Goal: Task Accomplishment & Management: Manage account settings

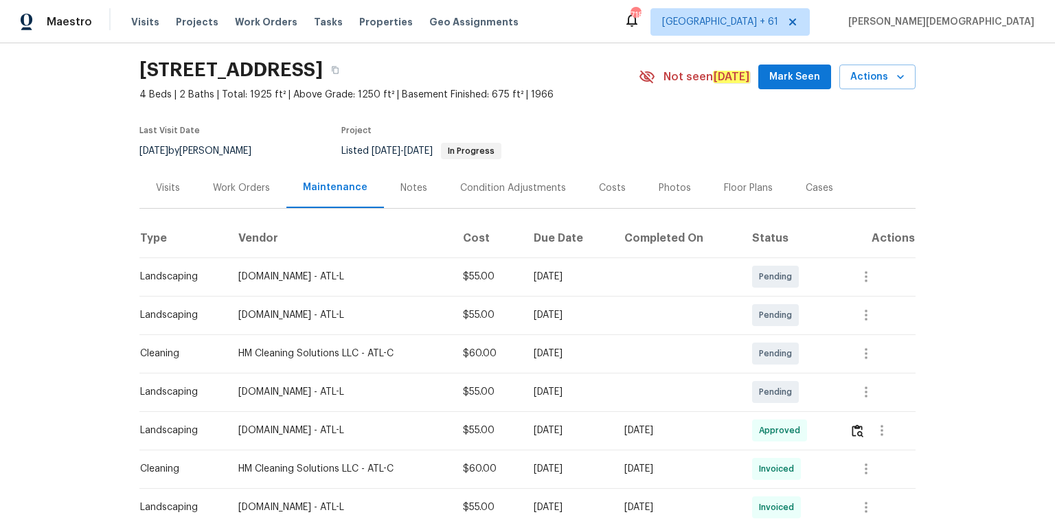
scroll to position [55, 0]
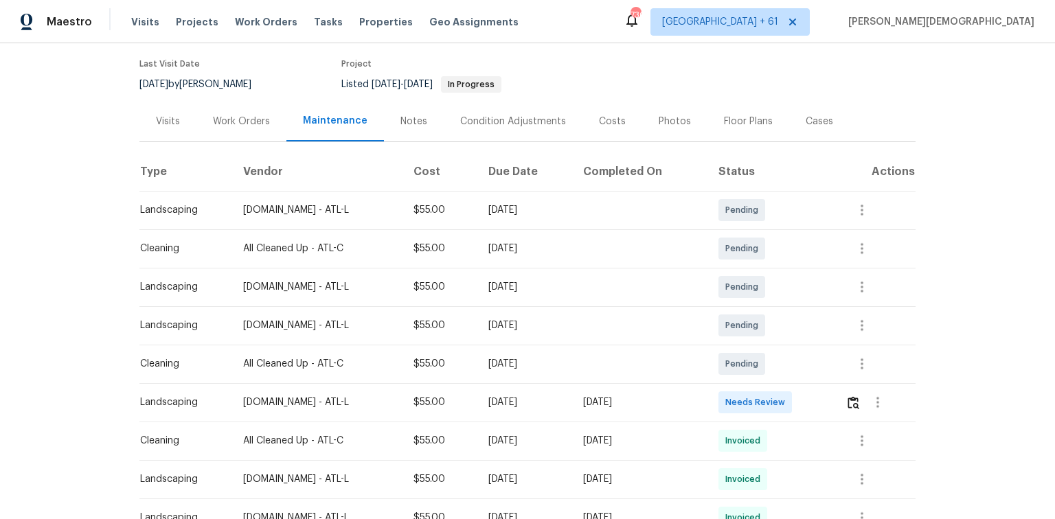
scroll to position [220, 0]
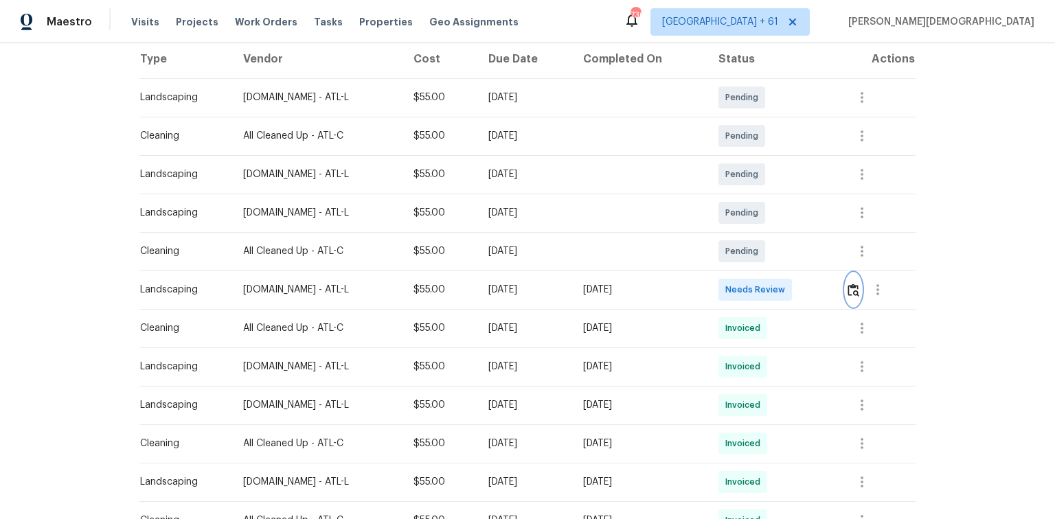
click at [750, 289] on img "button" at bounding box center [854, 290] width 12 height 13
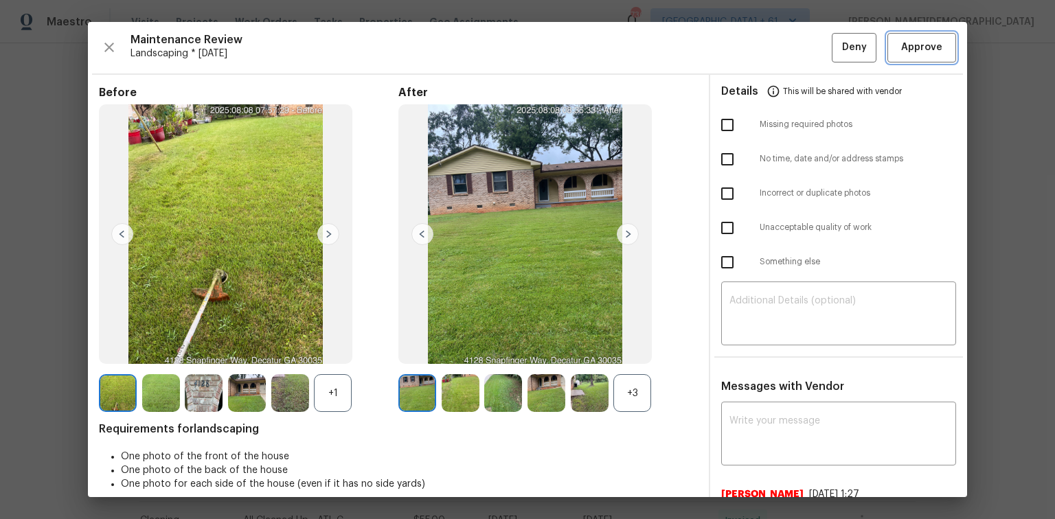
drag, startPoint x: 916, startPoint y: 47, endPoint x: 916, endPoint y: 38, distance: 8.9
click at [750, 39] on span "Approve" at bounding box center [921, 47] width 41 height 17
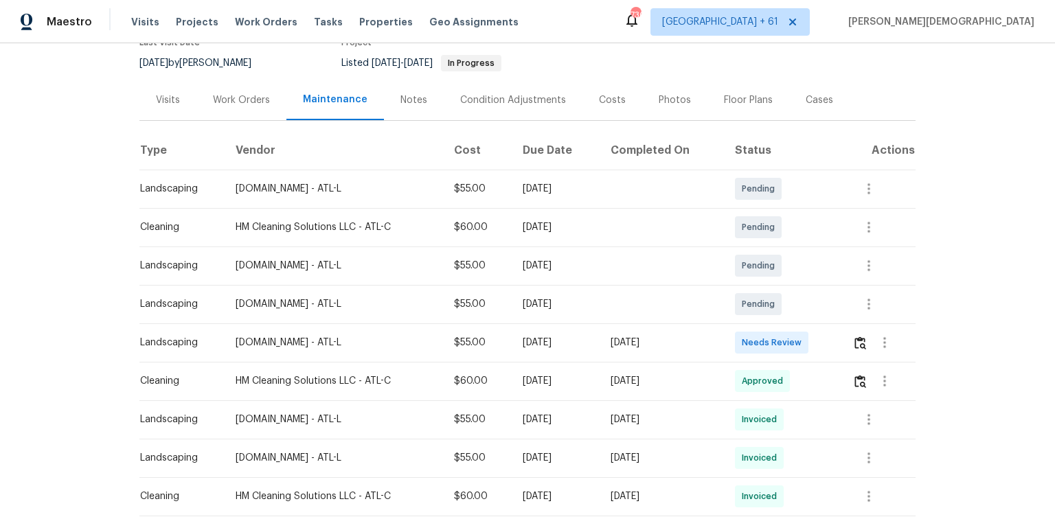
scroll to position [275, 0]
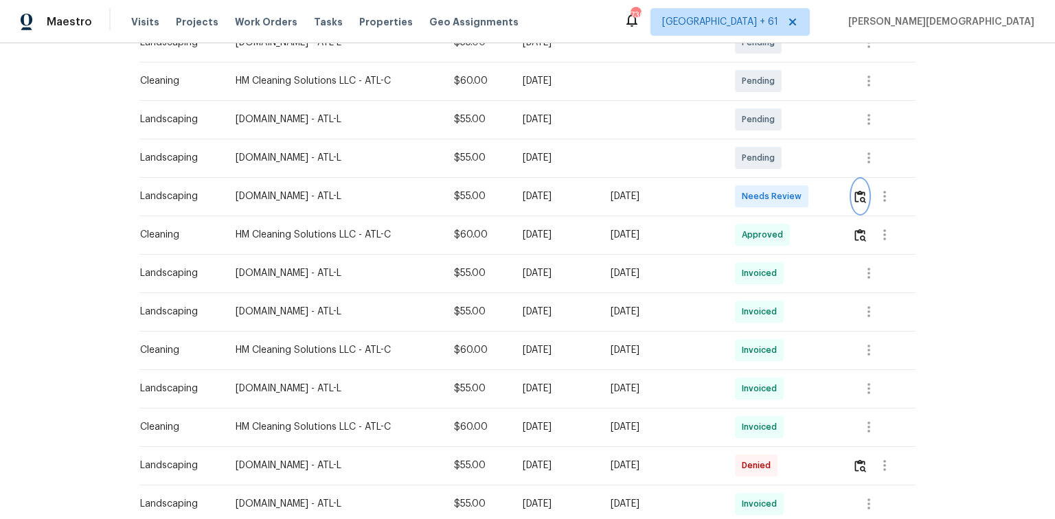
click at [750, 190] on img "button" at bounding box center [860, 196] width 12 height 13
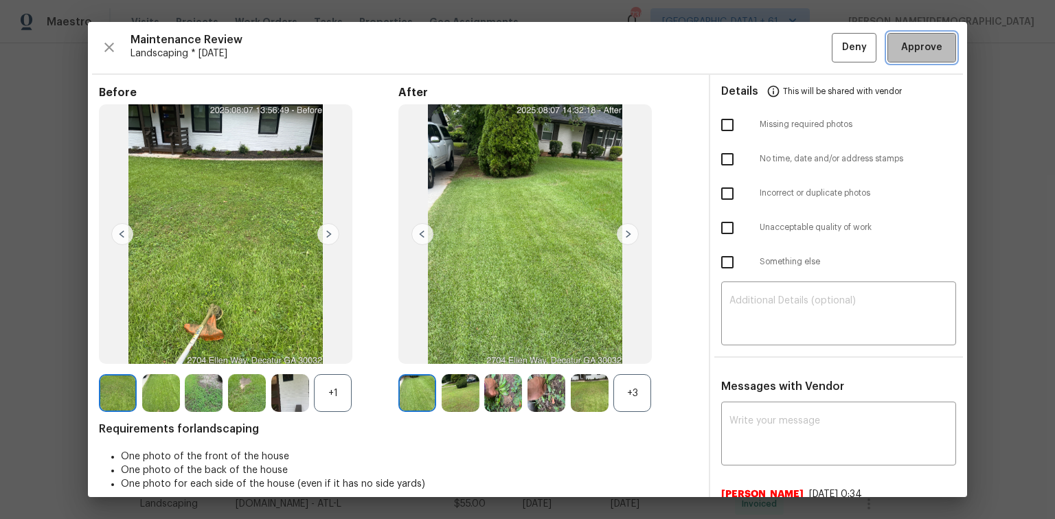
click at [750, 56] on button "Approve" at bounding box center [921, 48] width 69 height 30
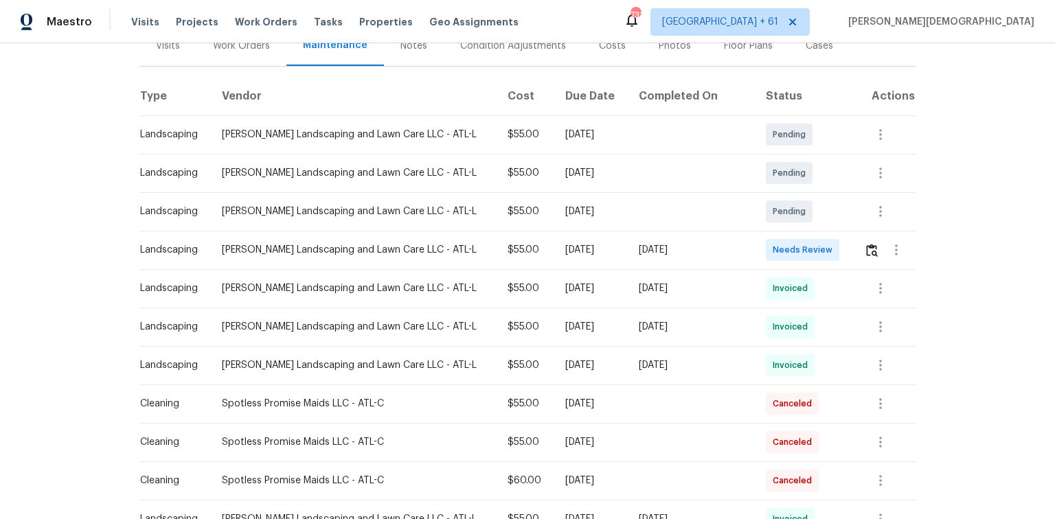
scroll to position [220, 0]
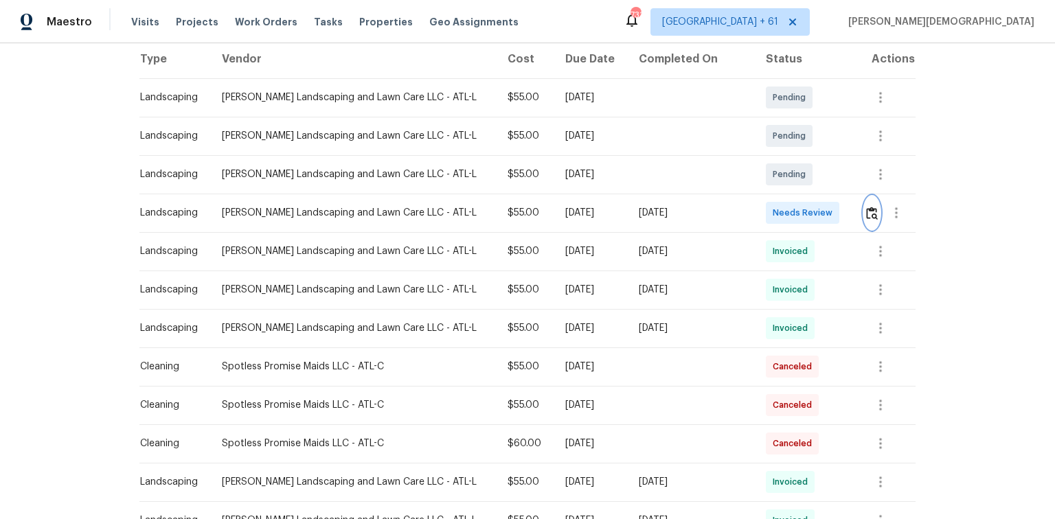
click at [864, 217] on button "button" at bounding box center [872, 212] width 16 height 33
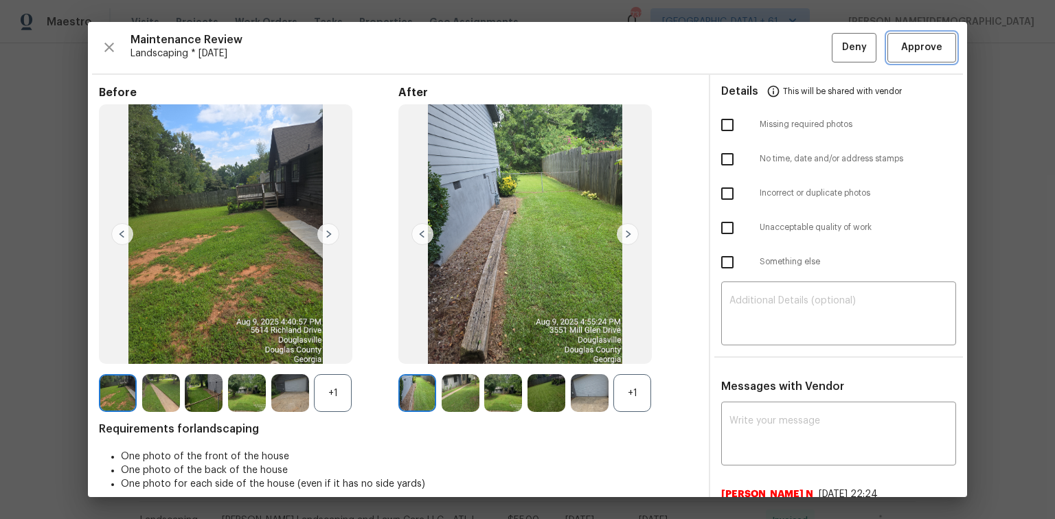
click at [908, 52] on span "Approve" at bounding box center [921, 47] width 41 height 17
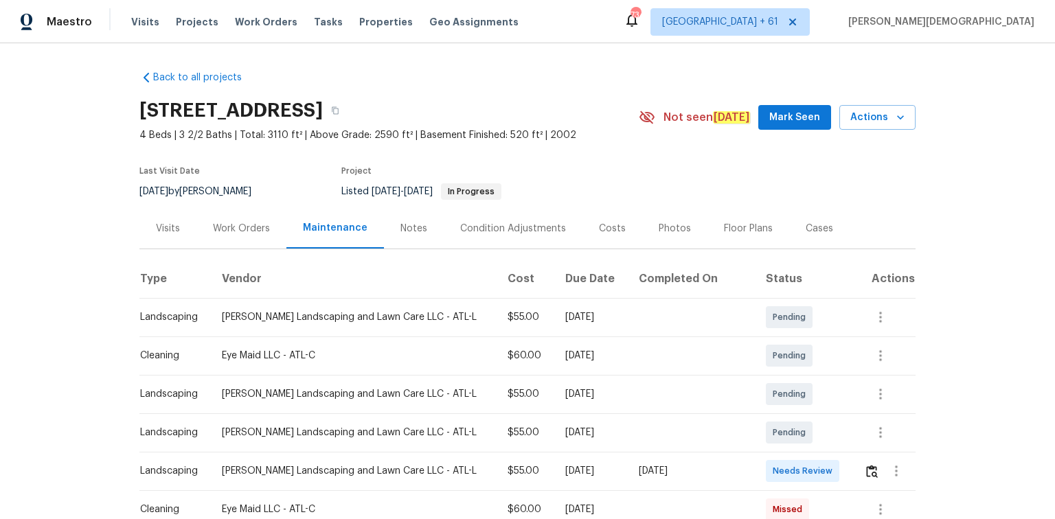
scroll to position [220, 0]
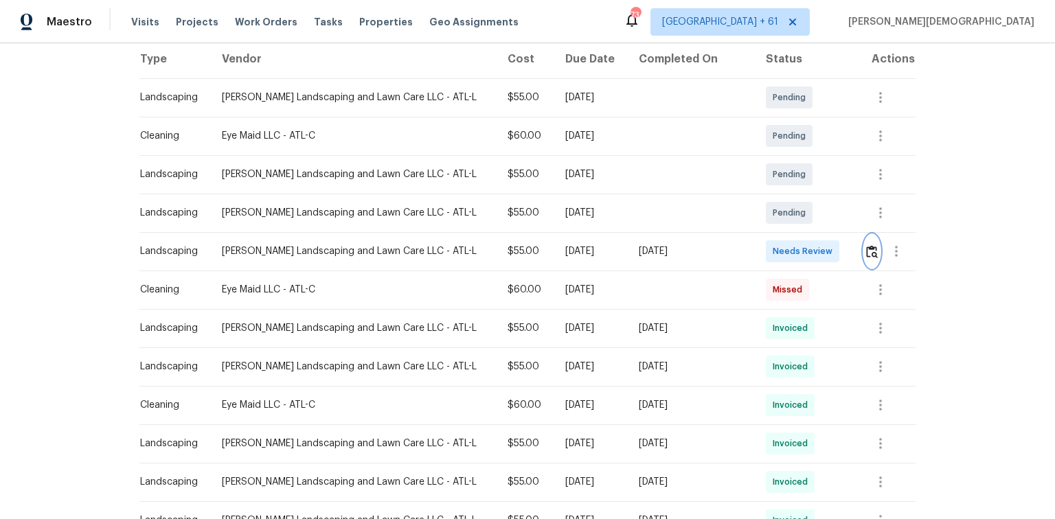
click at [750, 237] on button "button" at bounding box center [872, 251] width 16 height 33
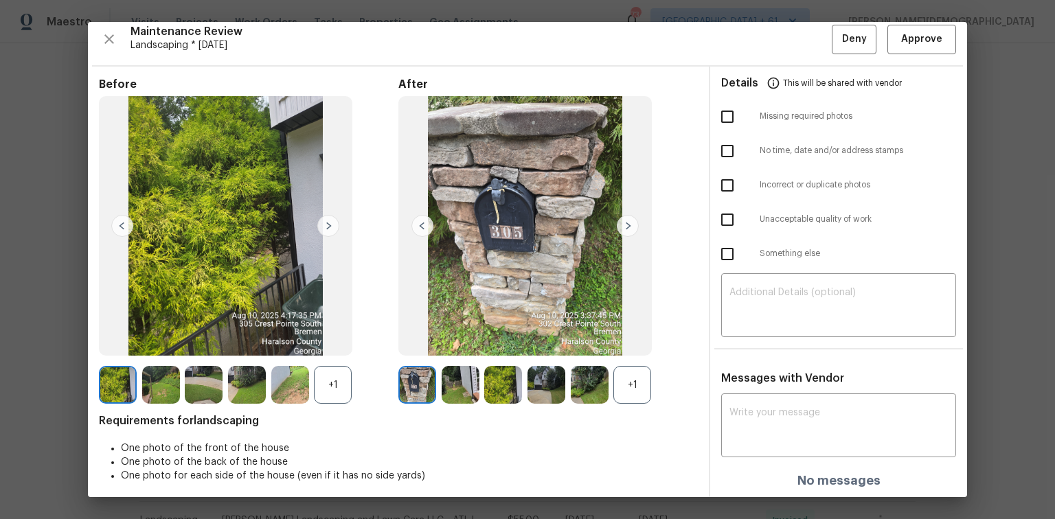
scroll to position [11, 0]
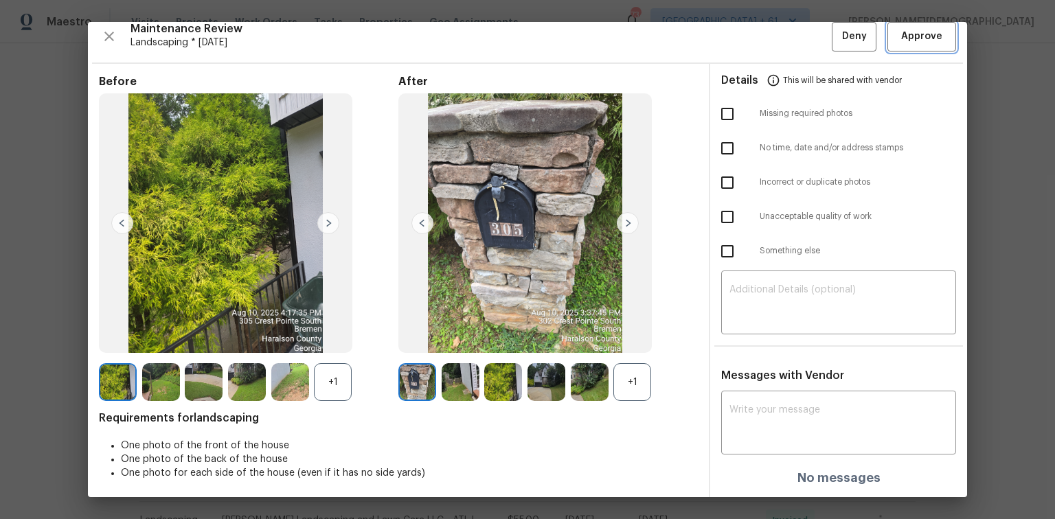
click at [750, 27] on button "Approve" at bounding box center [921, 37] width 69 height 30
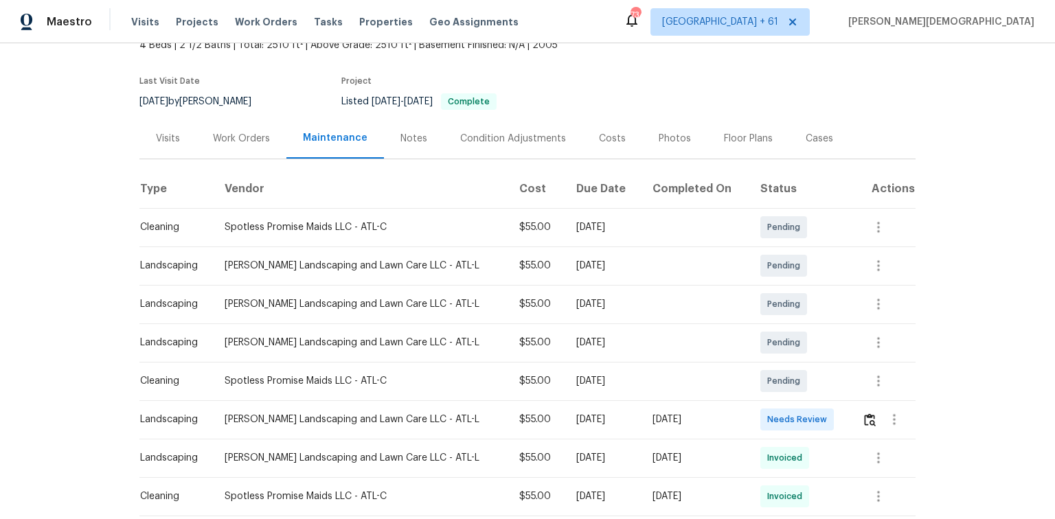
scroll to position [170, 0]
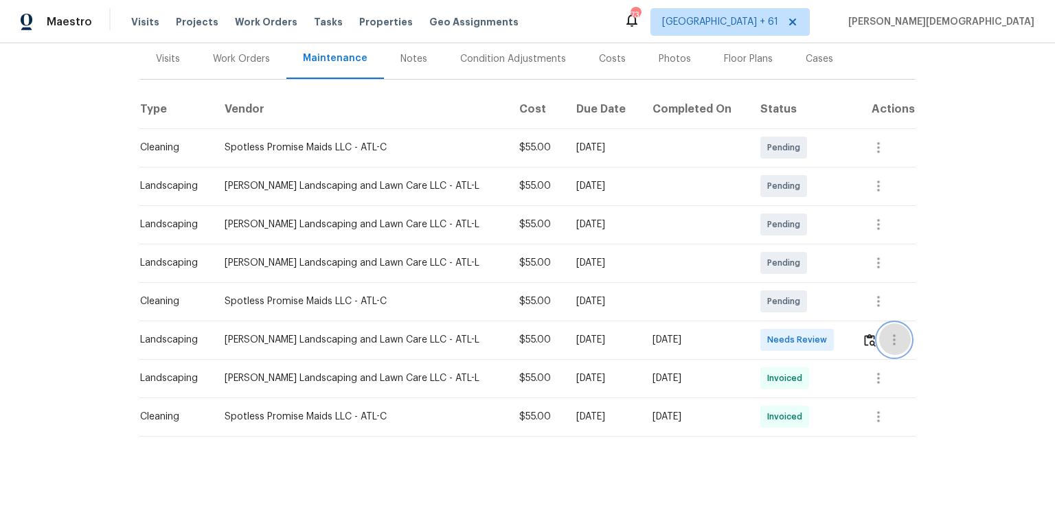
click at [750, 334] on button "button" at bounding box center [894, 340] width 33 height 33
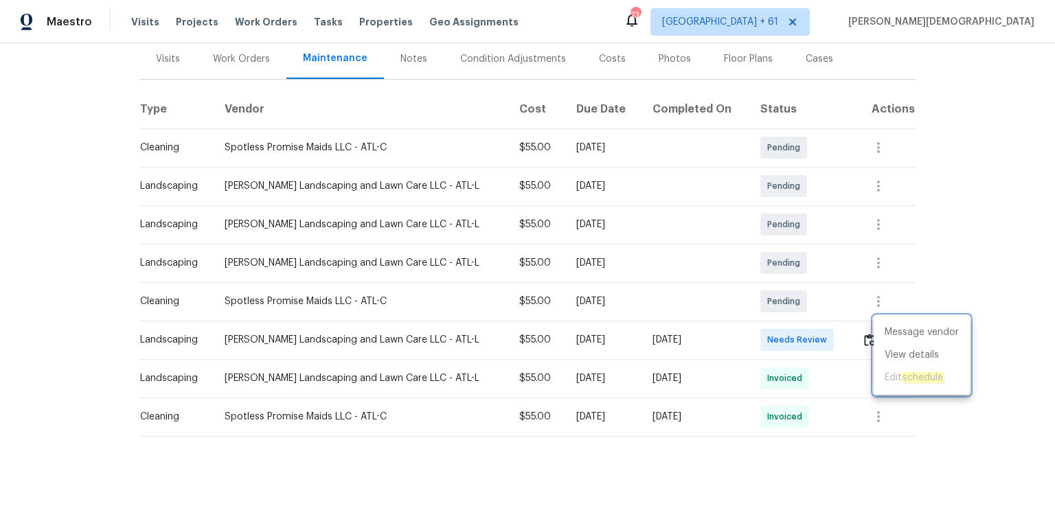
click at [750, 332] on div at bounding box center [527, 259] width 1055 height 519
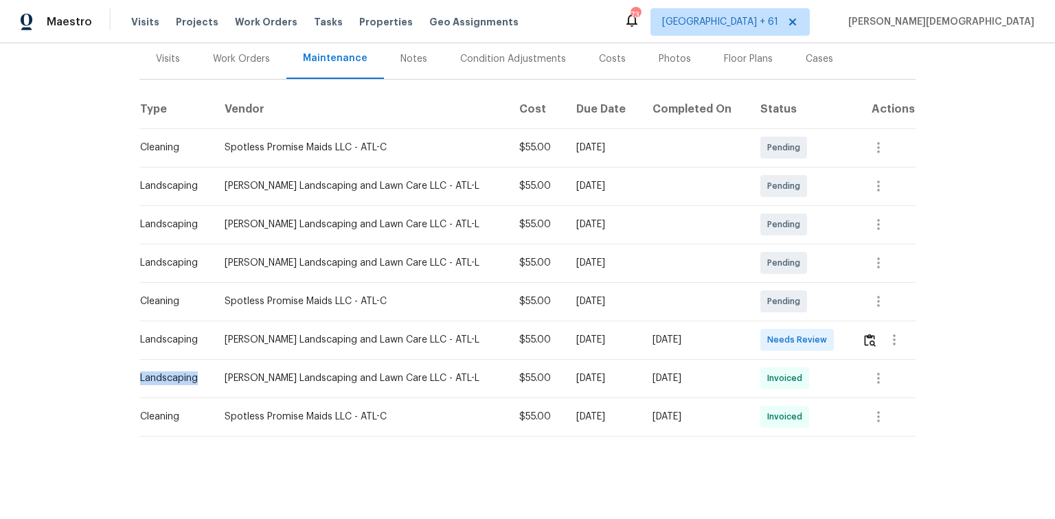
click at [750, 332] on td at bounding box center [883, 340] width 65 height 38
click at [750, 334] on img "button" at bounding box center [870, 340] width 12 height 13
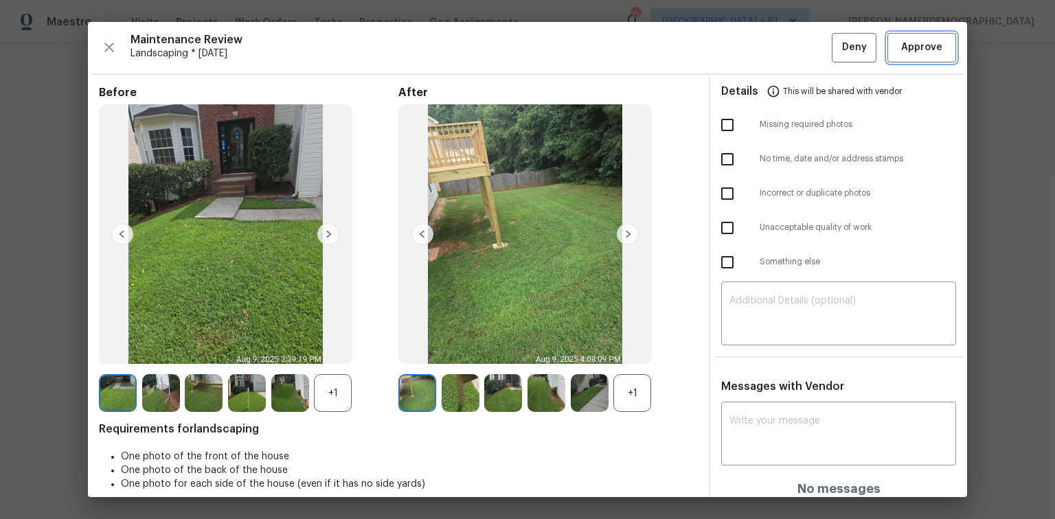
click at [750, 47] on span "Approve" at bounding box center [921, 47] width 41 height 17
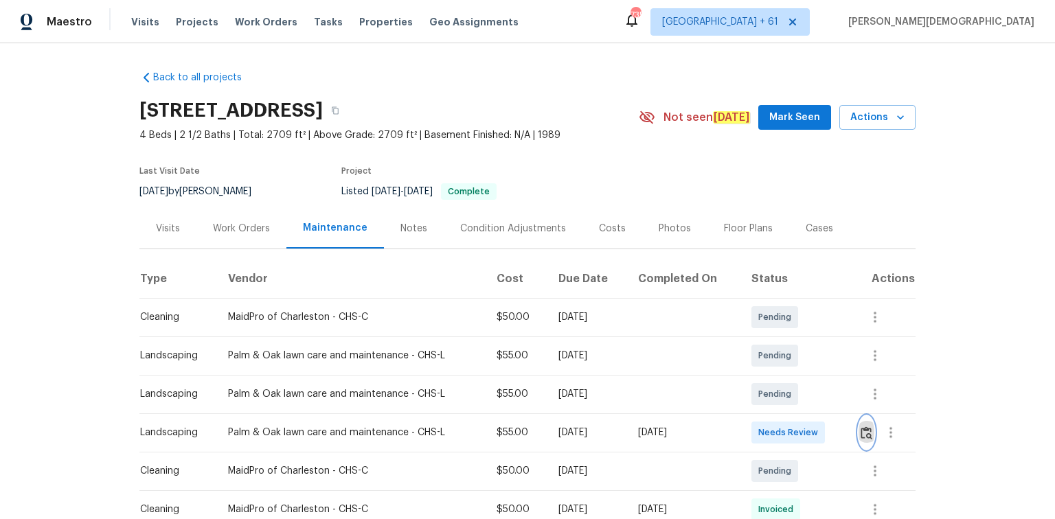
click at [750, 347] on button "button" at bounding box center [867, 432] width 16 height 33
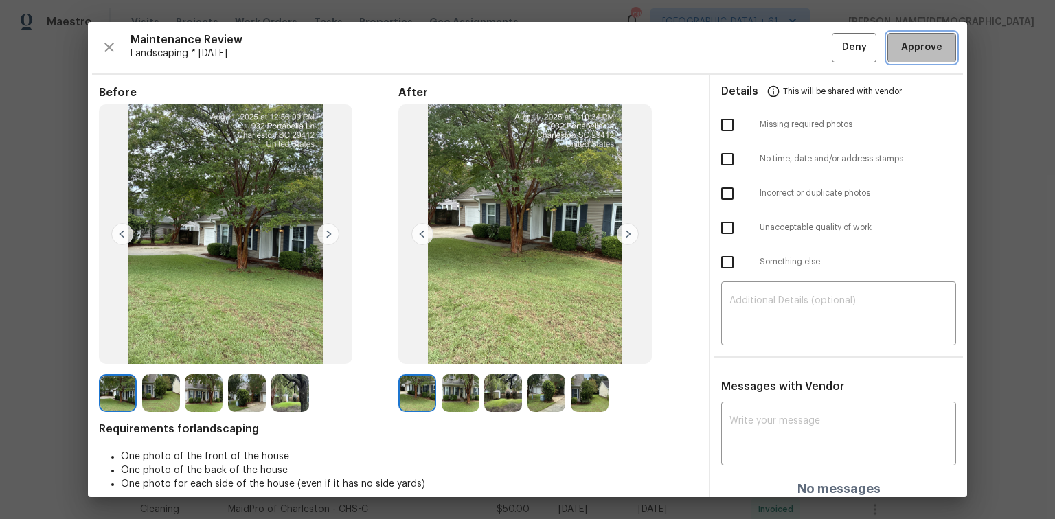
click at [750, 52] on span "Approve" at bounding box center [921, 47] width 41 height 17
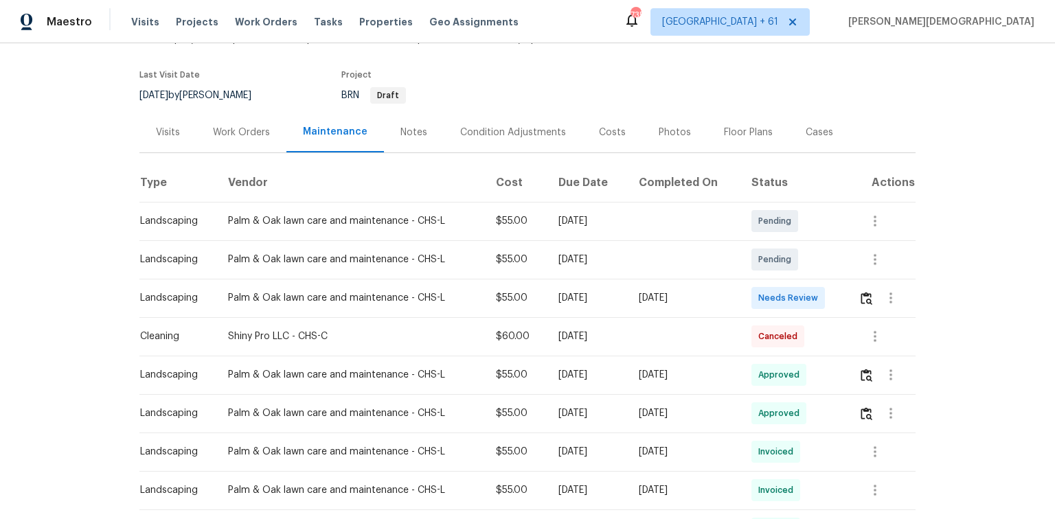
scroll to position [165, 0]
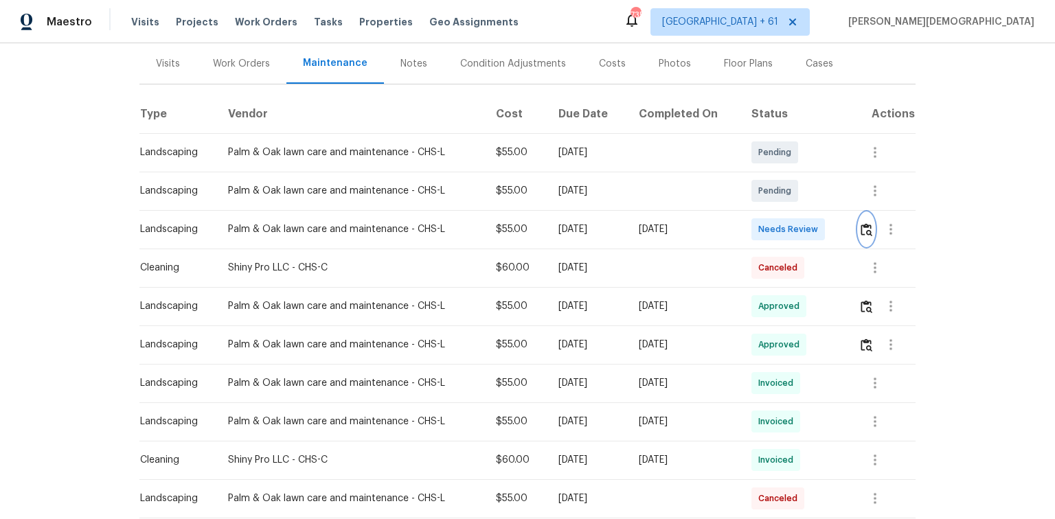
click at [750, 227] on img "button" at bounding box center [867, 229] width 12 height 13
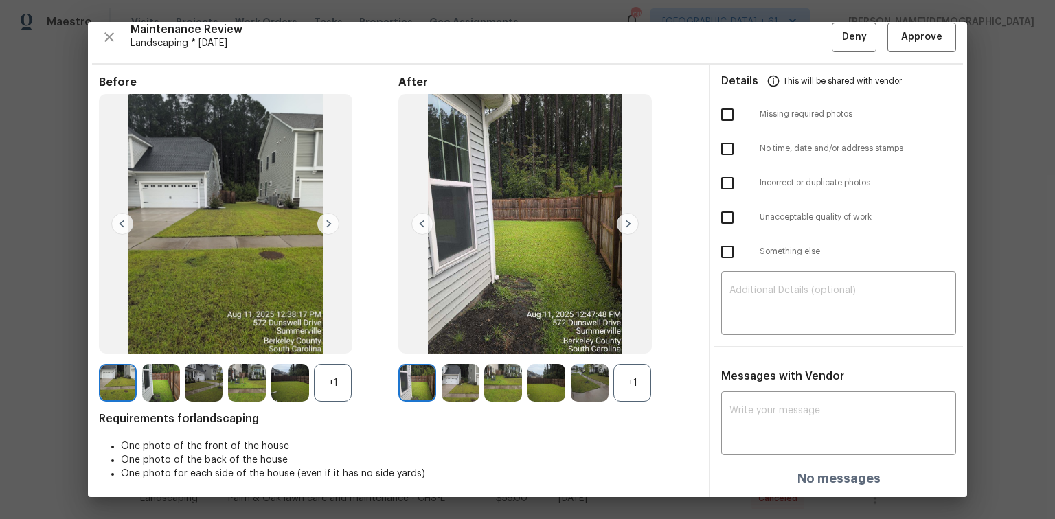
scroll to position [11, 0]
click at [750, 40] on span "Approve" at bounding box center [921, 36] width 41 height 17
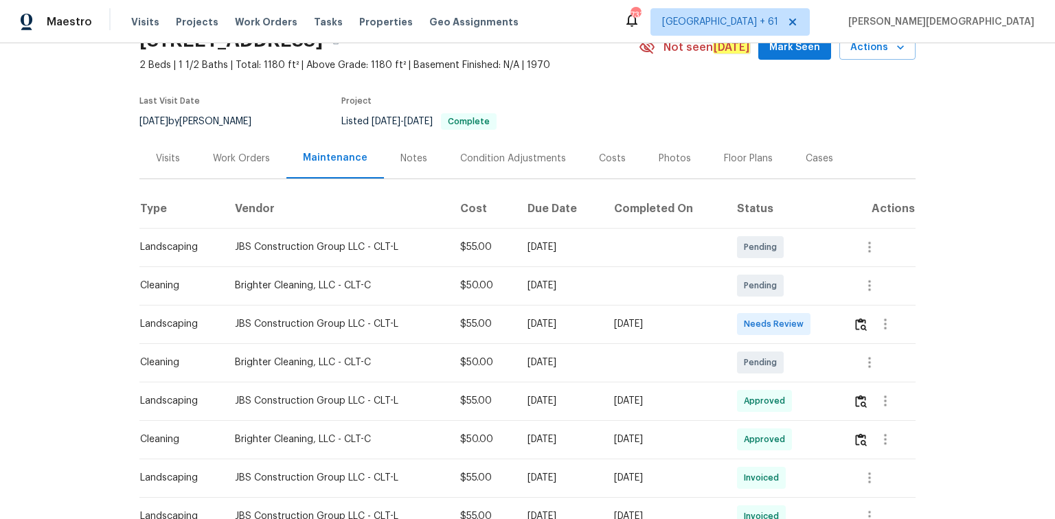
scroll to position [165, 0]
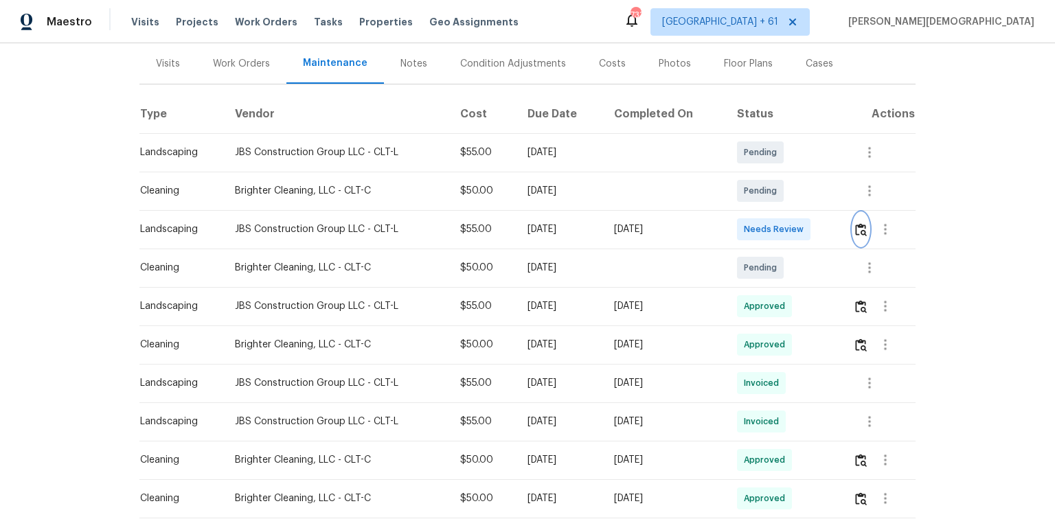
click at [750, 228] on img "button" at bounding box center [861, 229] width 12 height 13
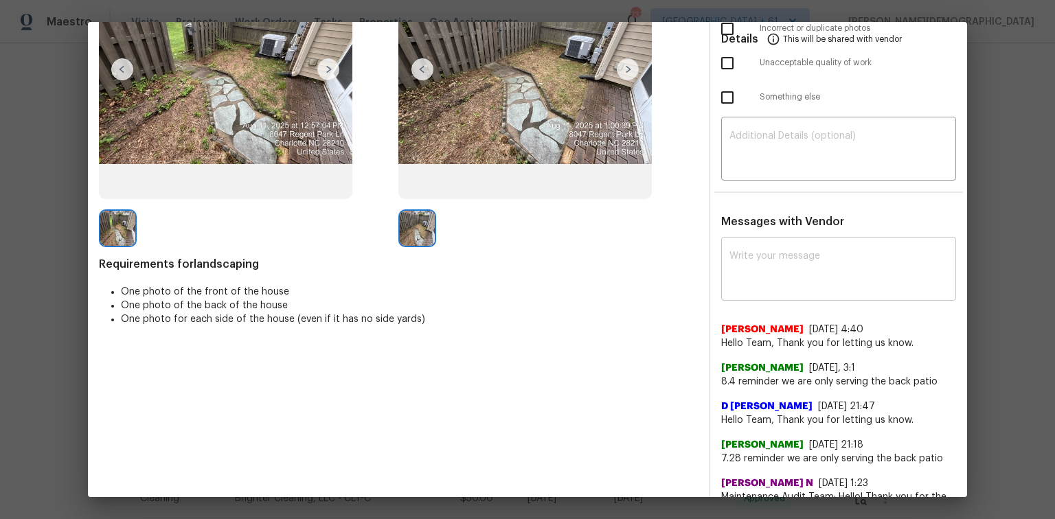
click at [750, 264] on textarea at bounding box center [838, 270] width 218 height 38
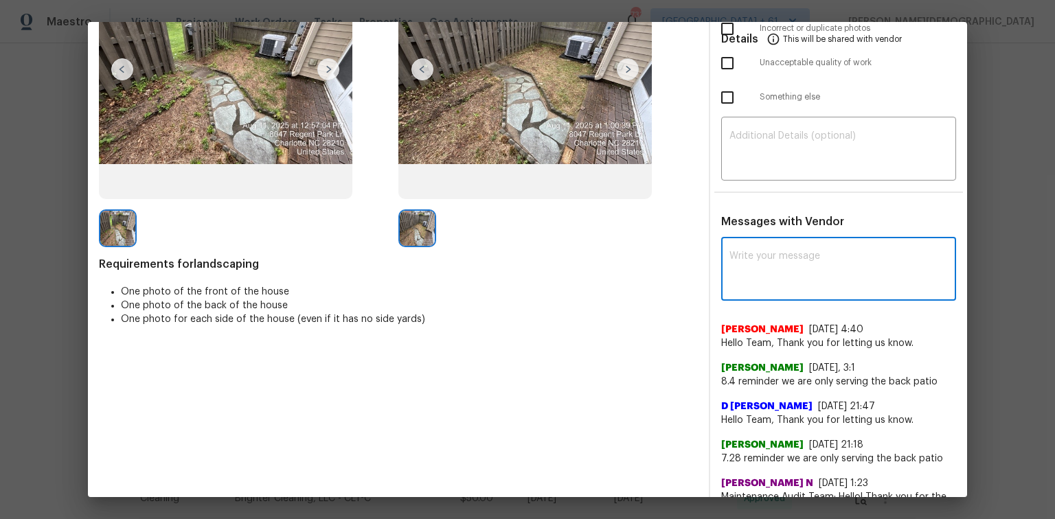
paste textarea "Maintenance Audit Team: Hello! Unfortunately, this landscaping visit completed …"
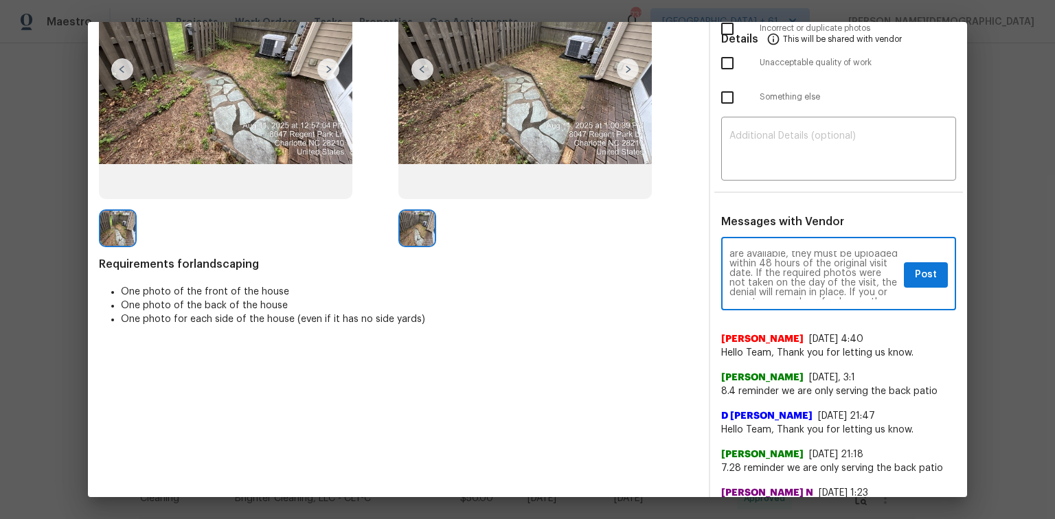
scroll to position [14, 0]
click at [750, 251] on textarea "Maintenance Audit Team: Hello! Unfortunately, this landscaping visit completed …" at bounding box center [813, 275] width 169 height 48
click at [750, 275] on textarea "Maintenance Audit Team: Hello! Unfortunately, this landscaping visit completed …" at bounding box center [813, 275] width 169 height 48
type textarea "Maintenance Audit Team: Hello! Unfortunately, this landscaping visit completed …"
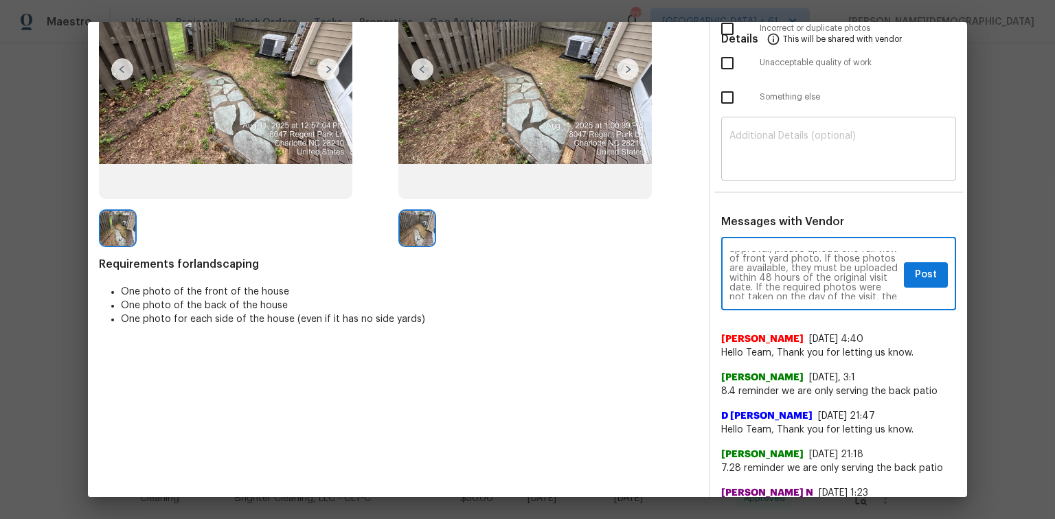
click at [750, 137] on textarea at bounding box center [838, 150] width 218 height 38
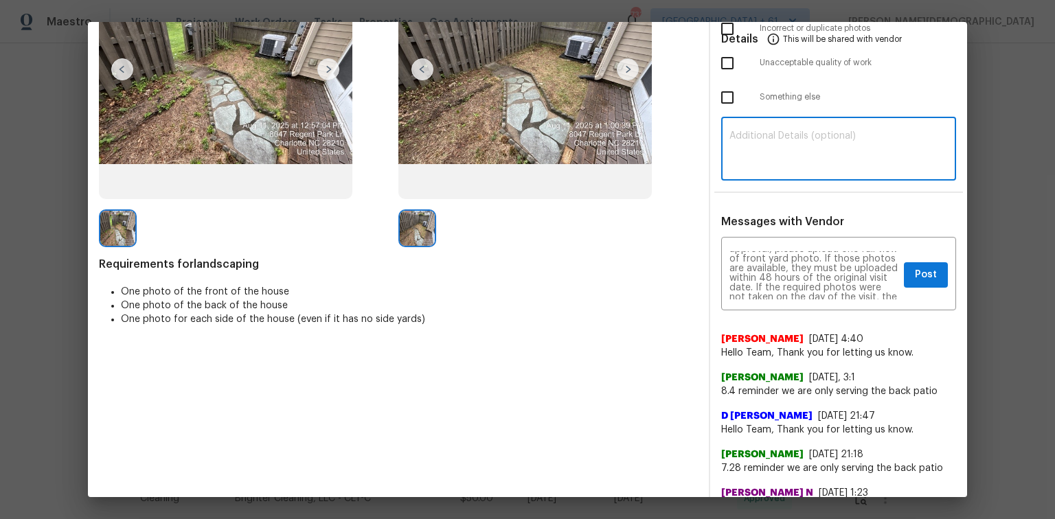
paste textarea "Maintenance Audit Team: Hello! Unfortunately, this landscaping visit completed …"
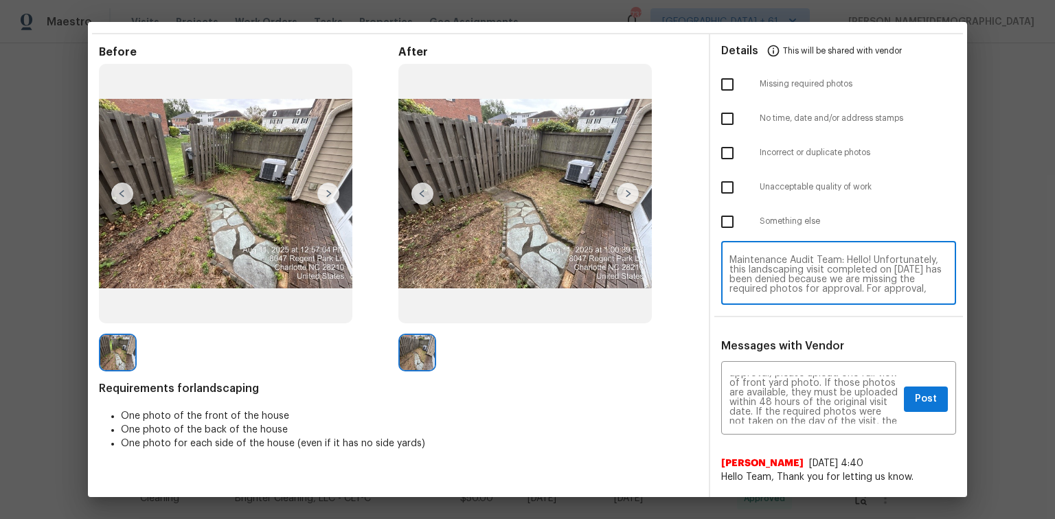
scroll to position [0, 0]
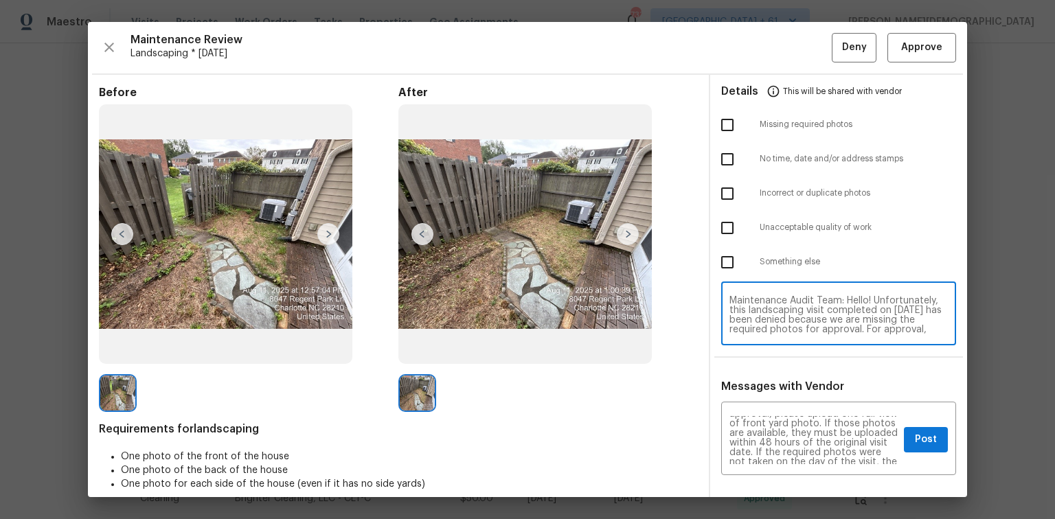
type textarea "Maintenance Audit Team: Hello! Unfortunately, this landscaping visit completed …"
click at [728, 124] on input "checkbox" at bounding box center [727, 125] width 29 height 29
checkbox input "true"
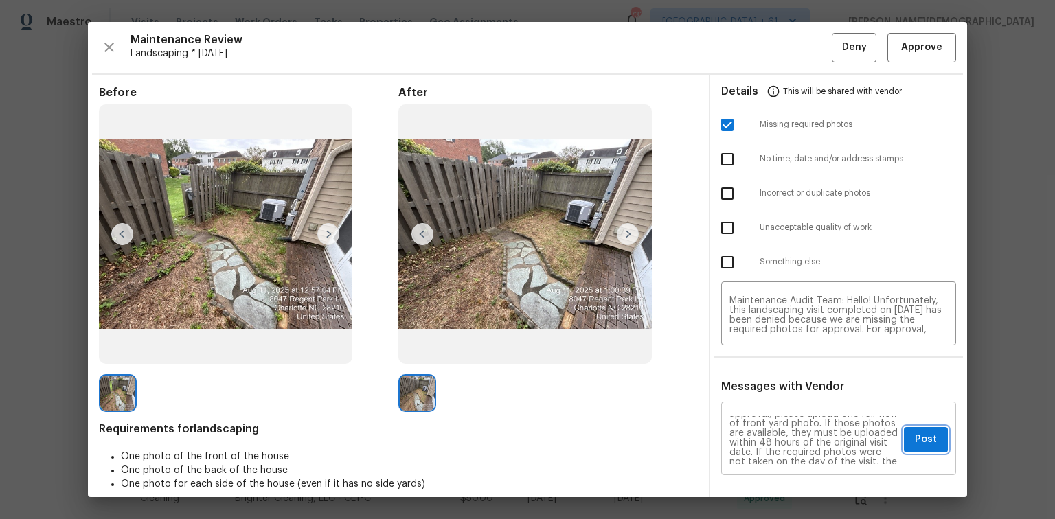
click at [750, 347] on button "Post" at bounding box center [926, 439] width 44 height 25
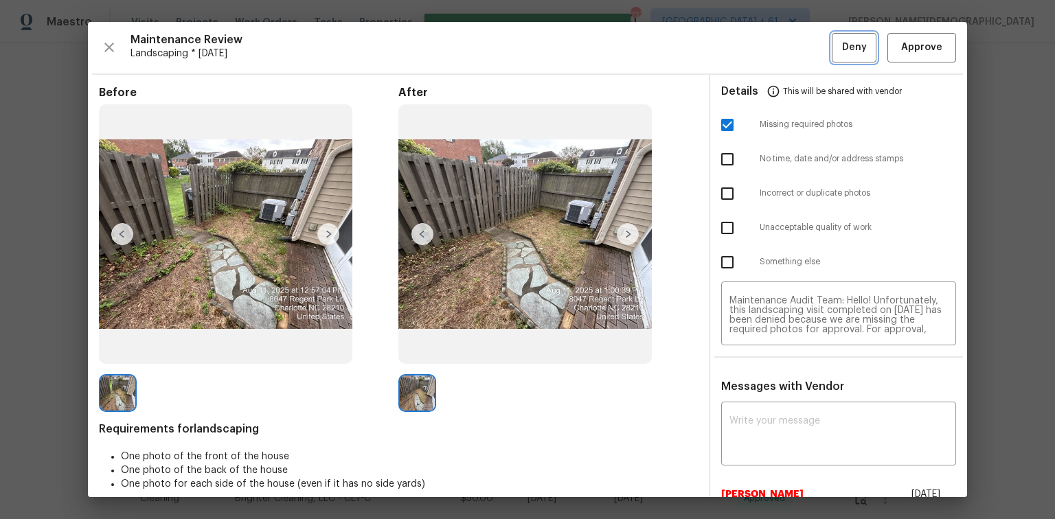
click at [750, 46] on span "Deny" at bounding box center [854, 47] width 25 height 17
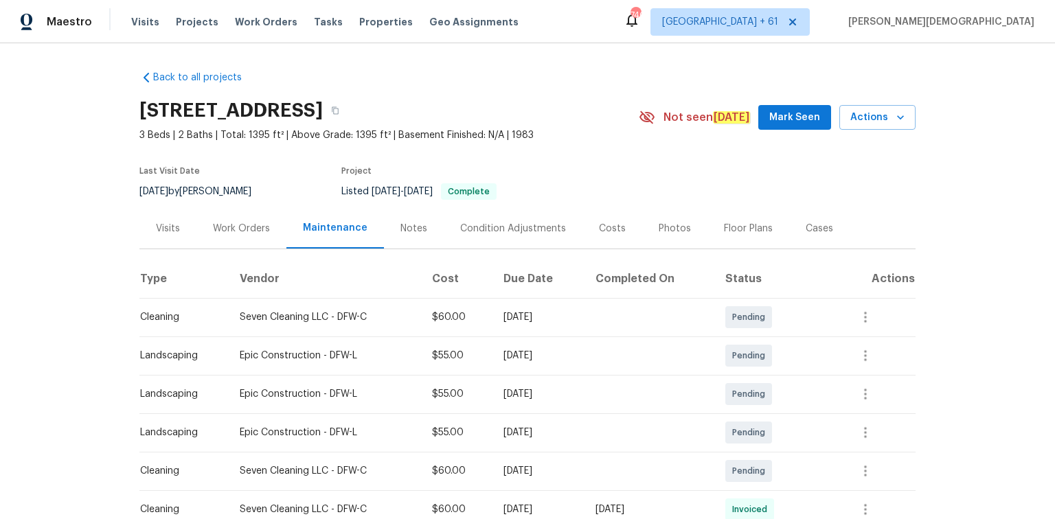
scroll to position [165, 0]
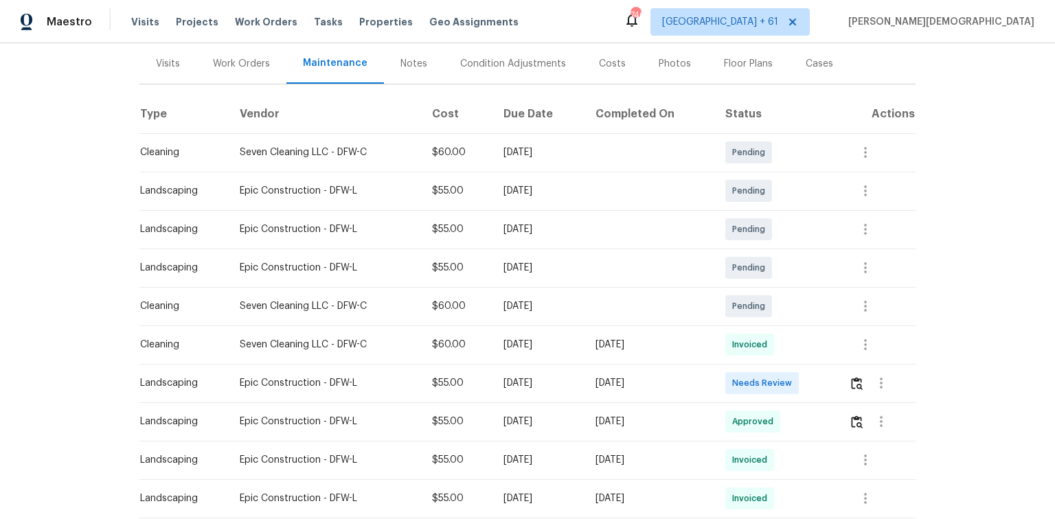
drag, startPoint x: 849, startPoint y: 385, endPoint x: 832, endPoint y: 381, distance: 17.5
click at [750, 347] on div at bounding box center [882, 383] width 66 height 33
click at [750, 347] on button "button" at bounding box center [857, 383] width 16 height 33
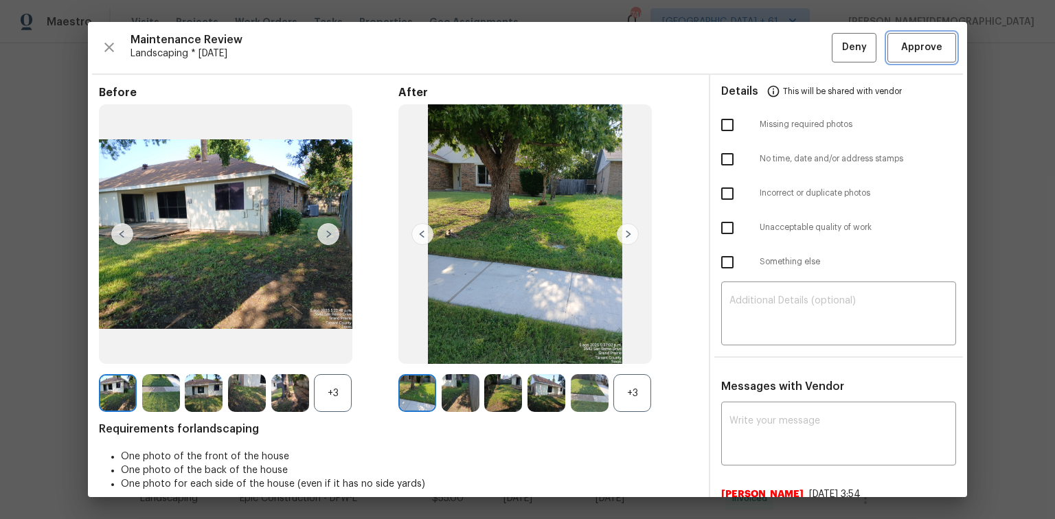
click at [750, 60] on button "Approve" at bounding box center [921, 48] width 69 height 30
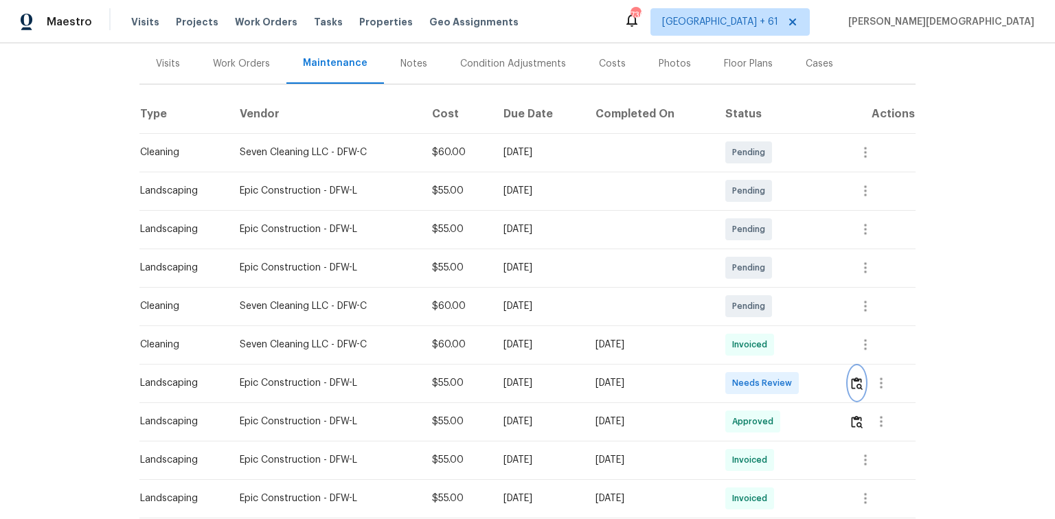
click at [750, 347] on img "button" at bounding box center [857, 383] width 12 height 13
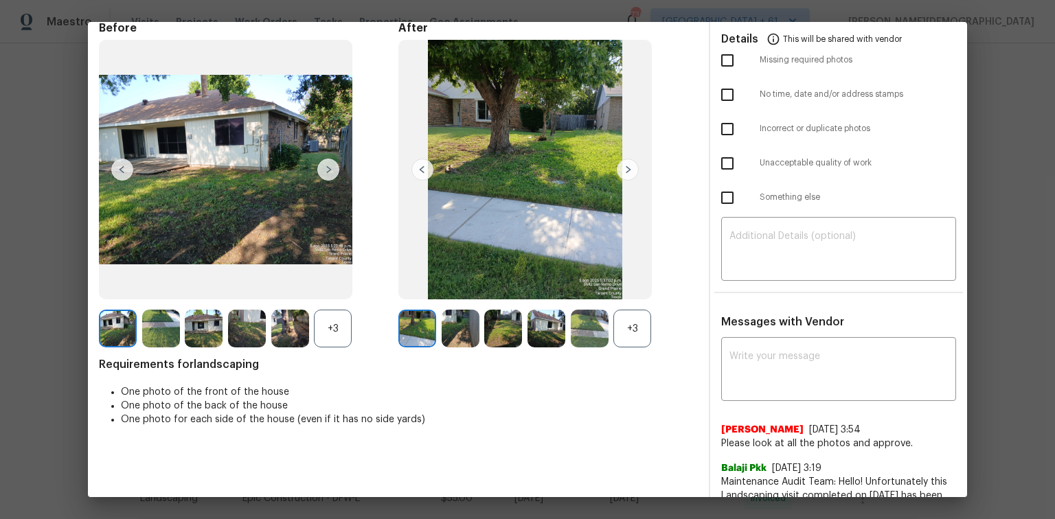
scroll to position [0, 0]
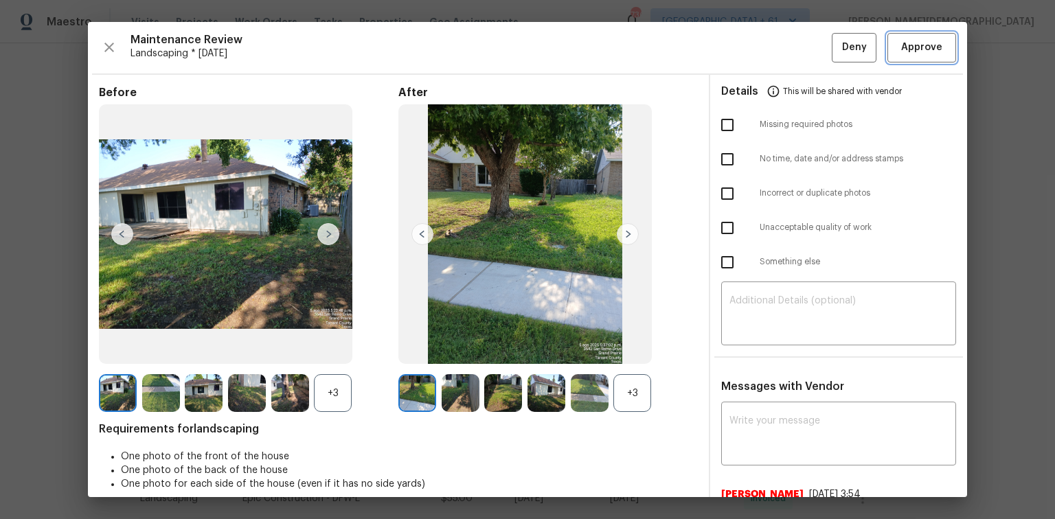
click at [750, 46] on span "Approve" at bounding box center [921, 47] width 41 height 17
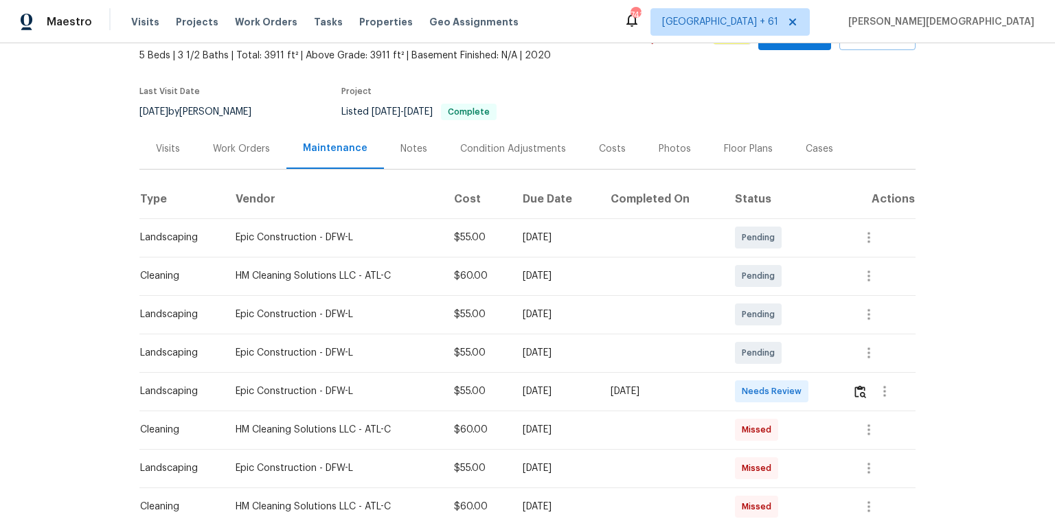
scroll to position [165, 0]
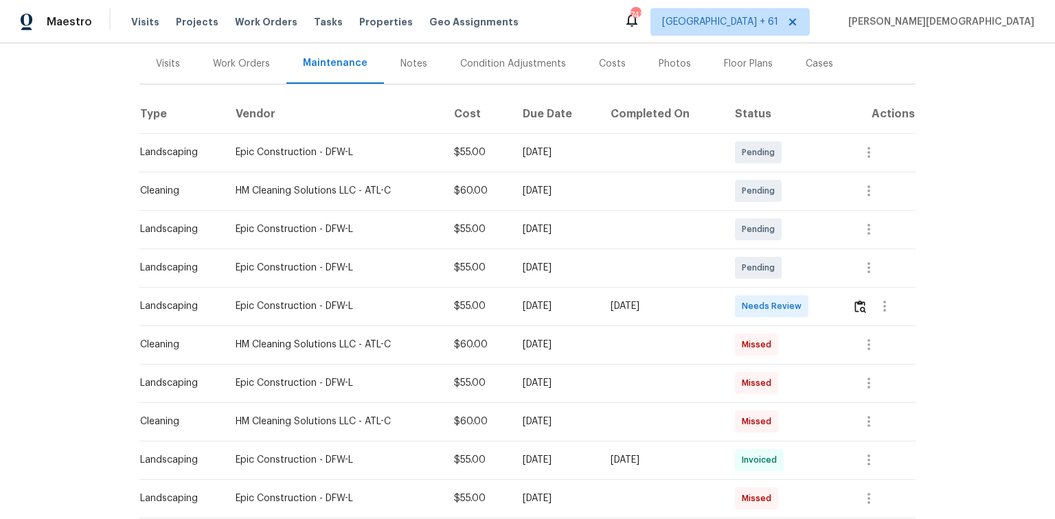
click at [750, 299] on div at bounding box center [883, 306] width 63 height 33
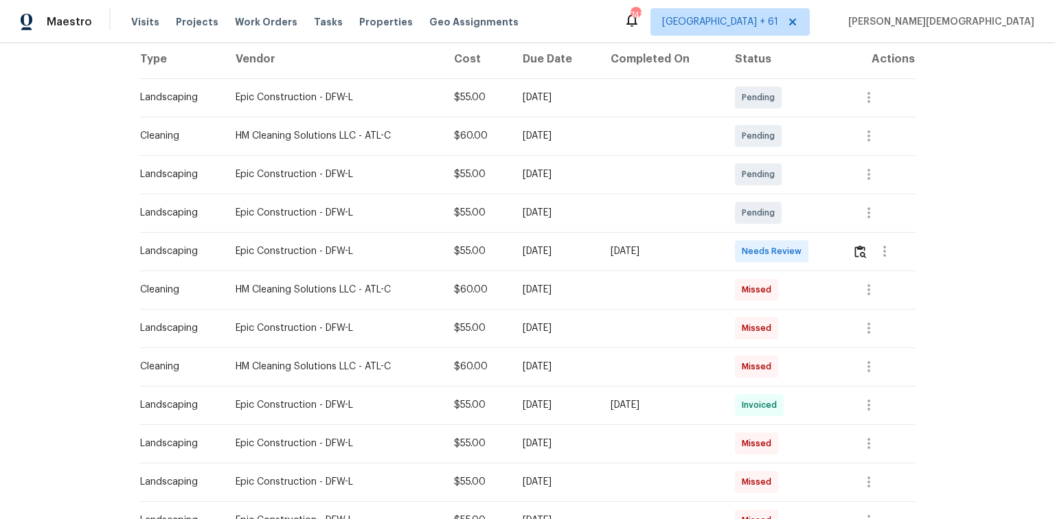
scroll to position [55, 0]
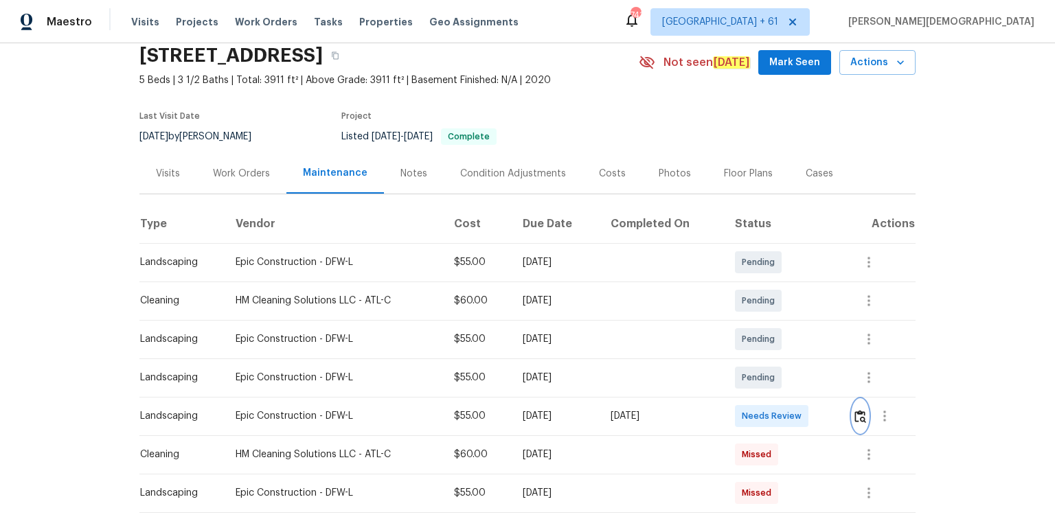
click at [750, 347] on button "button" at bounding box center [860, 416] width 16 height 33
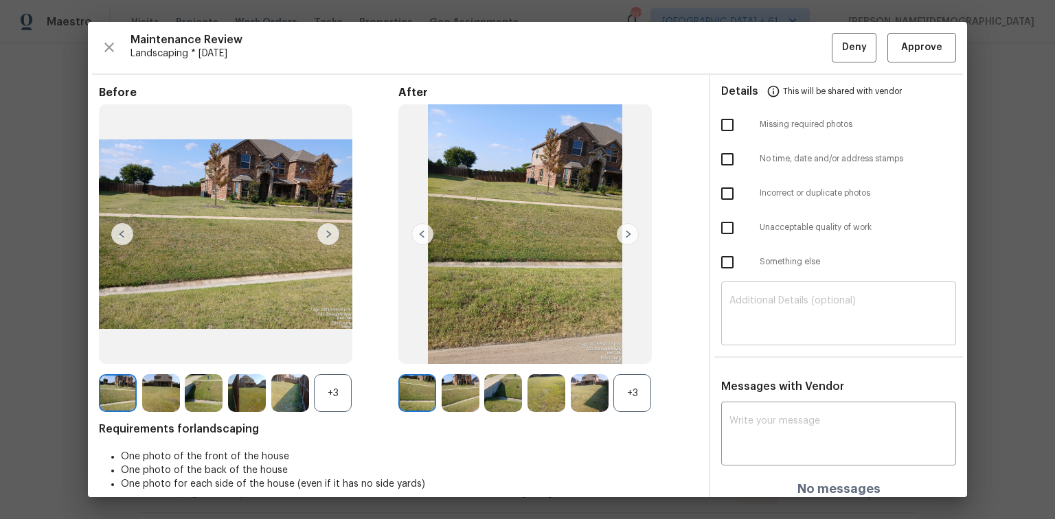
scroll to position [11, 0]
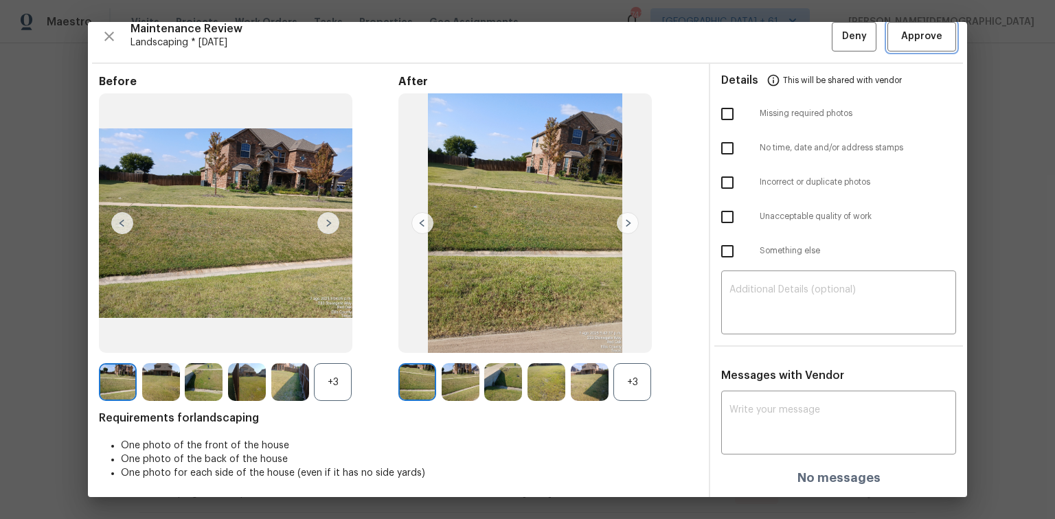
click at [750, 34] on span "Approve" at bounding box center [921, 36] width 41 height 17
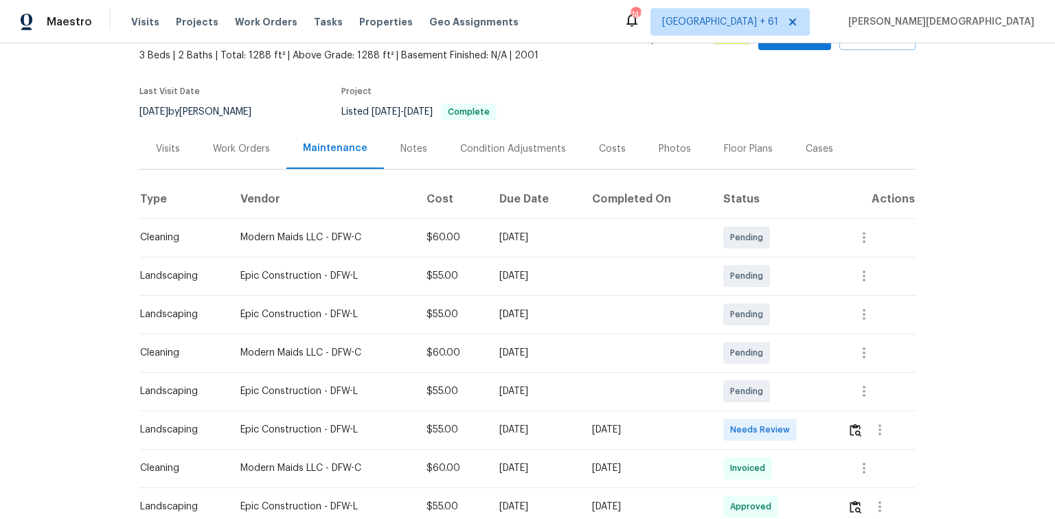
scroll to position [165, 0]
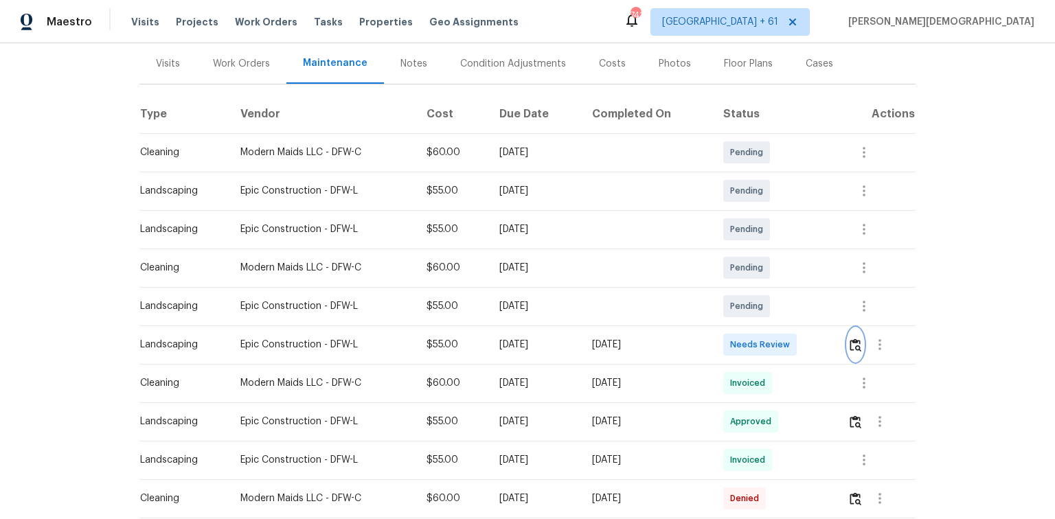
click at [750, 343] on img "button" at bounding box center [856, 345] width 12 height 13
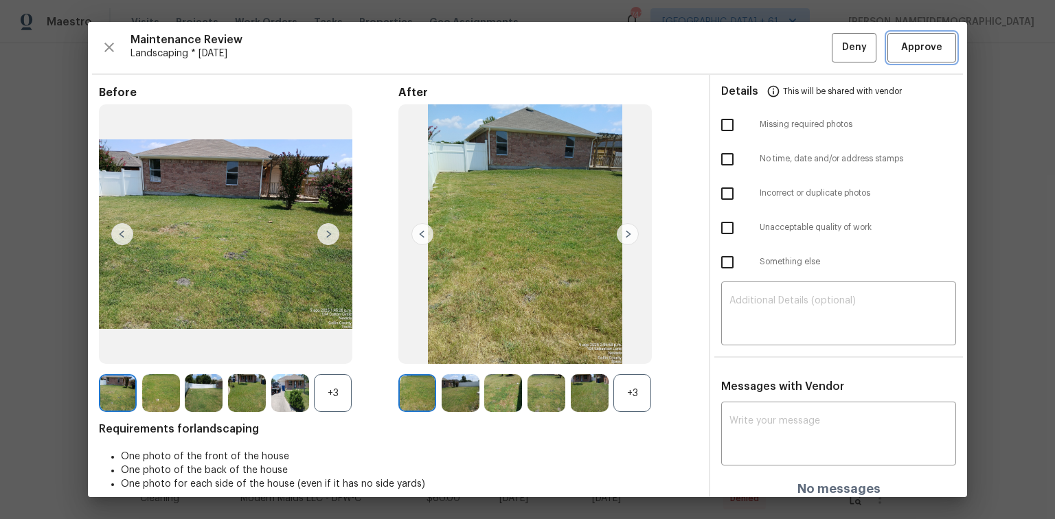
click at [750, 49] on span "Approve" at bounding box center [921, 47] width 41 height 17
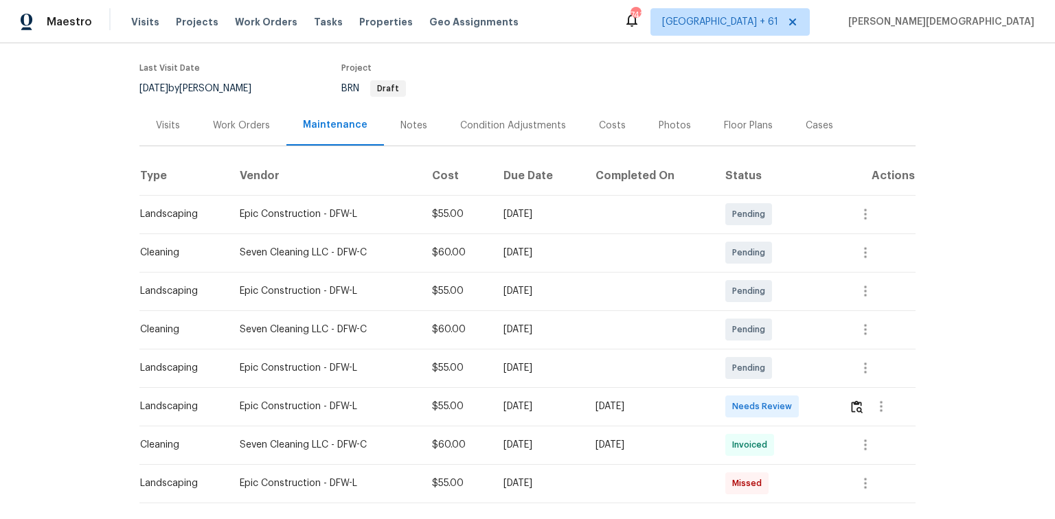
scroll to position [165, 0]
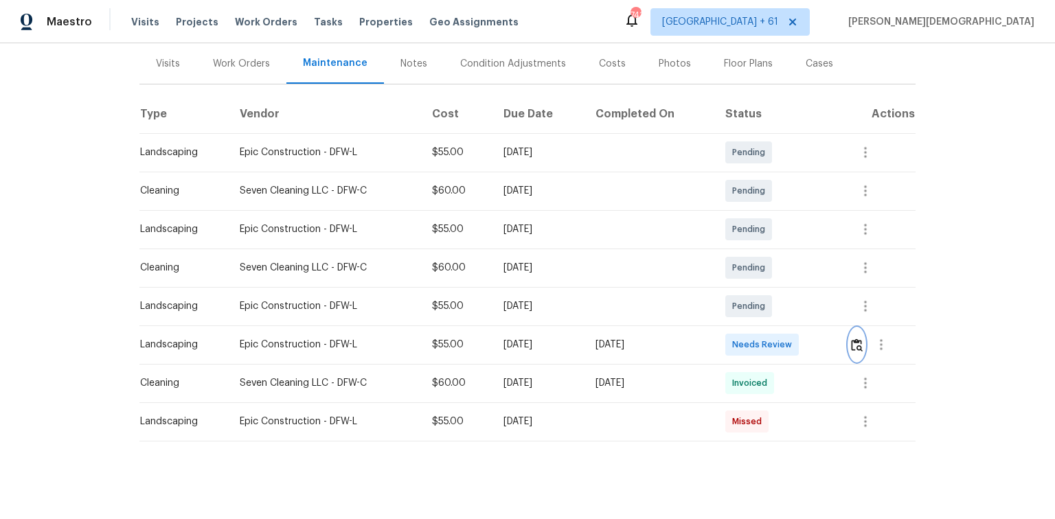
click at [750, 341] on img "button" at bounding box center [857, 345] width 12 height 13
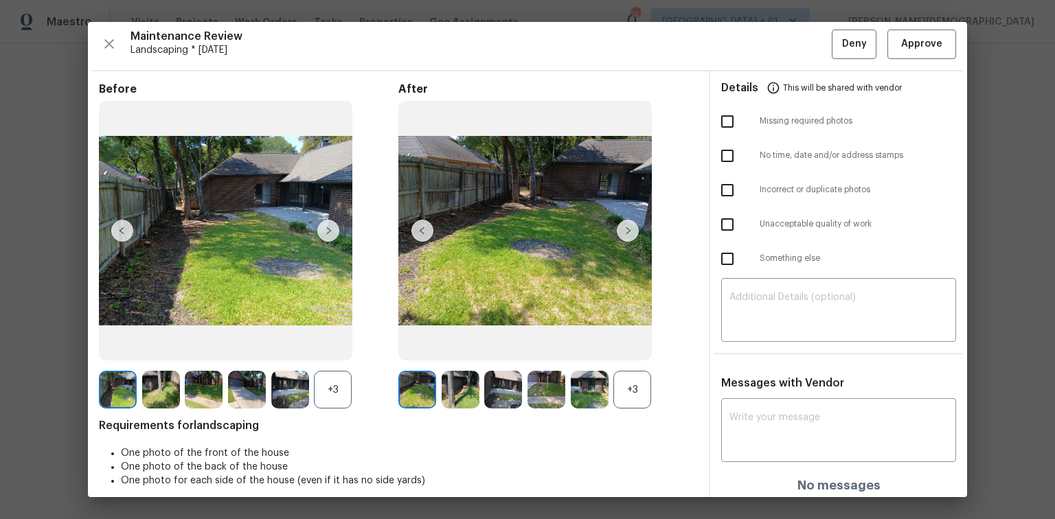
scroll to position [0, 0]
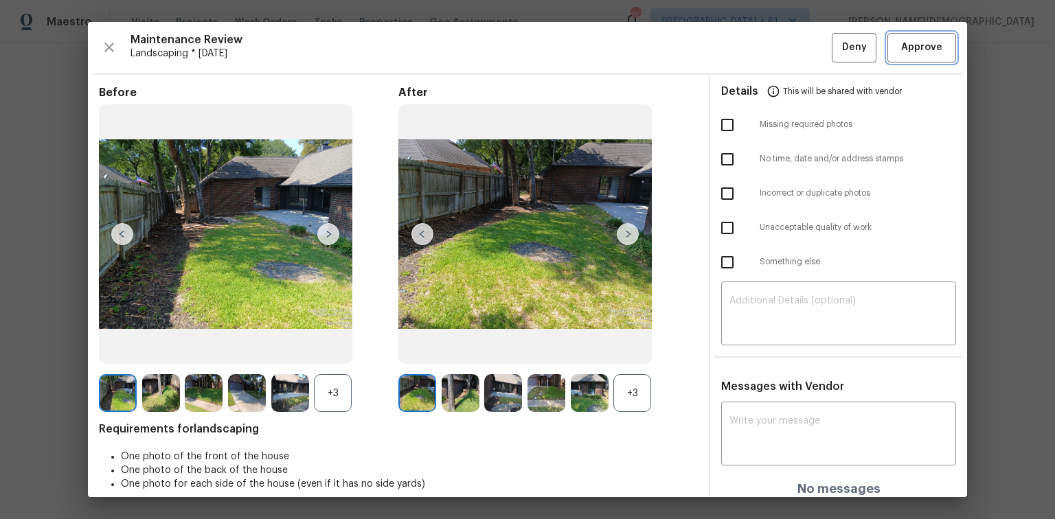
click at [750, 45] on span "Approve" at bounding box center [921, 47] width 41 height 17
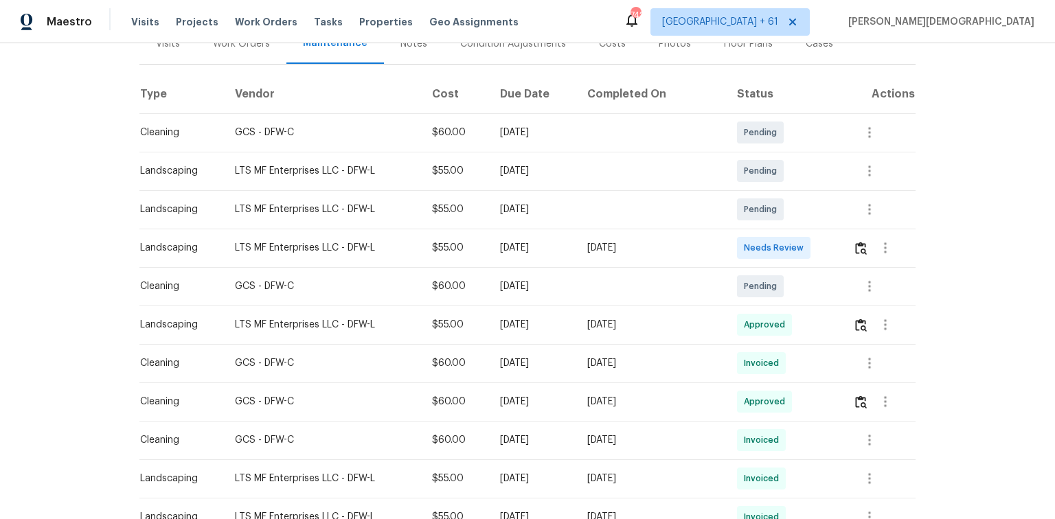
scroll to position [220, 0]
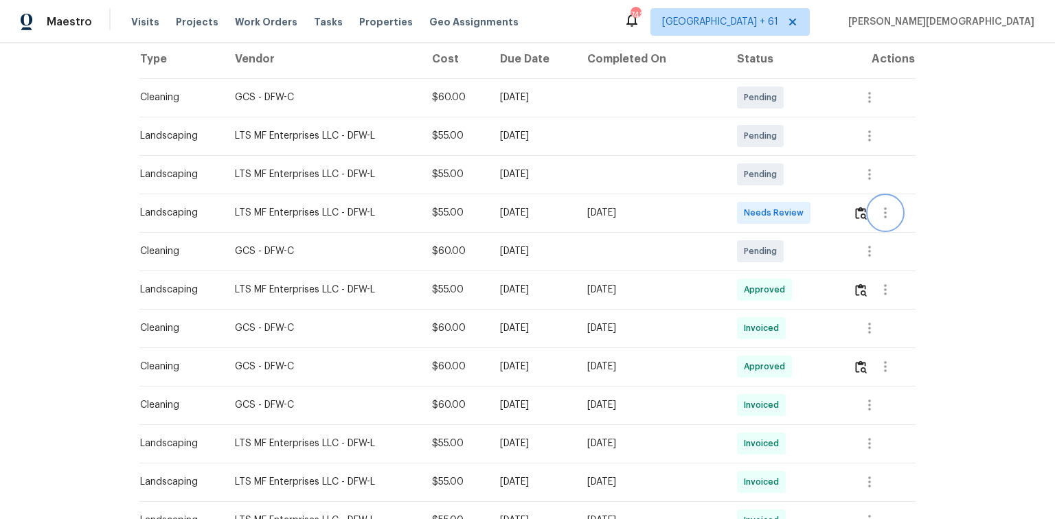
click at [750, 203] on button "button" at bounding box center [885, 212] width 33 height 33
click at [750, 206] on div at bounding box center [527, 259] width 1055 height 519
click at [750, 207] on img "button" at bounding box center [861, 213] width 12 height 13
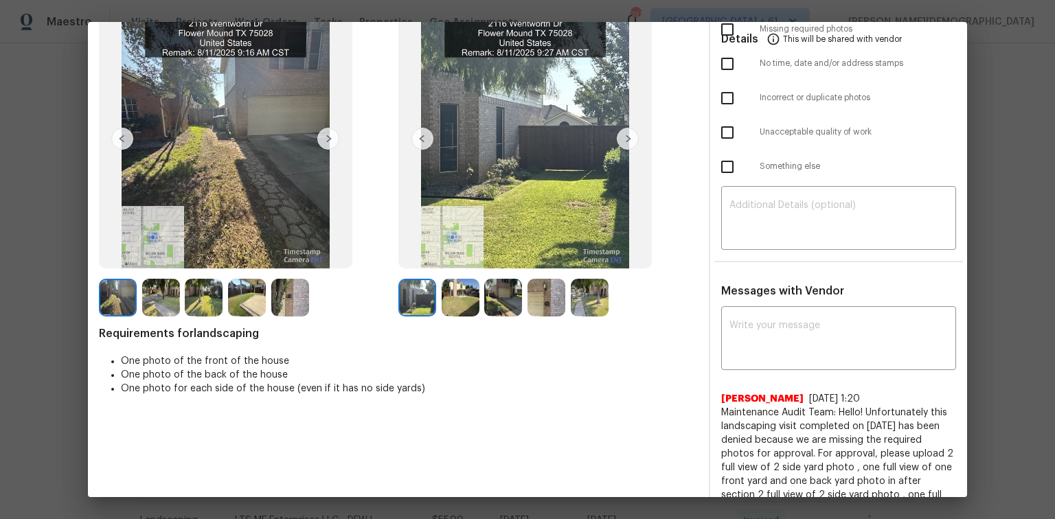
scroll to position [14, 0]
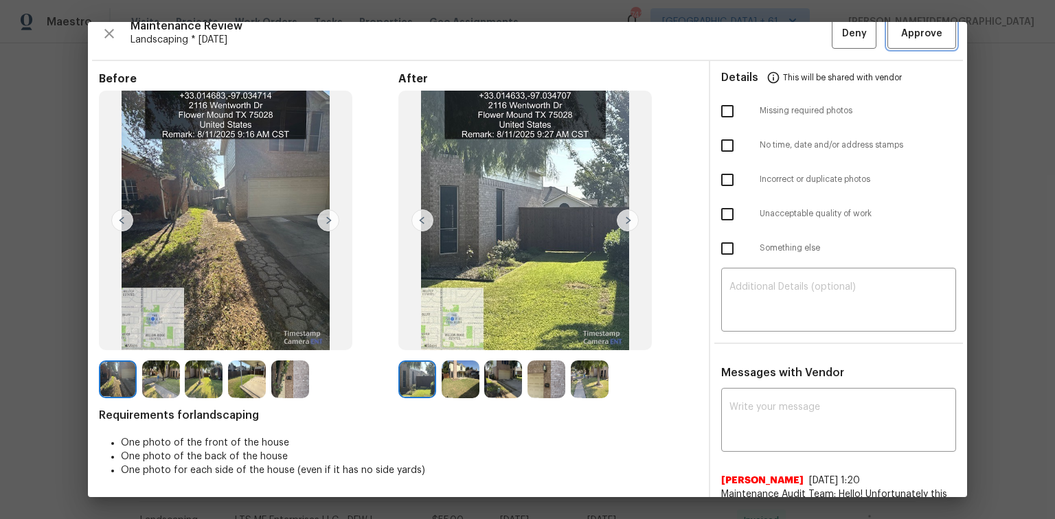
drag, startPoint x: 912, startPoint y: 39, endPoint x: 843, endPoint y: 41, distance: 68.7
click at [750, 39] on span "Approve" at bounding box center [921, 33] width 41 height 17
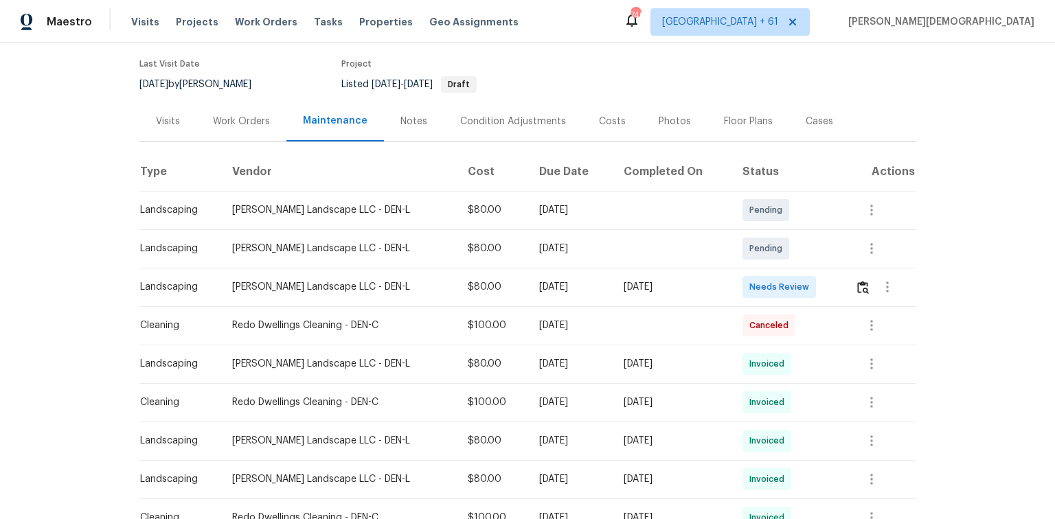
scroll to position [110, 0]
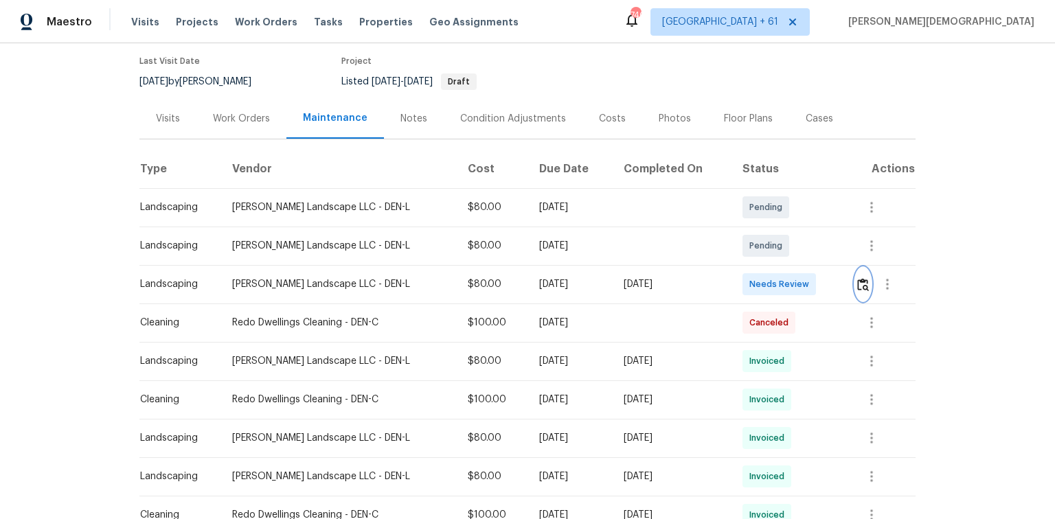
click at [750, 279] on img "button" at bounding box center [863, 284] width 12 height 13
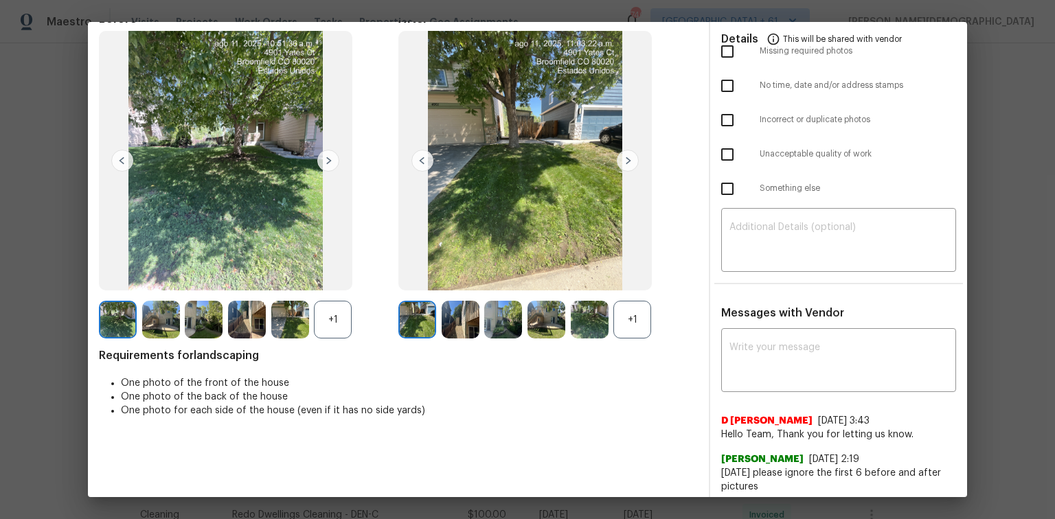
scroll to position [0, 0]
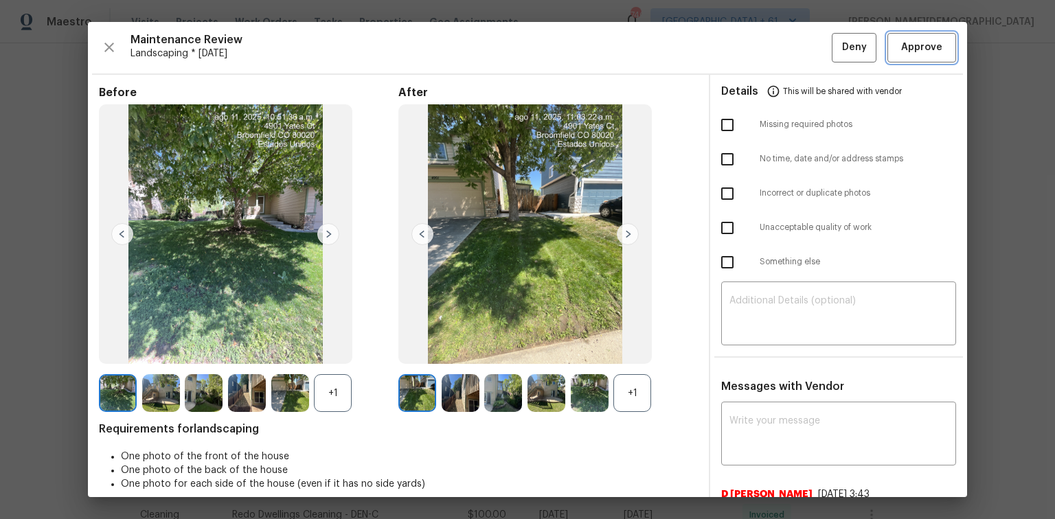
click at [750, 55] on button "Approve" at bounding box center [921, 48] width 69 height 30
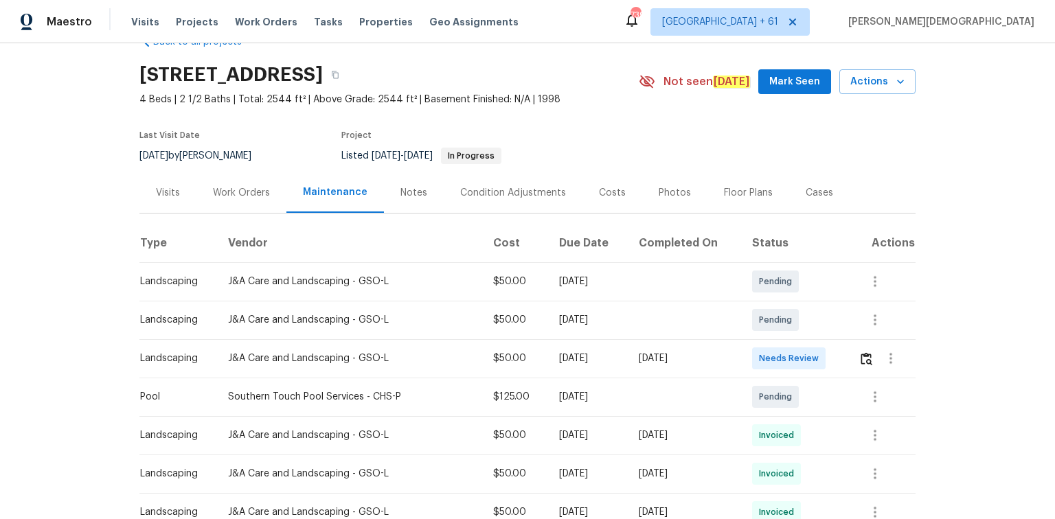
scroll to position [110, 0]
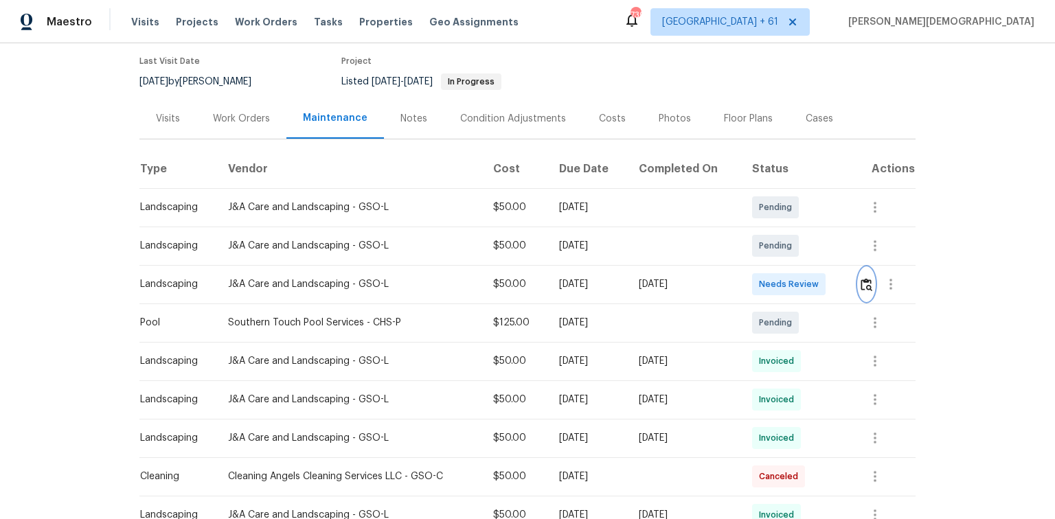
click at [750, 280] on img "button" at bounding box center [867, 284] width 12 height 13
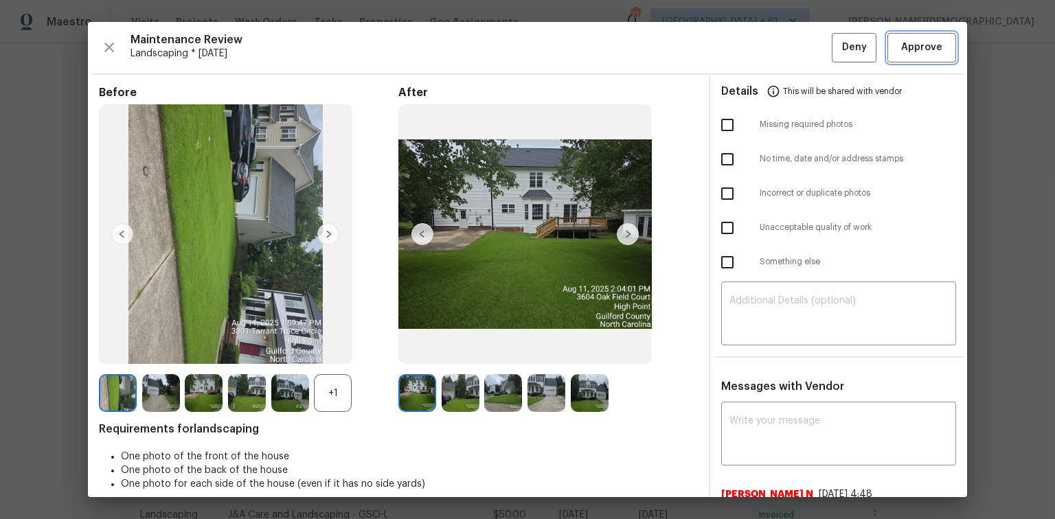
click at [750, 40] on span "Approve" at bounding box center [921, 47] width 41 height 17
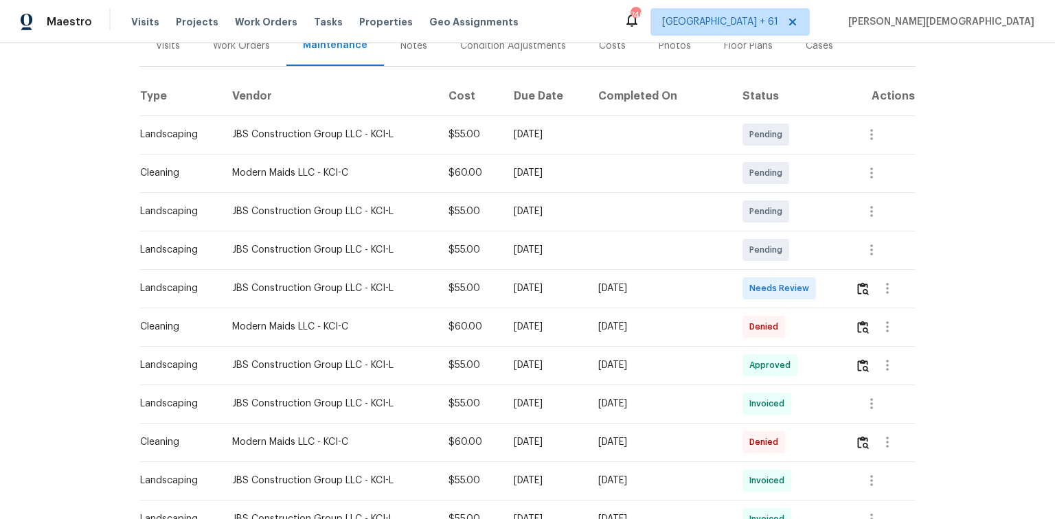
scroll to position [275, 0]
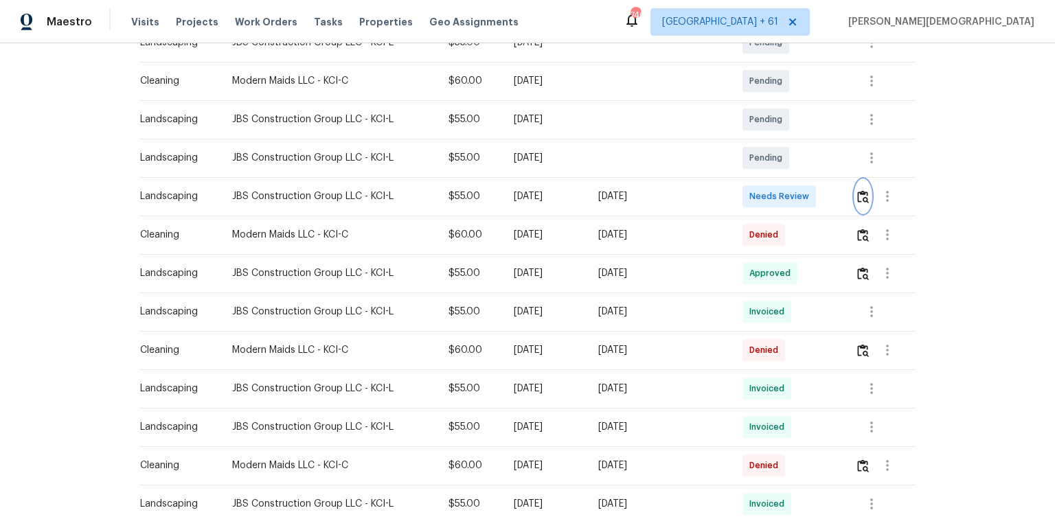
click at [859, 190] on img "button" at bounding box center [863, 196] width 12 height 13
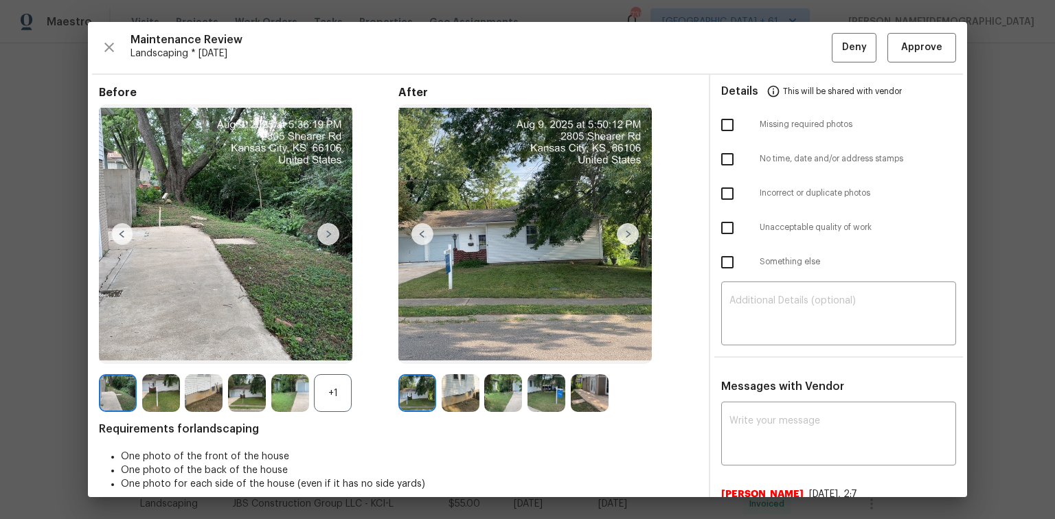
scroll to position [110, 0]
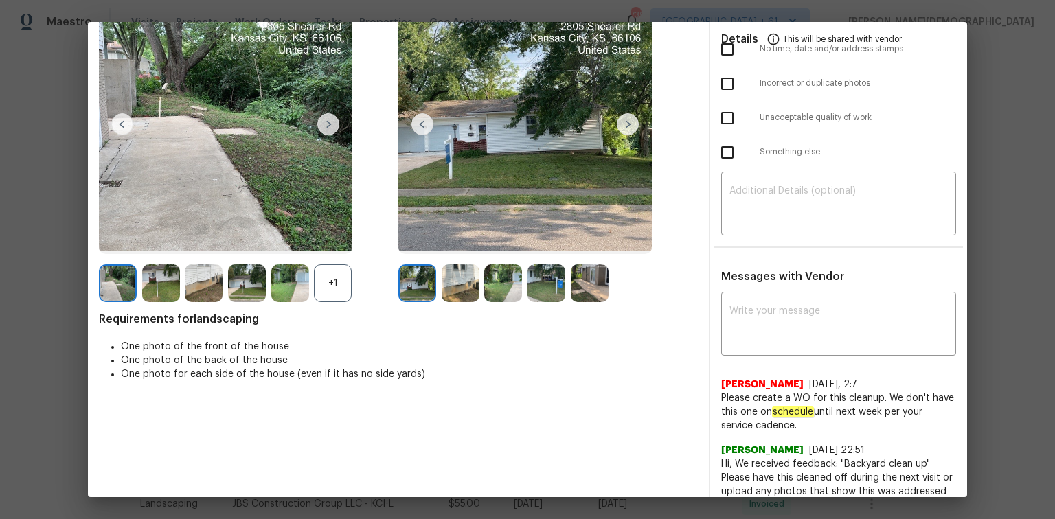
click at [223, 324] on div "Requirements for landscaping One photo of the front of the house One photo of t…" at bounding box center [398, 352] width 599 height 78
click at [220, 325] on div "Requirements for landscaping One photo of the front of the house One photo of t…" at bounding box center [398, 352] width 599 height 78
click at [216, 322] on span "Requirements for landscaping" at bounding box center [398, 320] width 599 height 14
click at [214, 317] on span "Requirements for landscaping" at bounding box center [398, 320] width 599 height 14
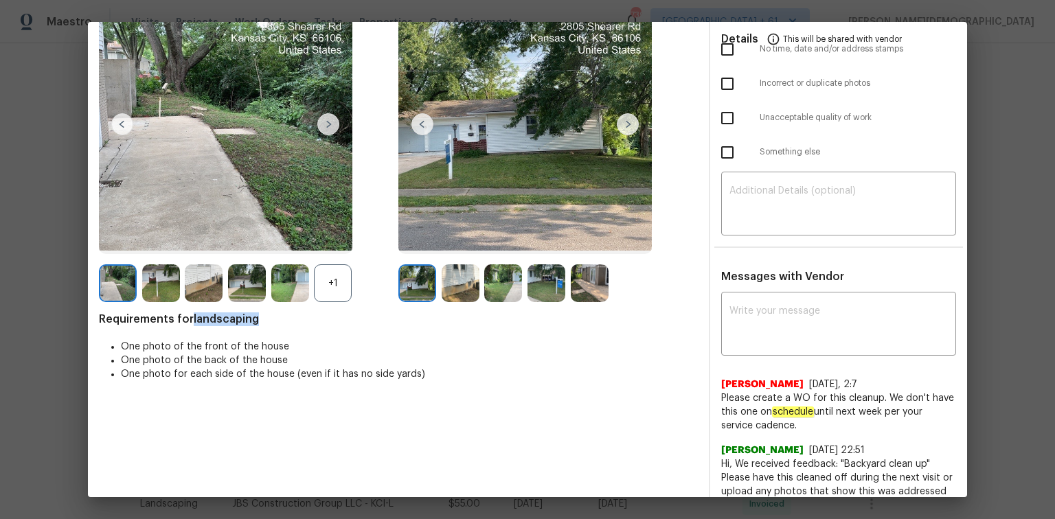
copy span "landscaping"
click at [804, 326] on textarea at bounding box center [838, 325] width 218 height 38
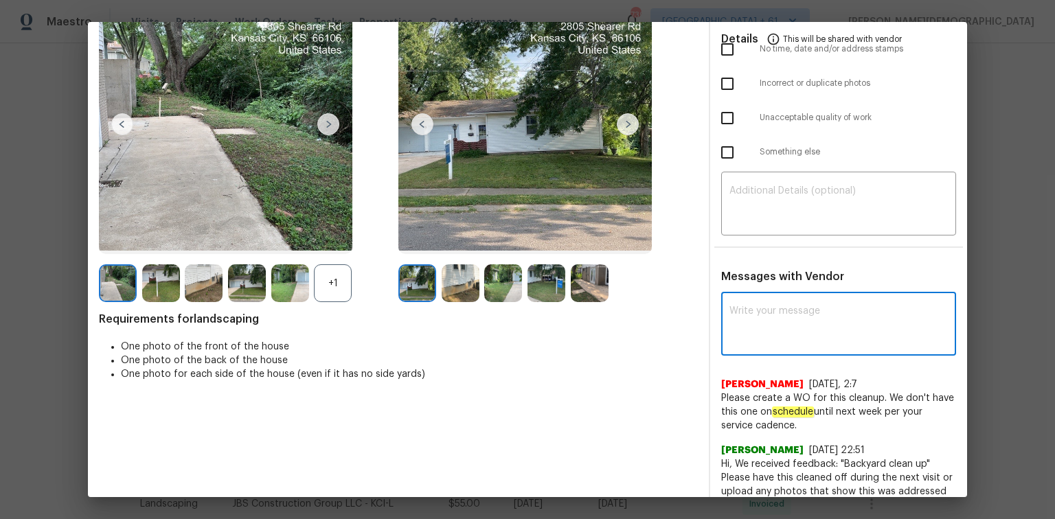
paste textarea "Maintenance Audit Team: Hello! Unfortunately, this landscaping visit completed …"
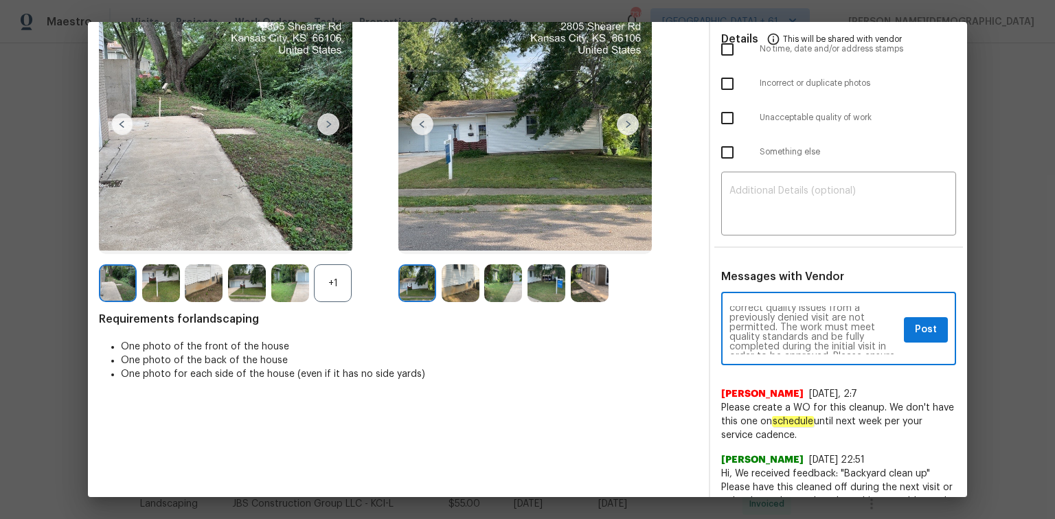
scroll to position [0, 0]
type textarea "Maintenance Audit Team: Hello! Unfortunately, this landscaping visit completed …"
click at [785, 196] on textarea at bounding box center [838, 205] width 218 height 38
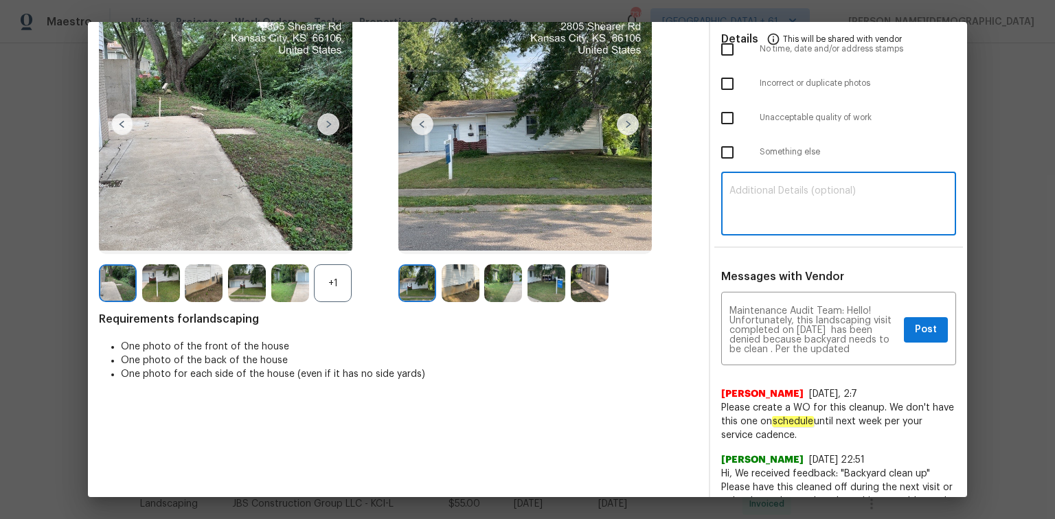
paste textarea "Maintenance Audit Team: Hello! Unfortunately, this landscaping visit completed …"
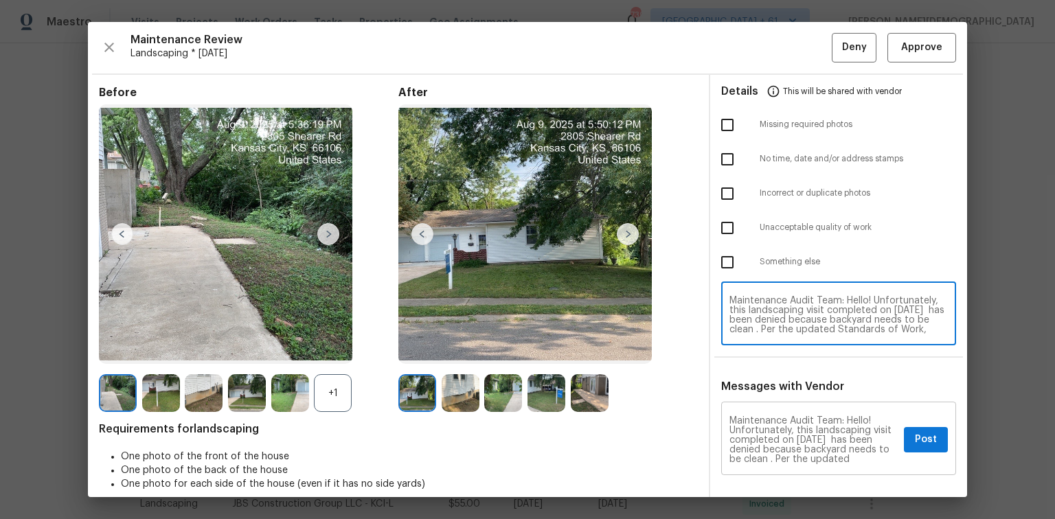
type textarea "Maintenance Audit Team: Hello! Unfortunately, this landscaping visit completed …"
click at [907, 427] on button "Post" at bounding box center [926, 439] width 44 height 25
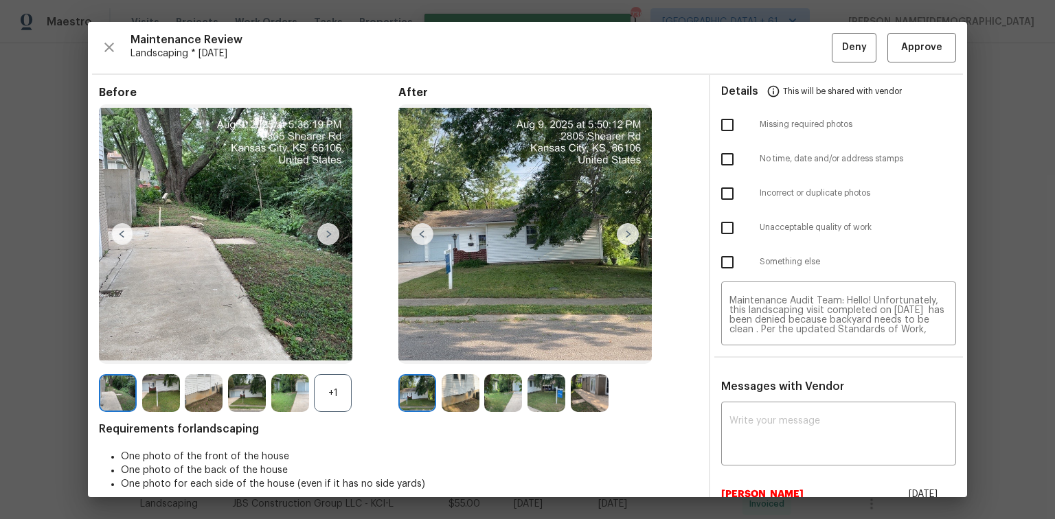
click at [724, 225] on input "checkbox" at bounding box center [727, 228] width 29 height 29
checkbox input "true"
click at [842, 49] on span "Deny" at bounding box center [854, 47] width 25 height 17
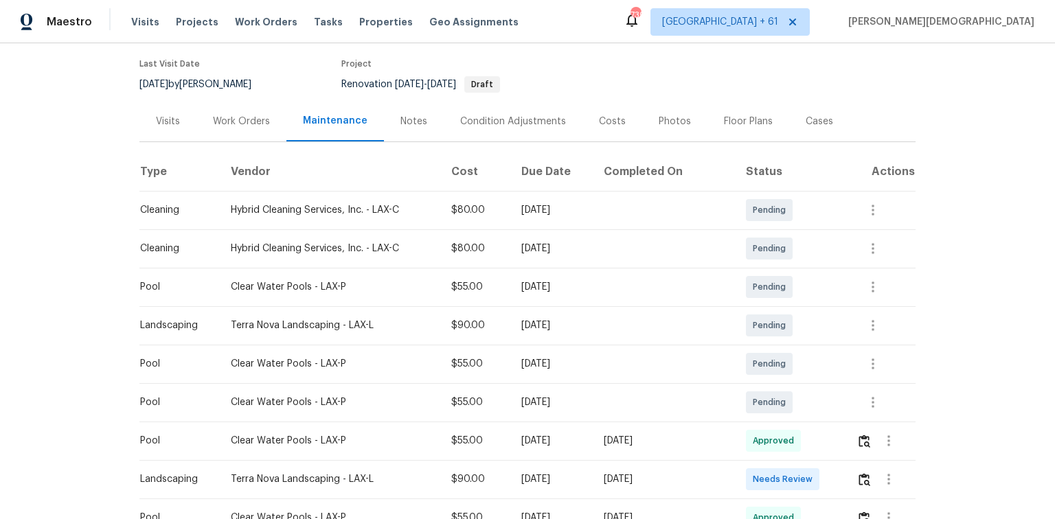
scroll to position [165, 0]
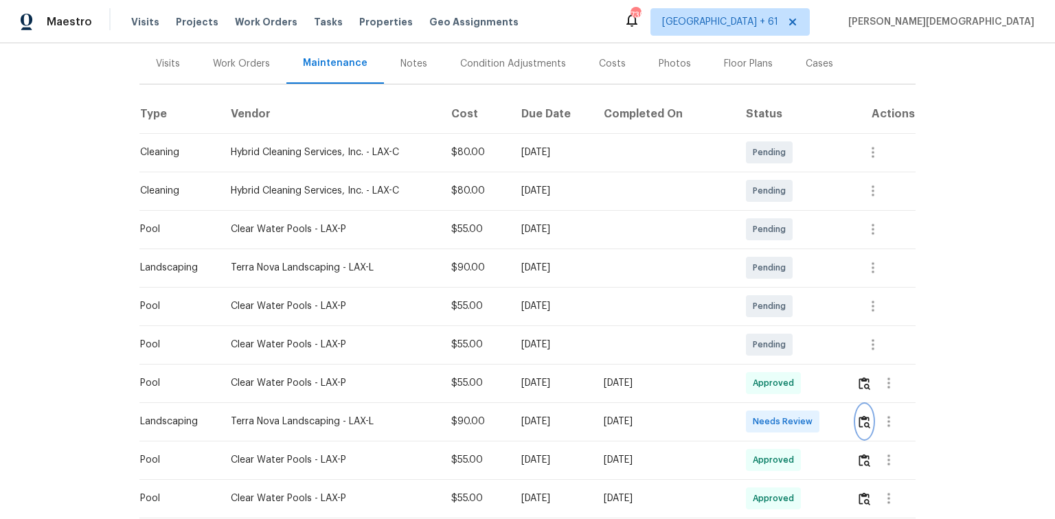
click at [750, 347] on img "button" at bounding box center [865, 422] width 12 height 13
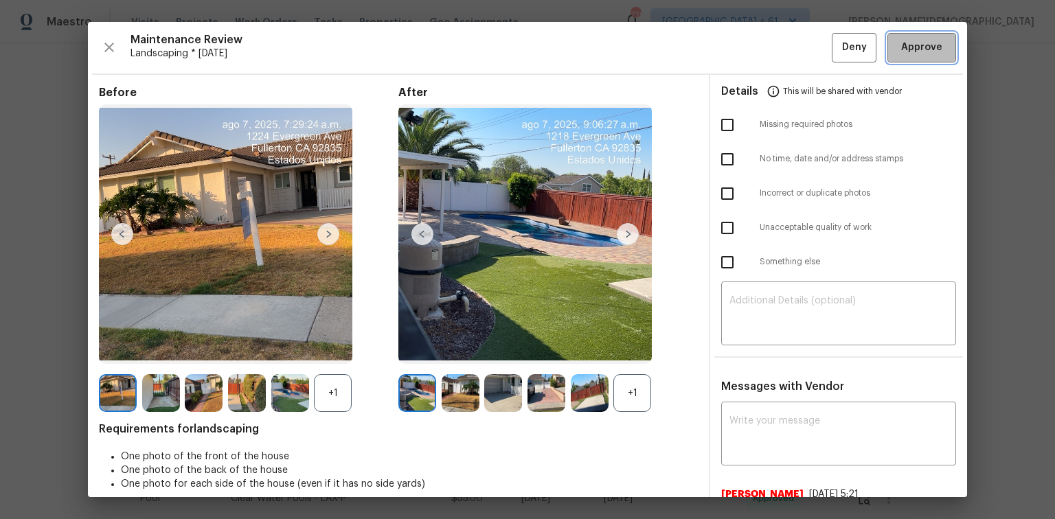
click at [750, 48] on span "Approve" at bounding box center [921, 47] width 41 height 17
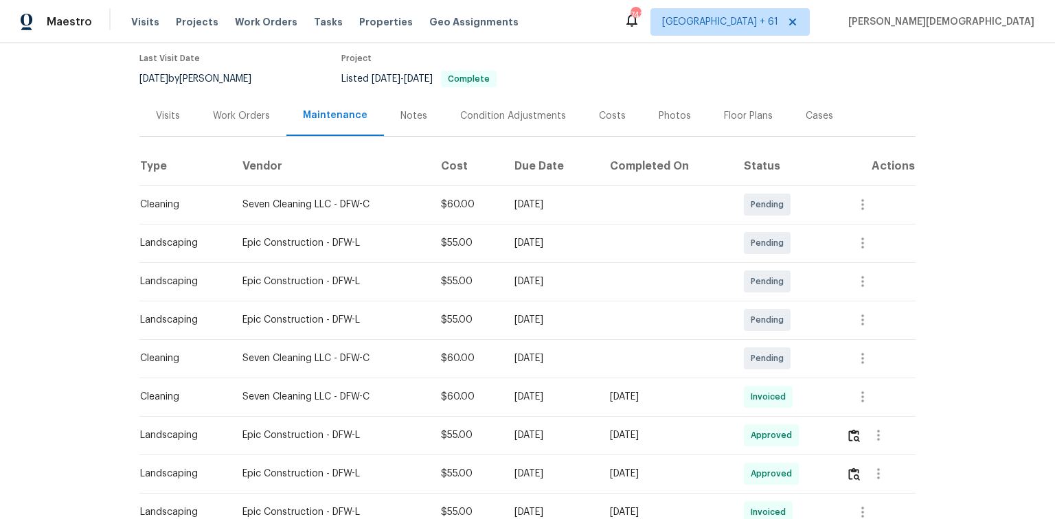
scroll to position [165, 0]
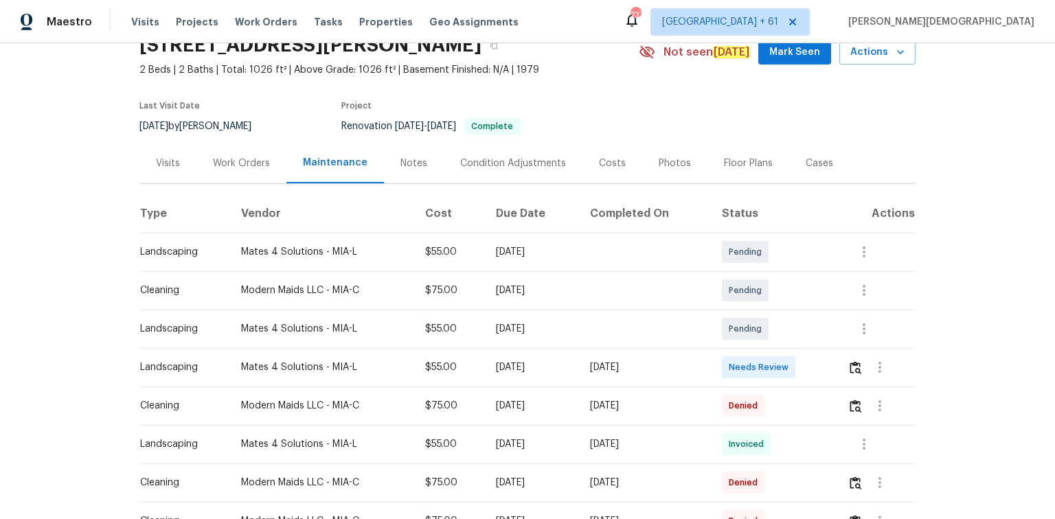
scroll to position [165, 0]
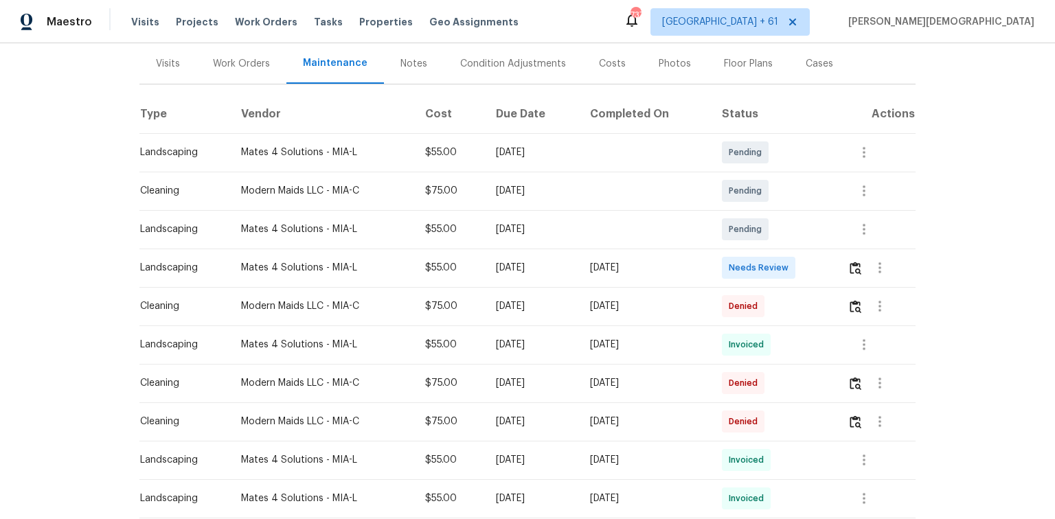
click at [750, 265] on td at bounding box center [876, 268] width 79 height 38
click at [750, 262] on img "button" at bounding box center [856, 268] width 12 height 13
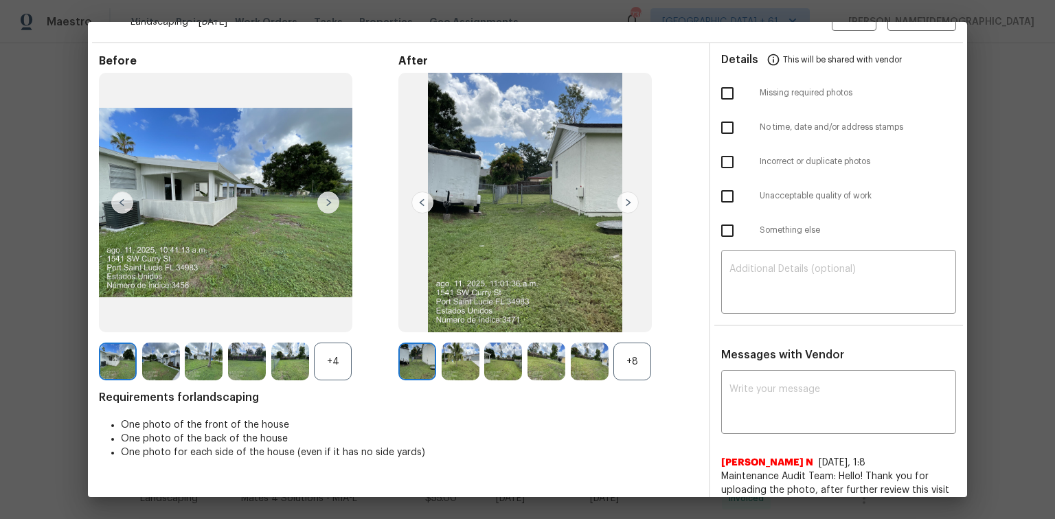
scroll to position [0, 0]
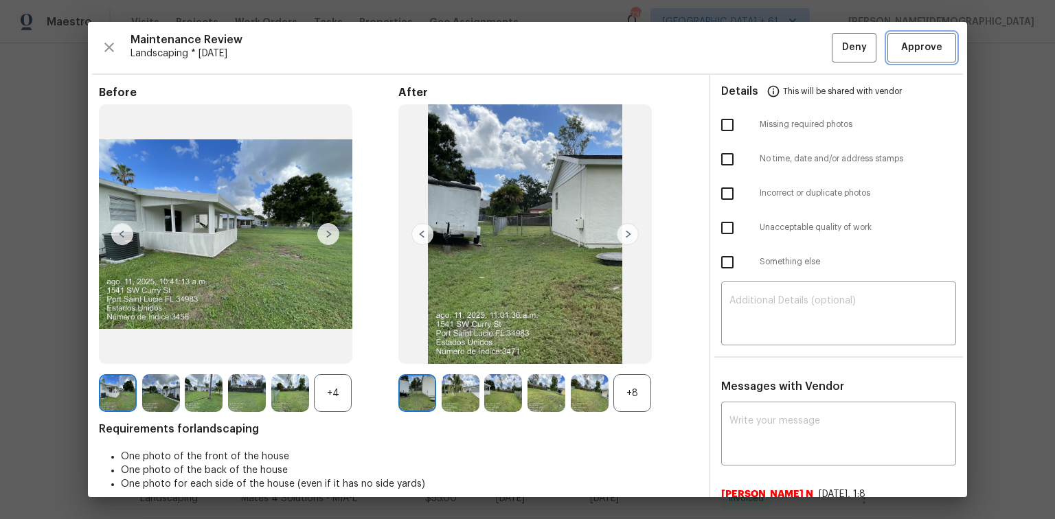
click at [750, 55] on button "Approve" at bounding box center [921, 48] width 69 height 30
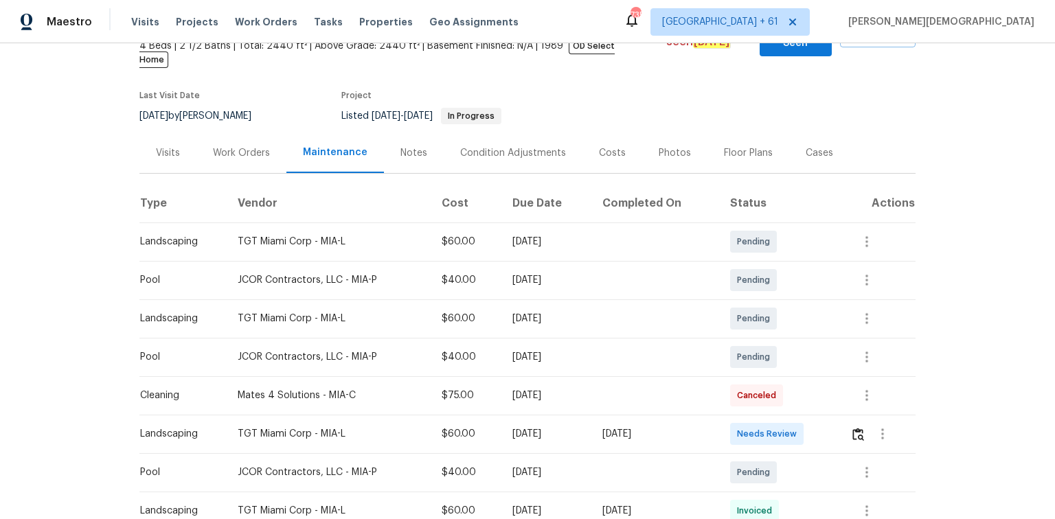
scroll to position [220, 0]
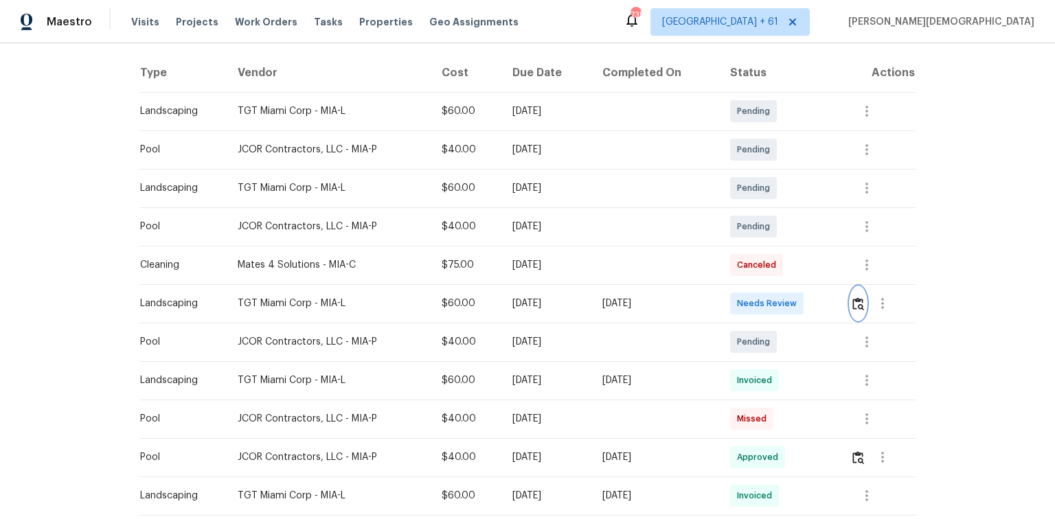
click at [750, 297] on img "button" at bounding box center [858, 303] width 12 height 13
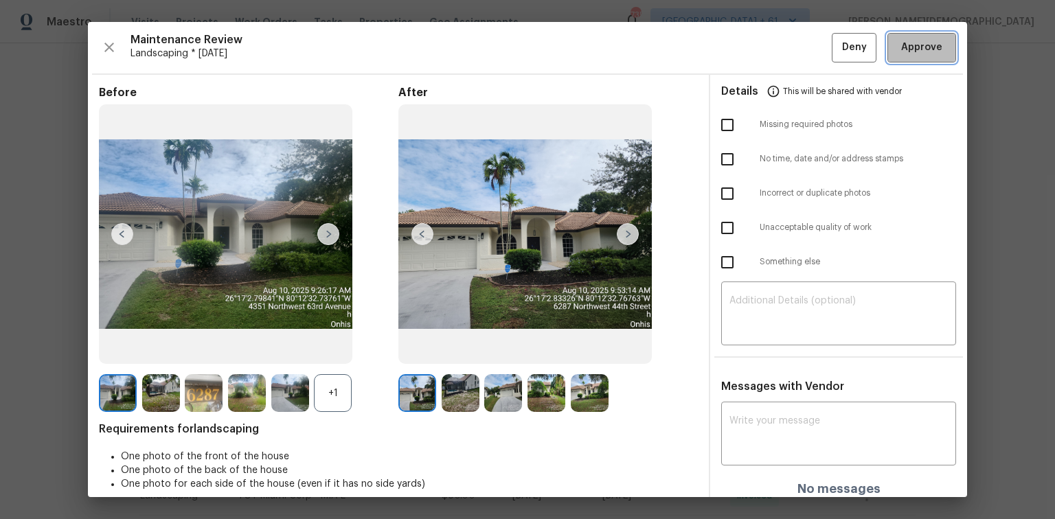
drag, startPoint x: 915, startPoint y: 56, endPoint x: 906, endPoint y: 97, distance: 41.5
click at [750, 55] on button "Approve" at bounding box center [921, 48] width 69 height 30
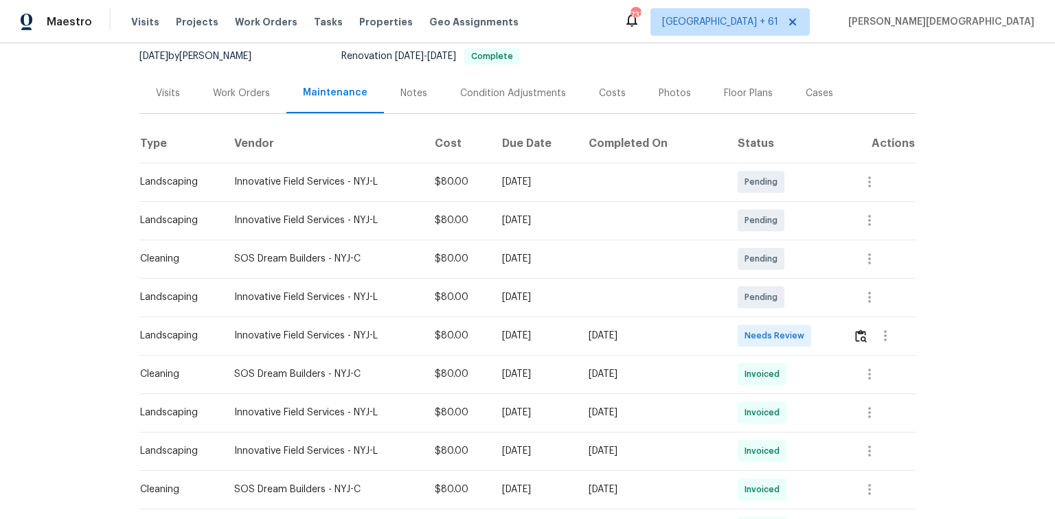
scroll to position [220, 0]
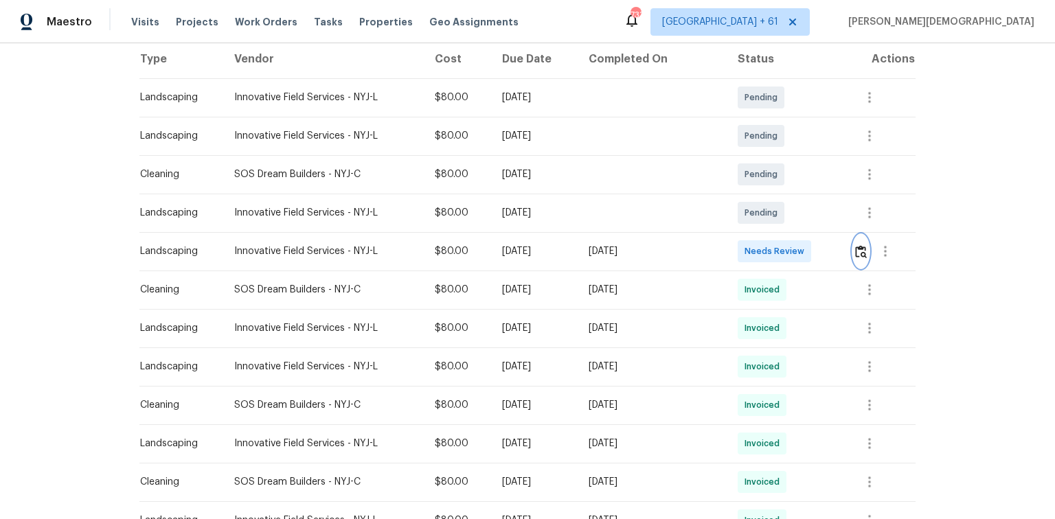
click at [855, 245] on img "button" at bounding box center [861, 251] width 12 height 13
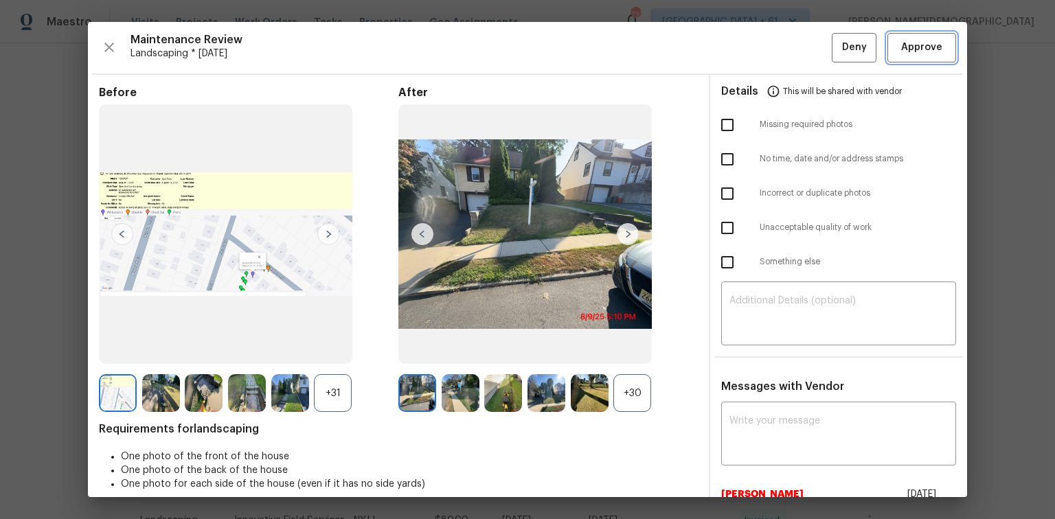
click at [898, 52] on span "Approve" at bounding box center [921, 47] width 47 height 17
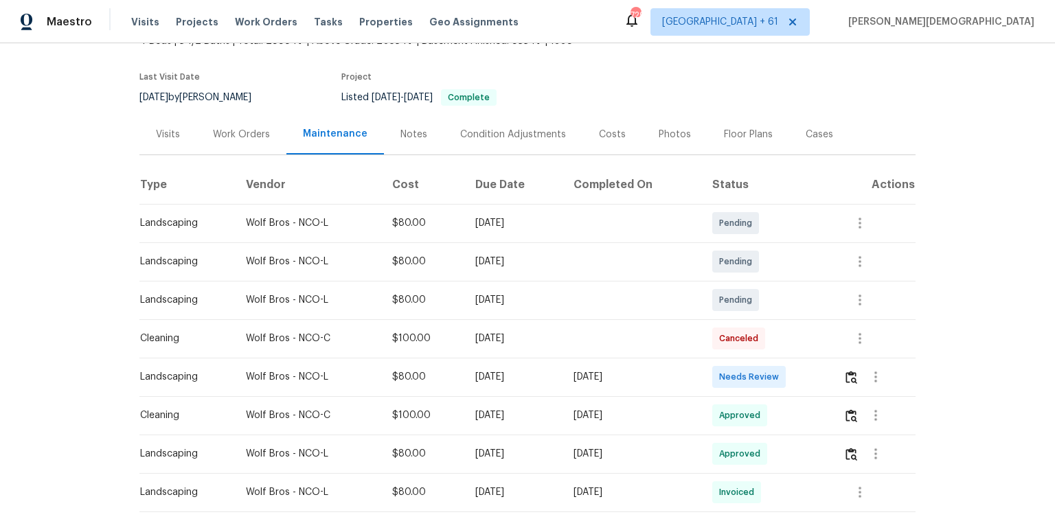
scroll to position [165, 0]
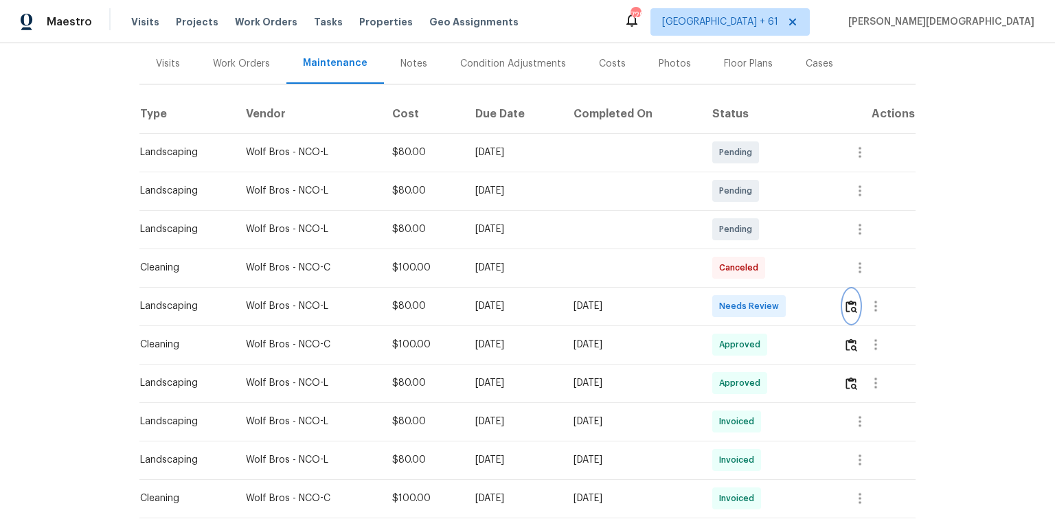
click at [750, 300] on img "button" at bounding box center [852, 306] width 12 height 13
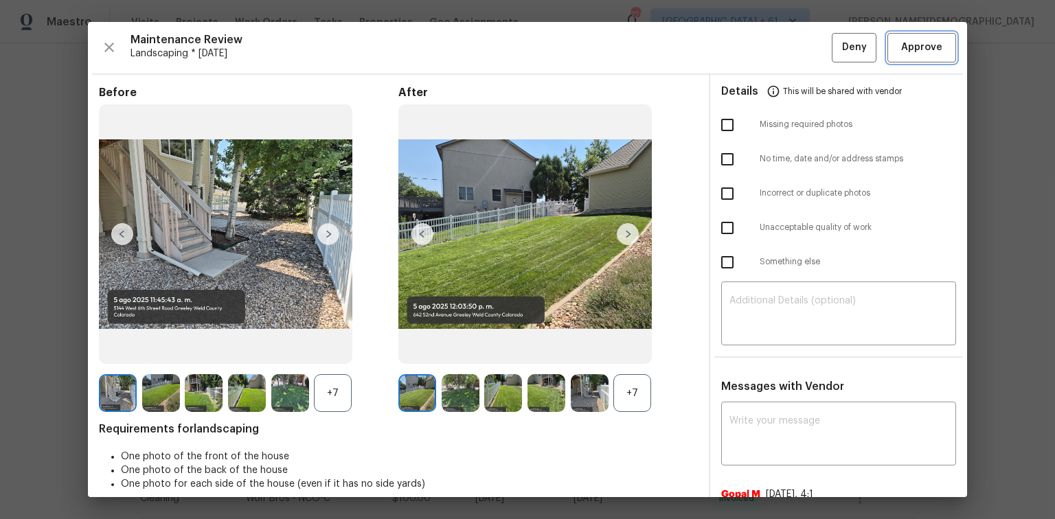
click at [750, 58] on button "Approve" at bounding box center [921, 48] width 69 height 30
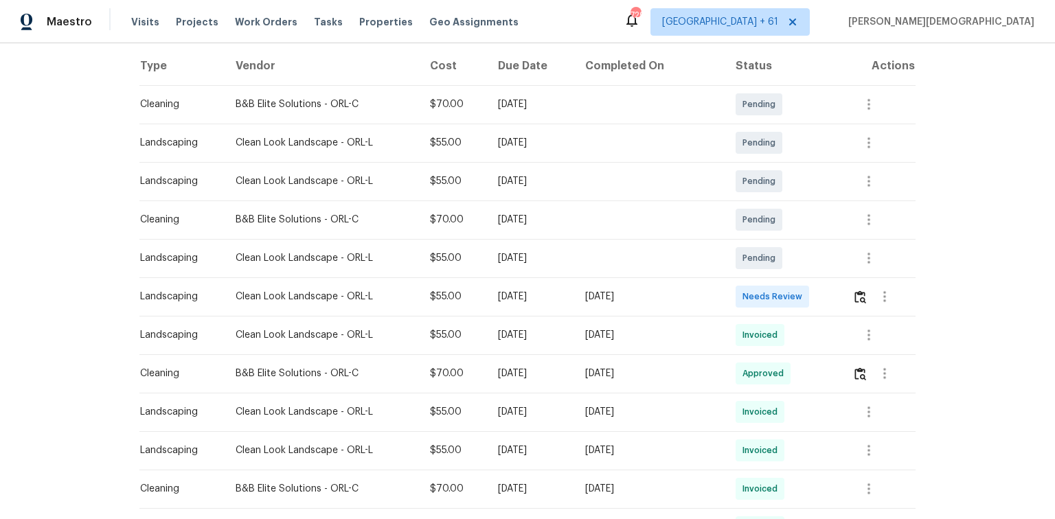
scroll to position [220, 0]
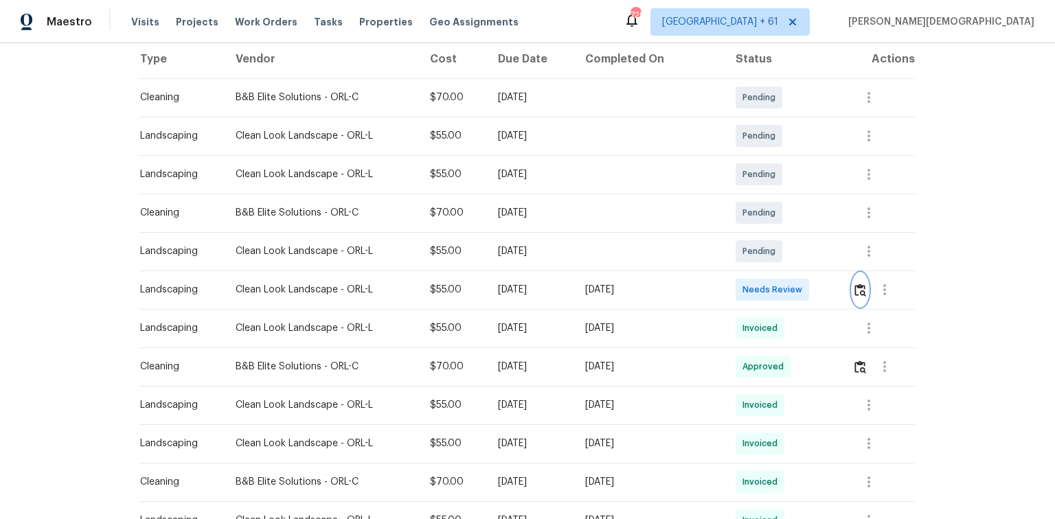
click at [750, 284] on img "button" at bounding box center [860, 290] width 12 height 13
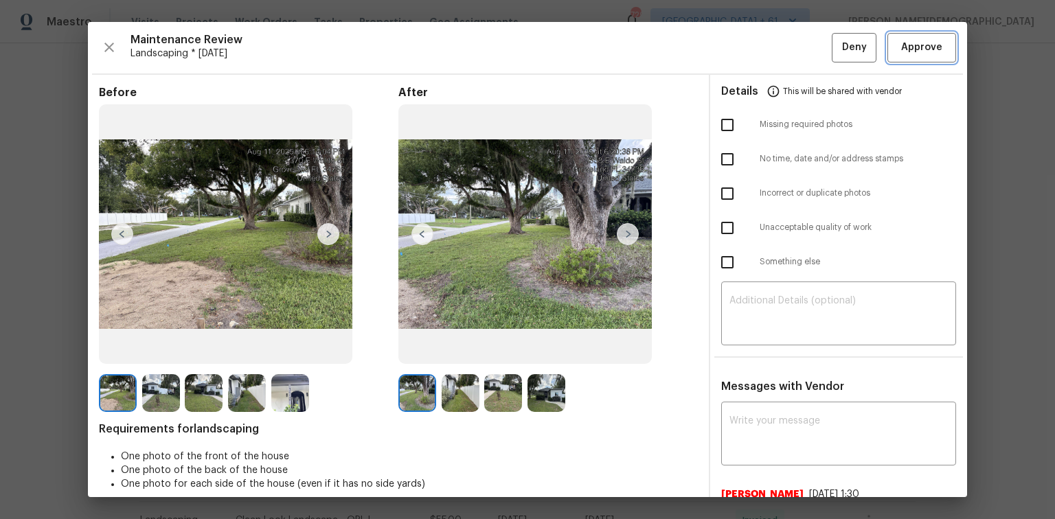
click at [750, 48] on span "Approve" at bounding box center [921, 47] width 41 height 17
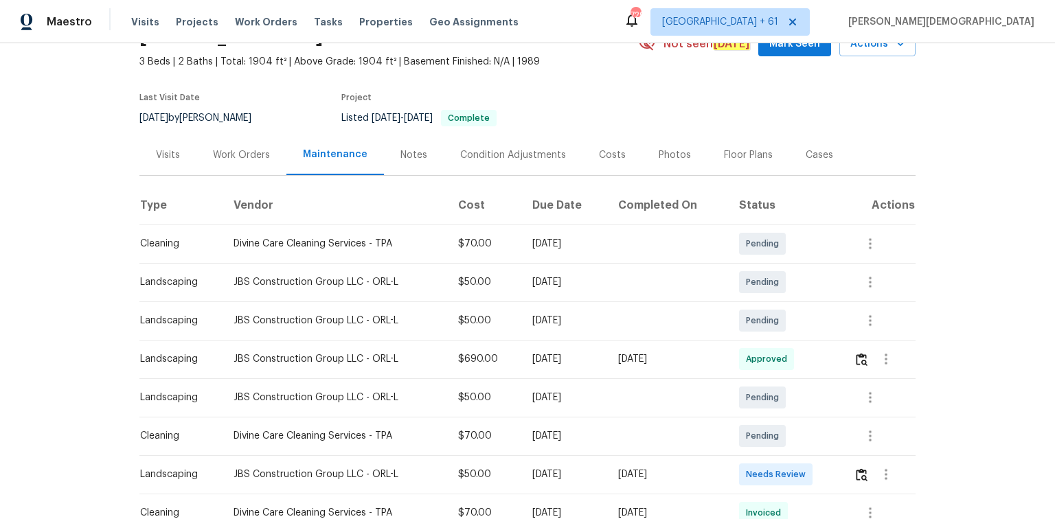
scroll to position [165, 0]
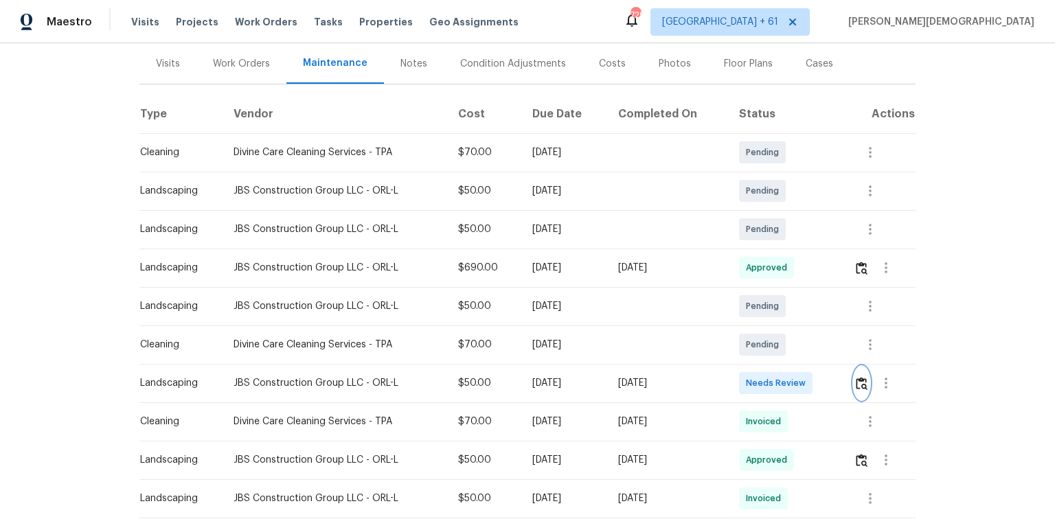
click at [750, 347] on img "button" at bounding box center [862, 383] width 12 height 13
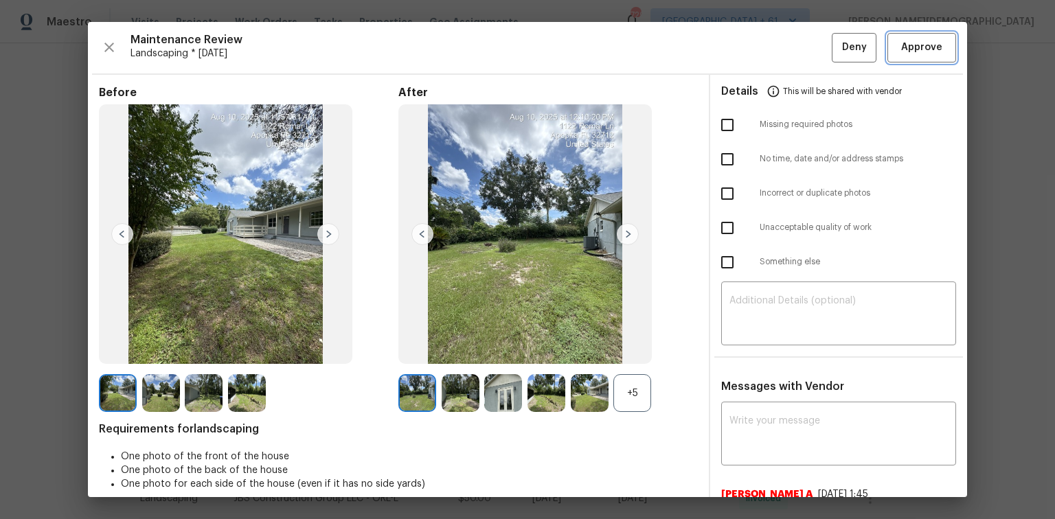
click at [750, 50] on span "Approve" at bounding box center [921, 47] width 41 height 17
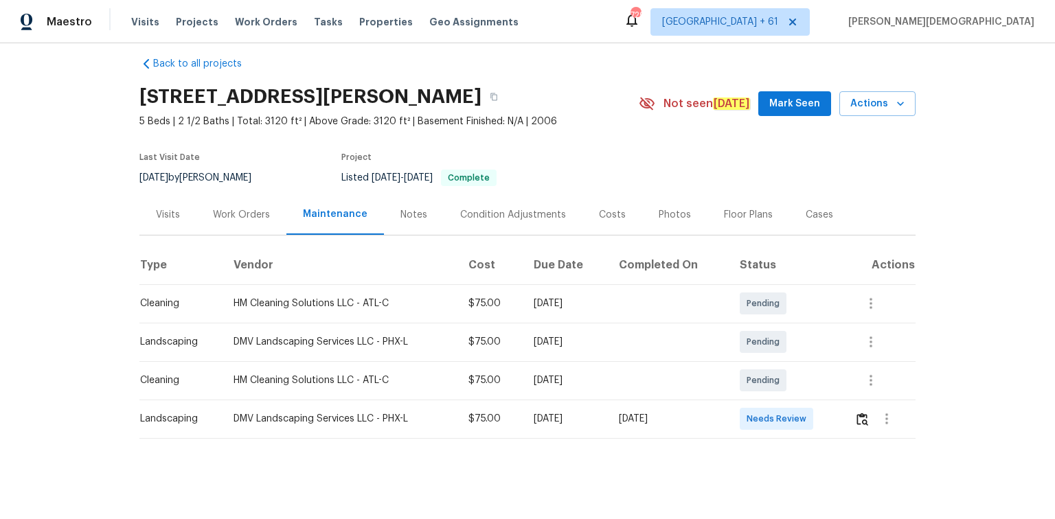
scroll to position [16, 0]
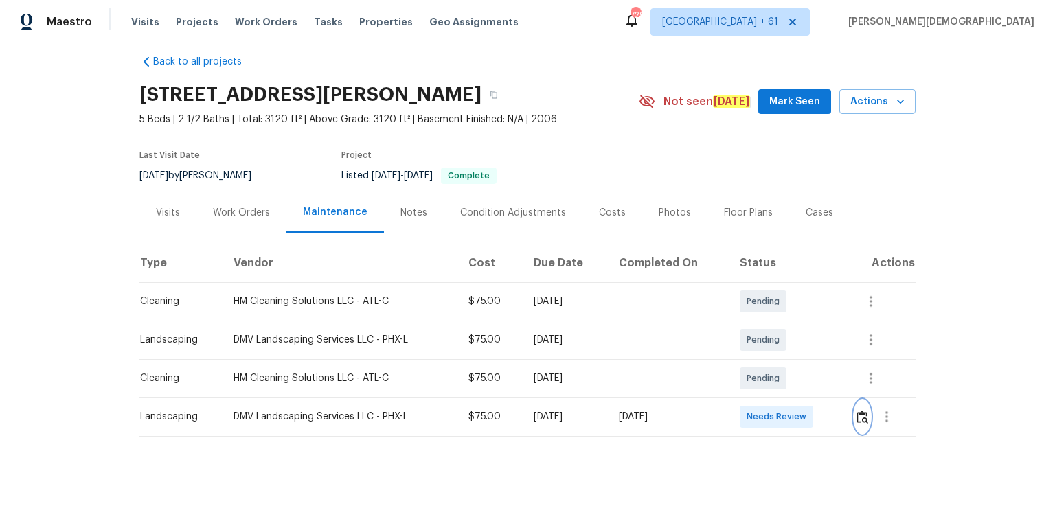
click at [750, 347] on img "button" at bounding box center [862, 417] width 12 height 13
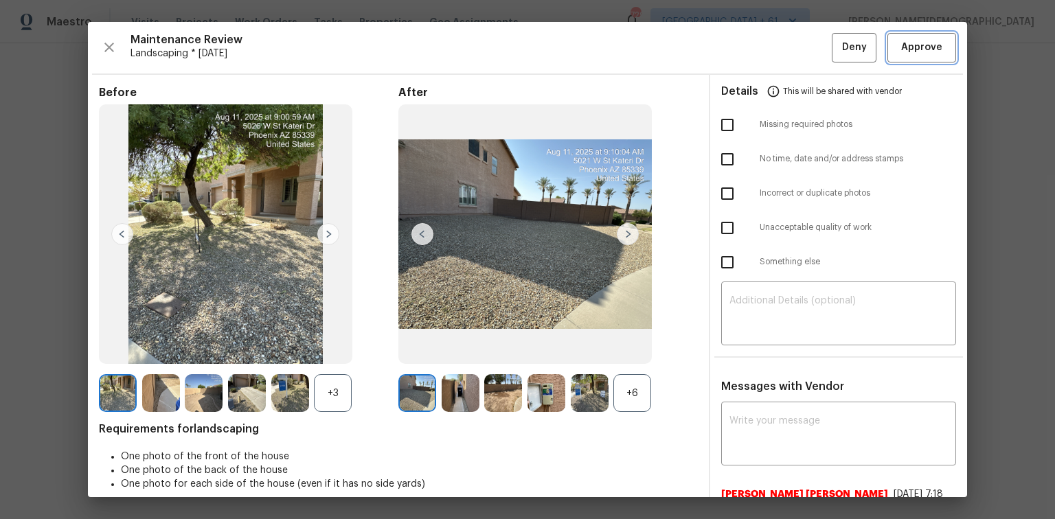
click at [750, 49] on span "Approve" at bounding box center [921, 47] width 41 height 17
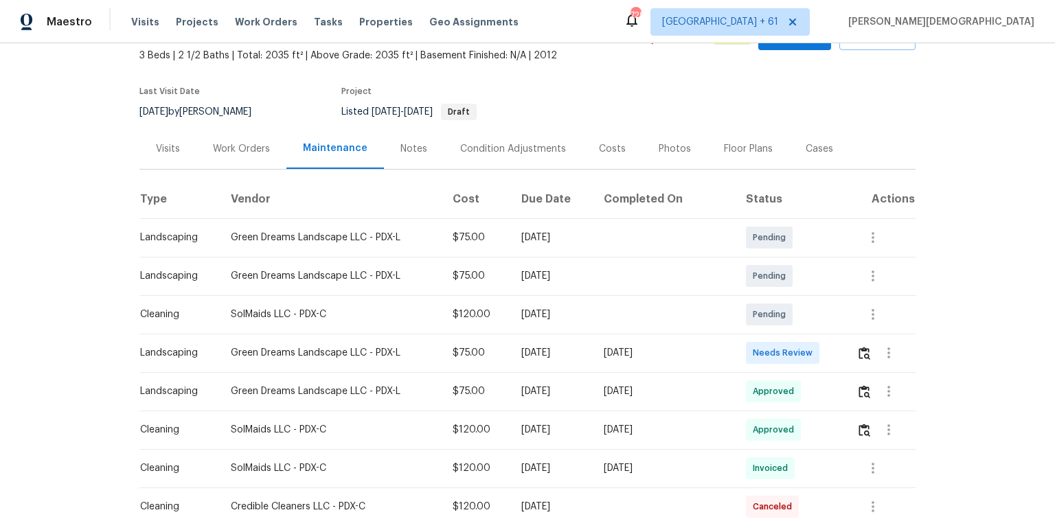
scroll to position [165, 0]
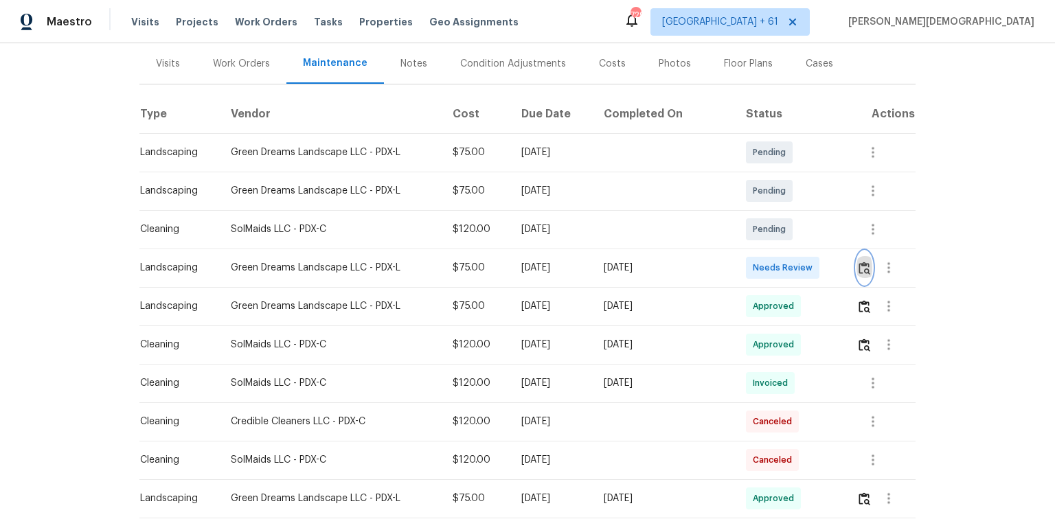
click at [859, 266] on img "button" at bounding box center [865, 268] width 12 height 13
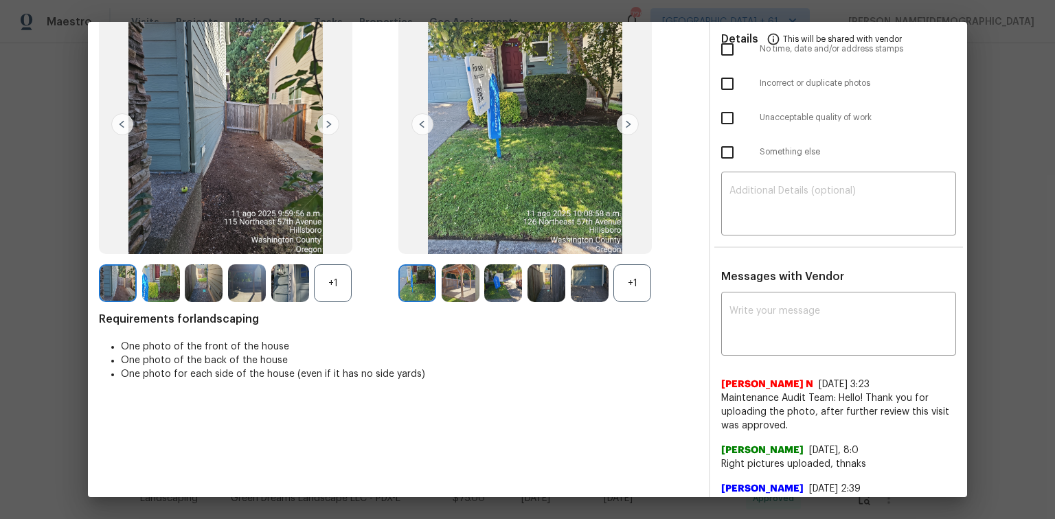
scroll to position [0, 0]
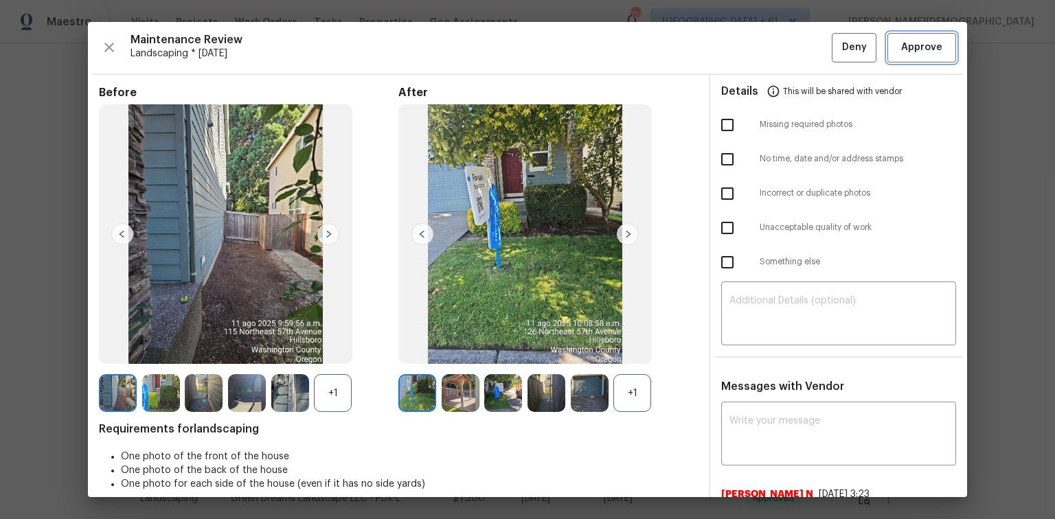
click at [933, 58] on button "Approve" at bounding box center [921, 48] width 69 height 30
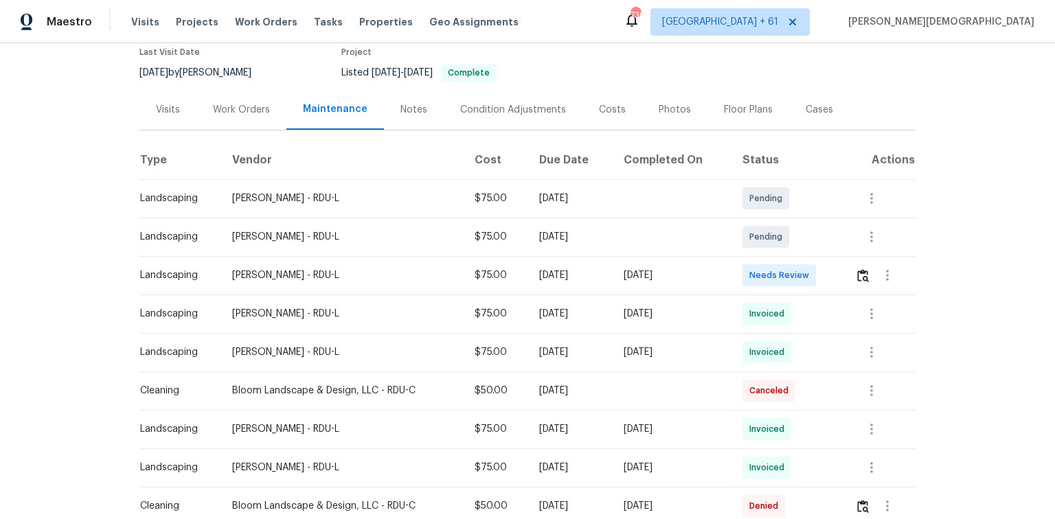
scroll to position [165, 0]
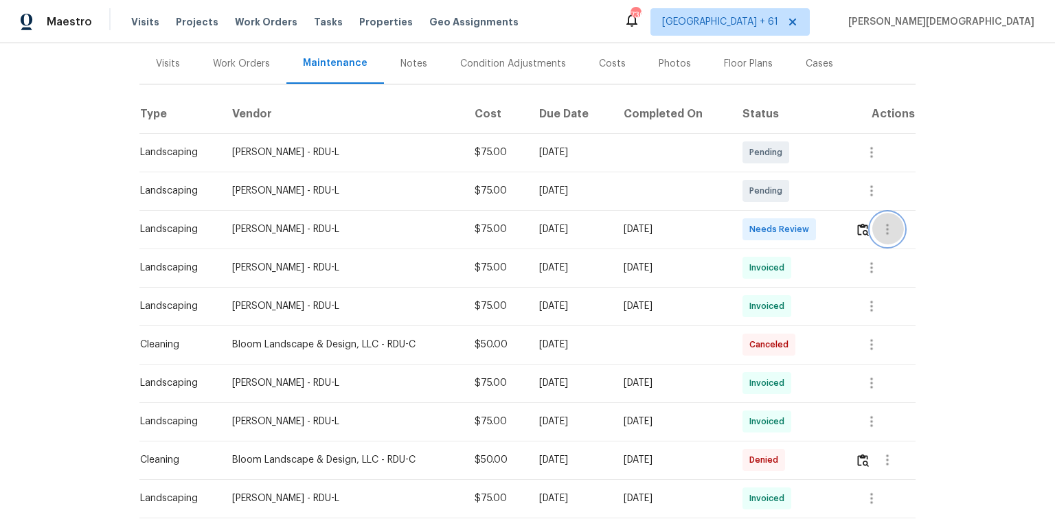
click at [750, 226] on button "button" at bounding box center [887, 229] width 33 height 33
click at [750, 226] on div at bounding box center [527, 259] width 1055 height 519
click at [750, 226] on img "button" at bounding box center [863, 229] width 12 height 13
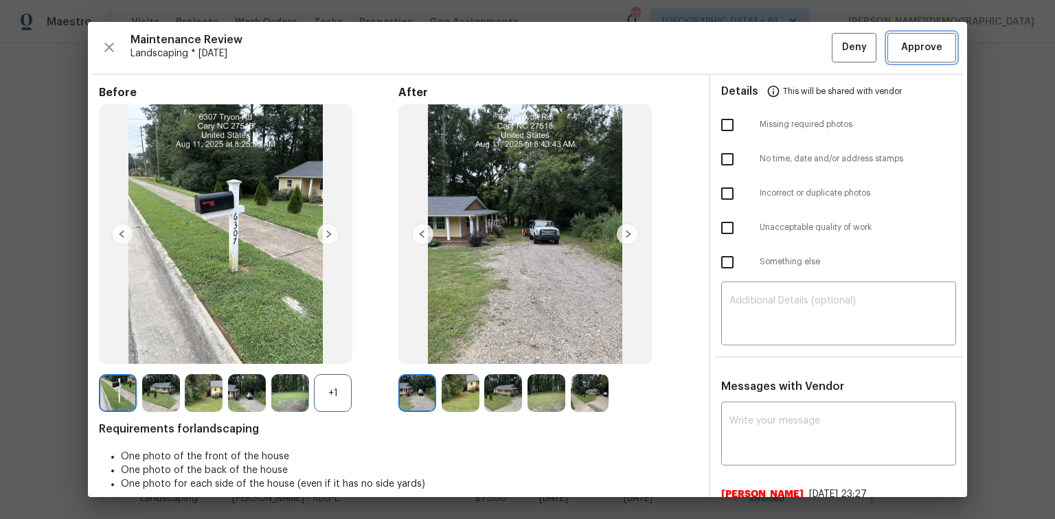
click at [750, 56] on button "Approve" at bounding box center [921, 48] width 69 height 30
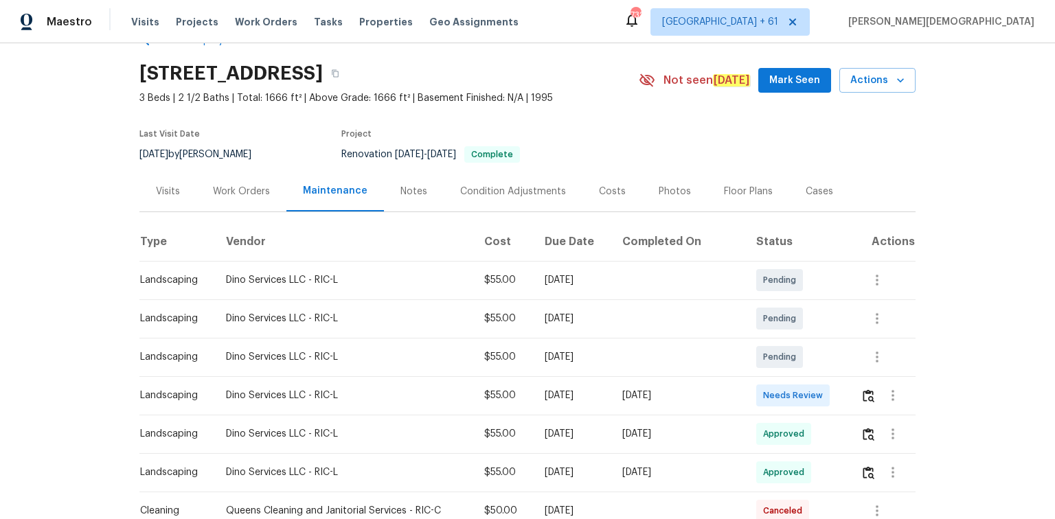
scroll to position [110, 0]
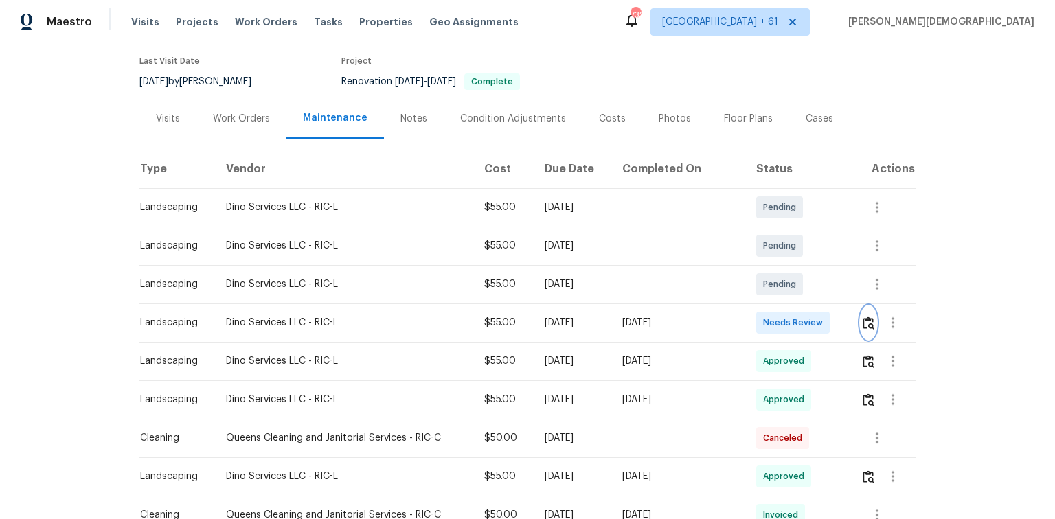
click at [865, 308] on button "button" at bounding box center [869, 322] width 16 height 33
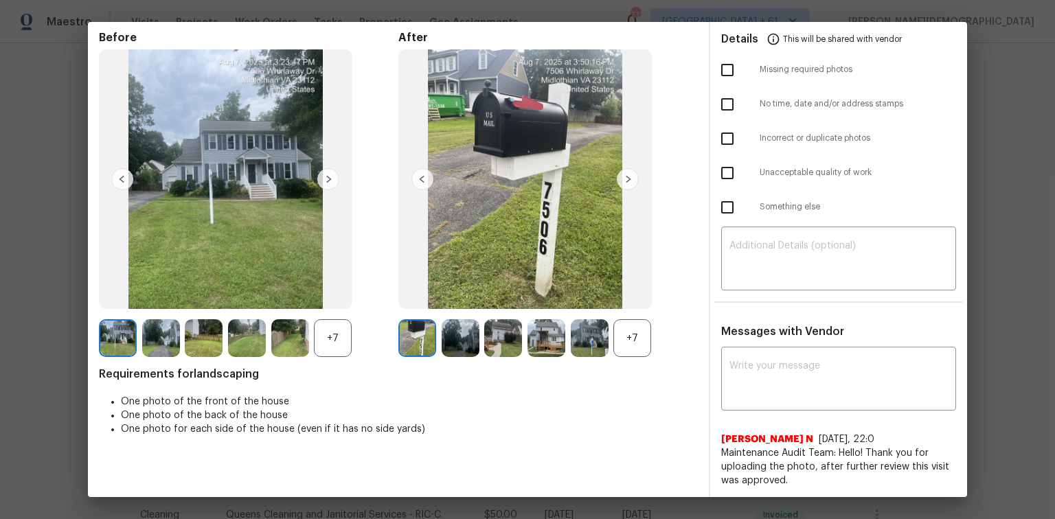
scroll to position [0, 0]
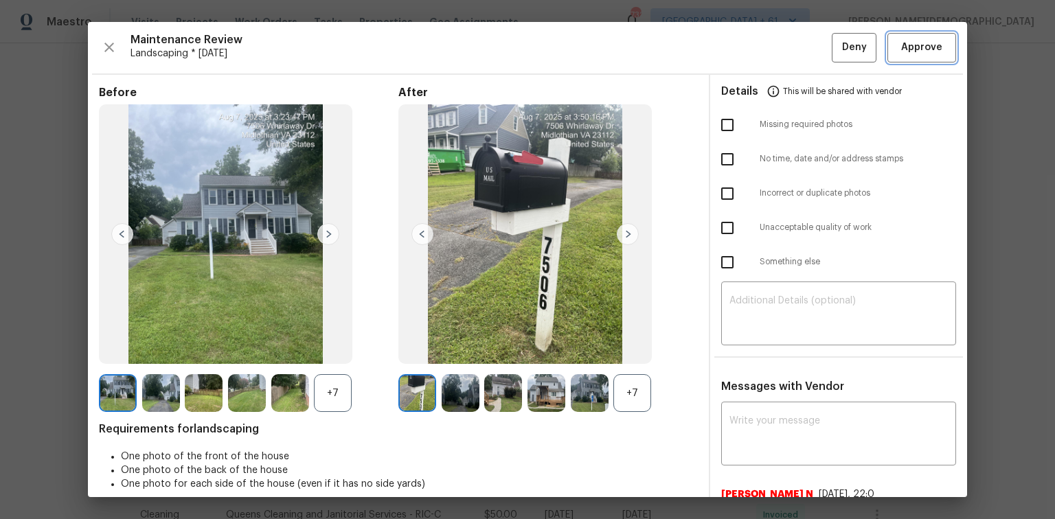
click at [919, 55] on button "Approve" at bounding box center [921, 48] width 69 height 30
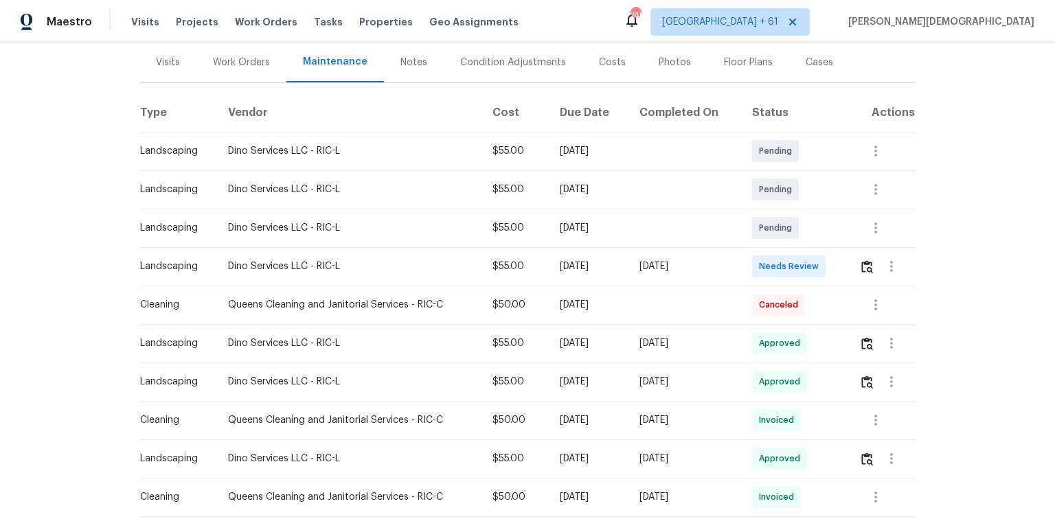
scroll to position [220, 0]
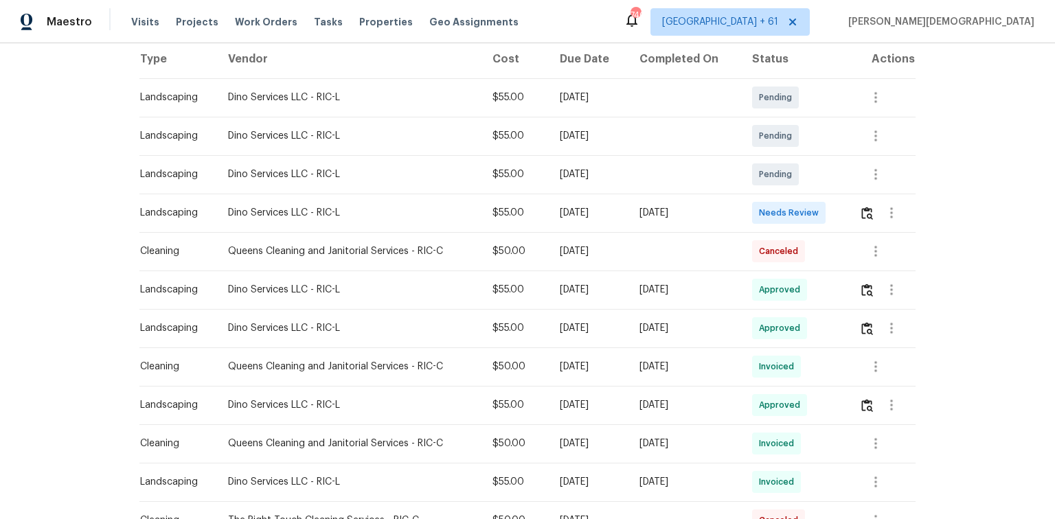
click at [750, 203] on td at bounding box center [881, 213] width 67 height 38
click at [750, 210] on img "button" at bounding box center [867, 213] width 12 height 13
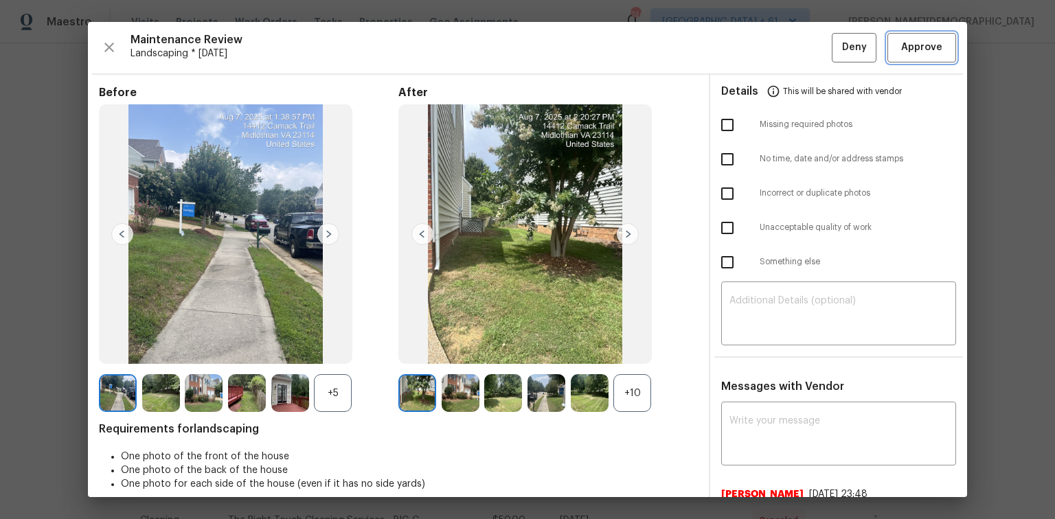
click at [750, 54] on span "Approve" at bounding box center [921, 47] width 41 height 17
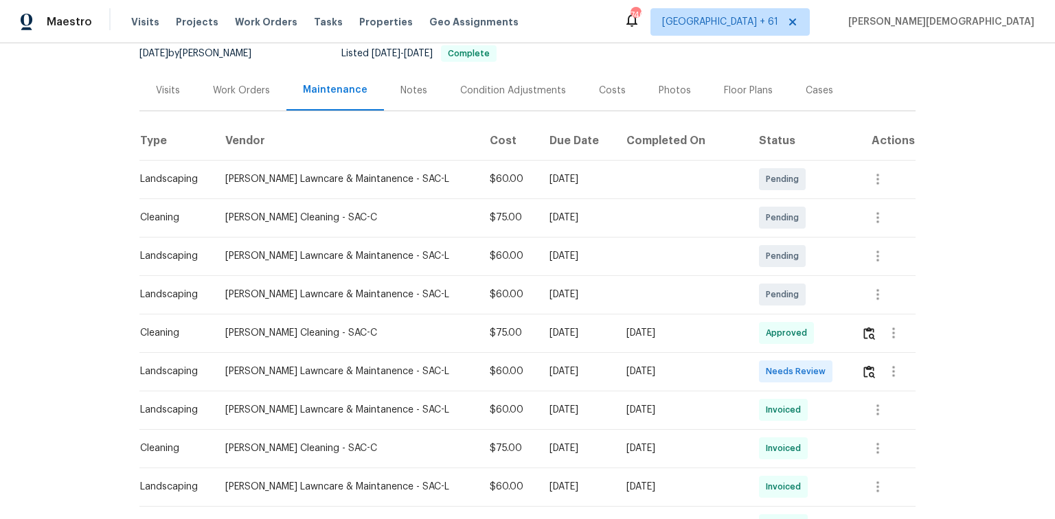
scroll to position [220, 0]
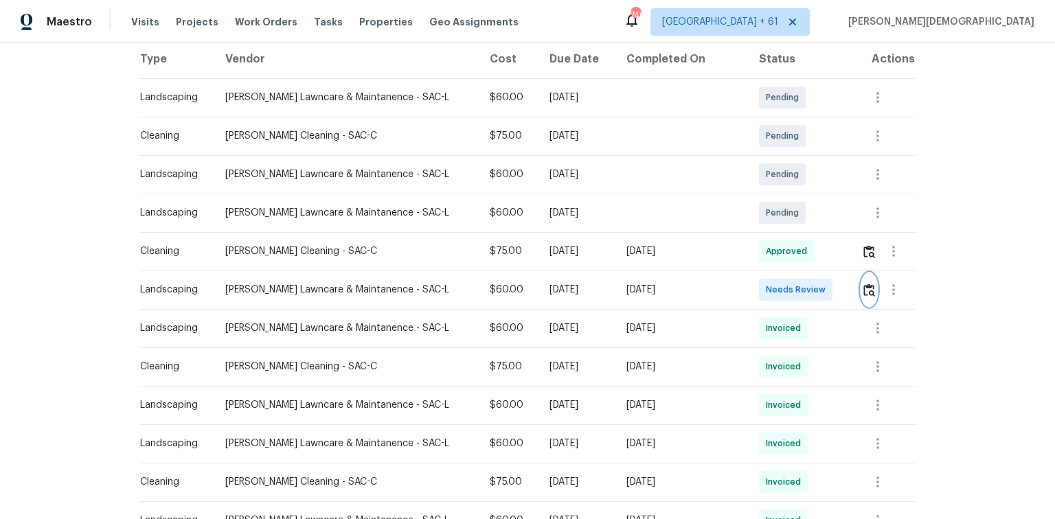
click at [750, 284] on img "button" at bounding box center [869, 290] width 12 height 13
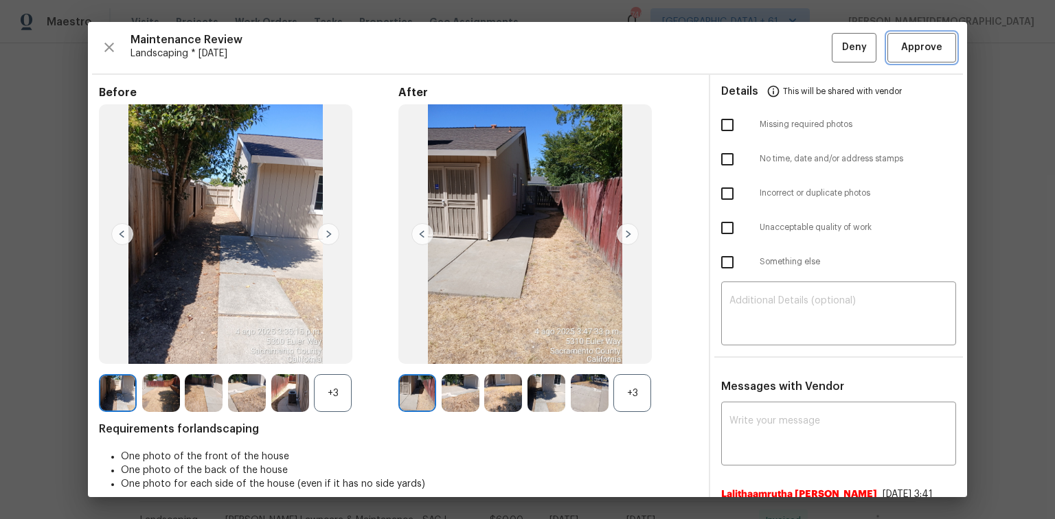
click at [750, 43] on span "Approve" at bounding box center [921, 47] width 41 height 17
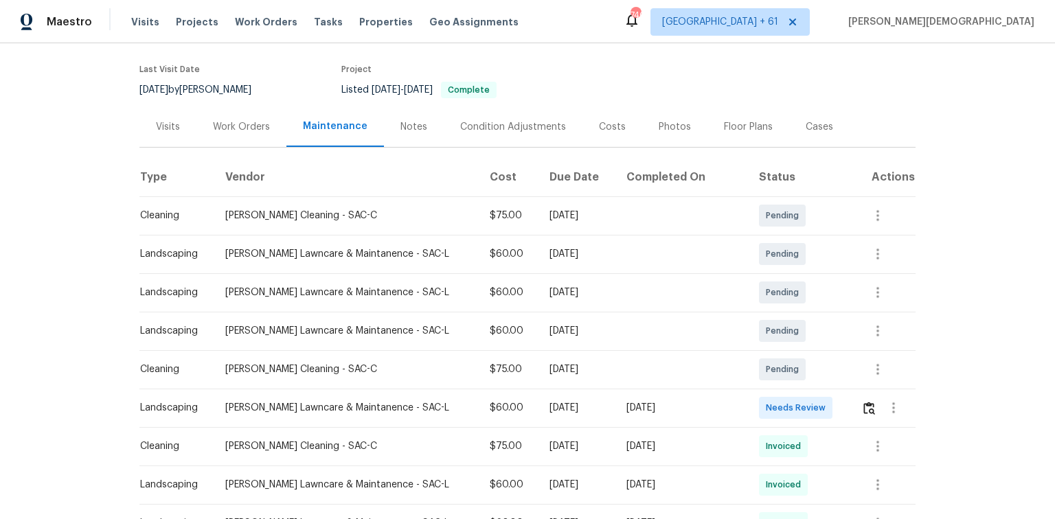
scroll to position [220, 0]
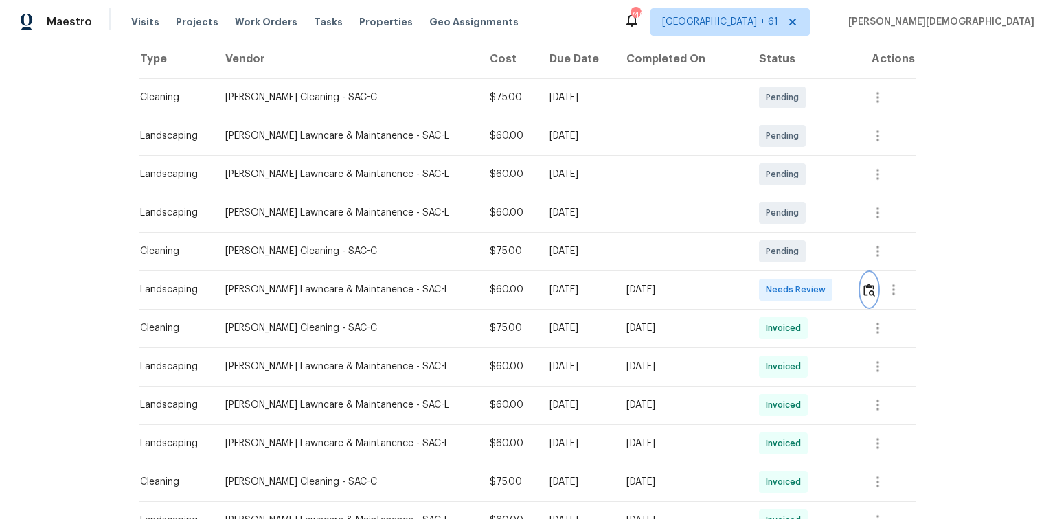
click at [863, 284] on img "button" at bounding box center [869, 290] width 12 height 13
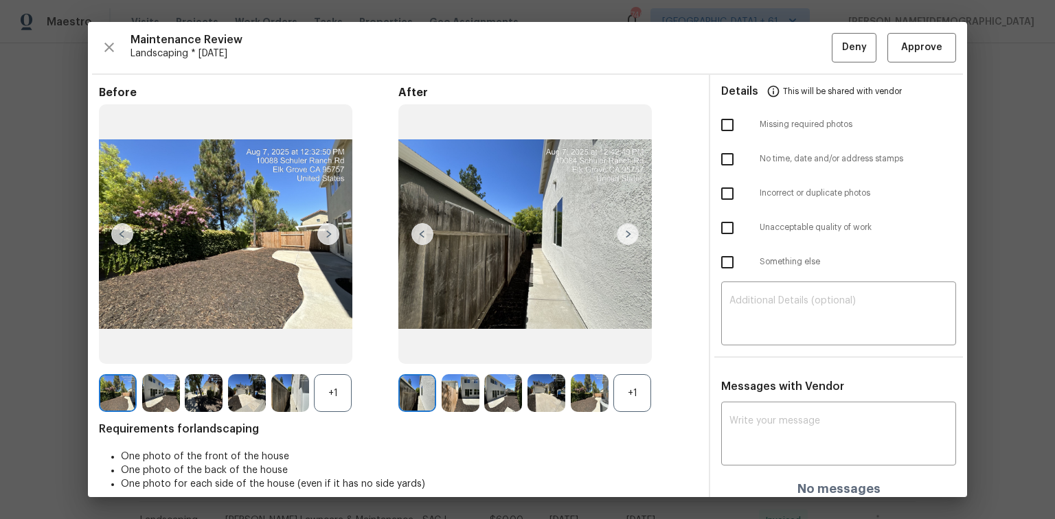
scroll to position [11, 0]
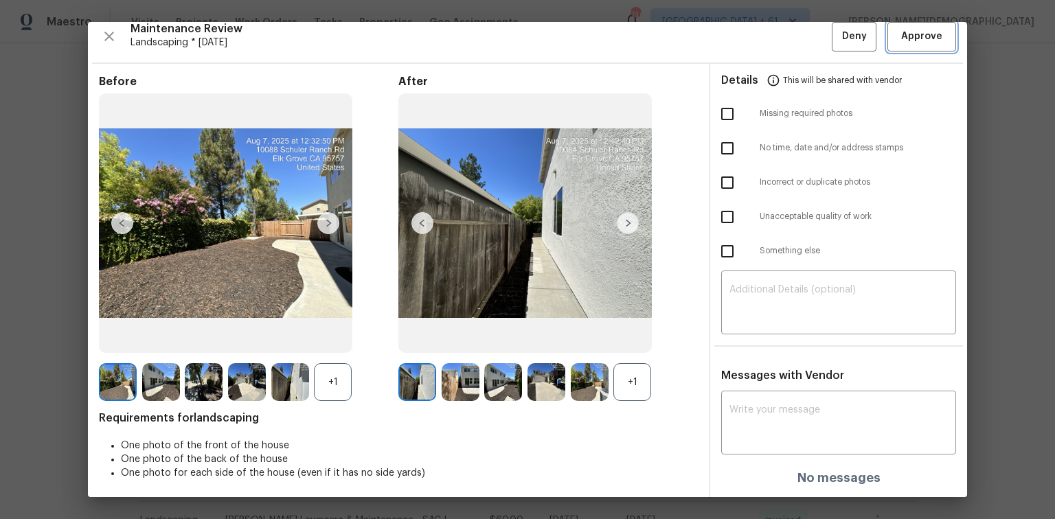
click at [901, 36] on span "Approve" at bounding box center [921, 36] width 41 height 17
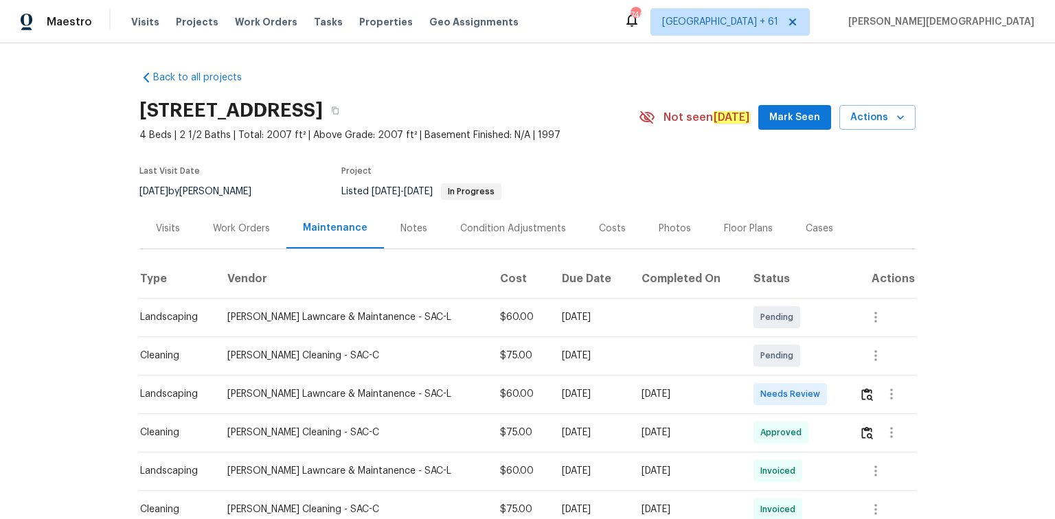
scroll to position [170, 0]
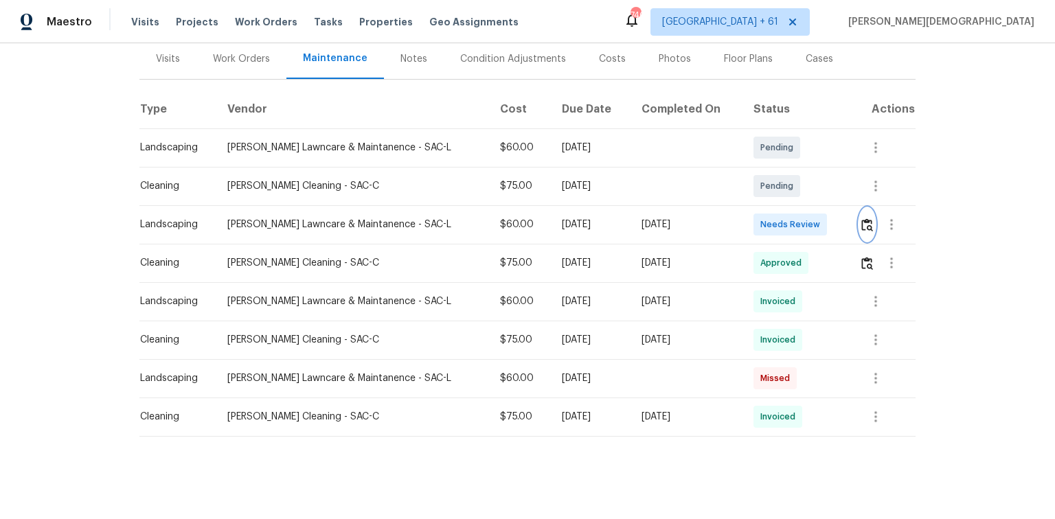
click at [750, 208] on button "button" at bounding box center [867, 224] width 16 height 33
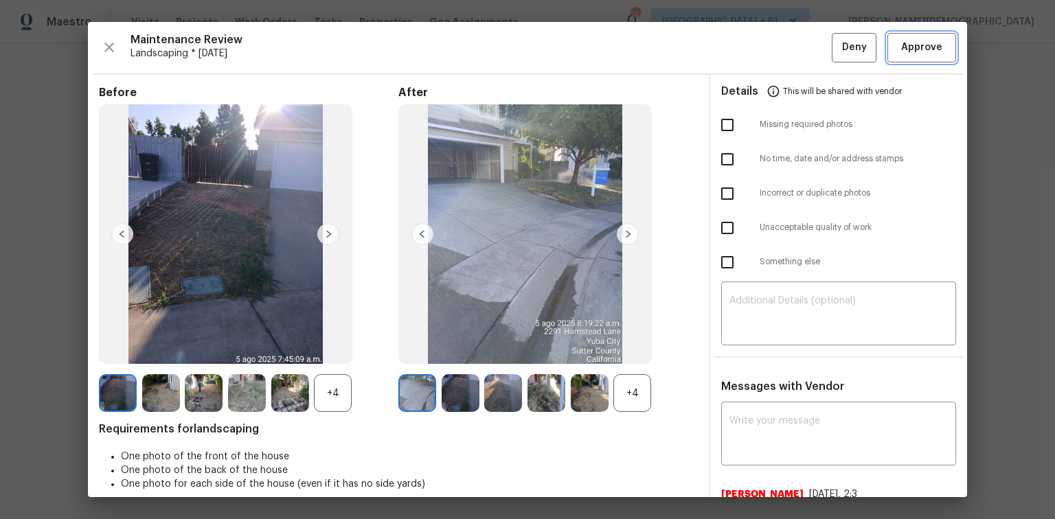
click at [750, 46] on span "Approve" at bounding box center [921, 47] width 41 height 17
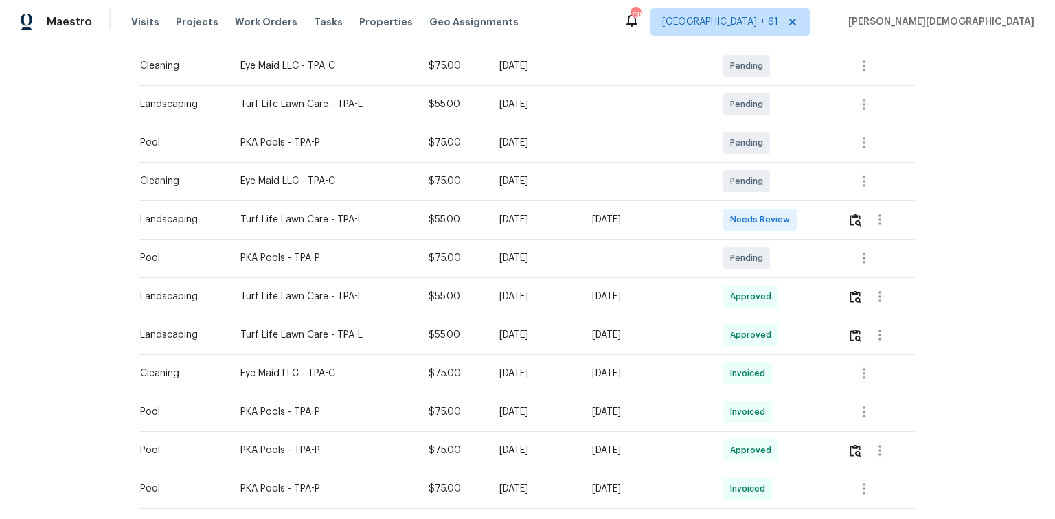
scroll to position [330, 0]
click at [750, 212] on img "button" at bounding box center [856, 218] width 12 height 13
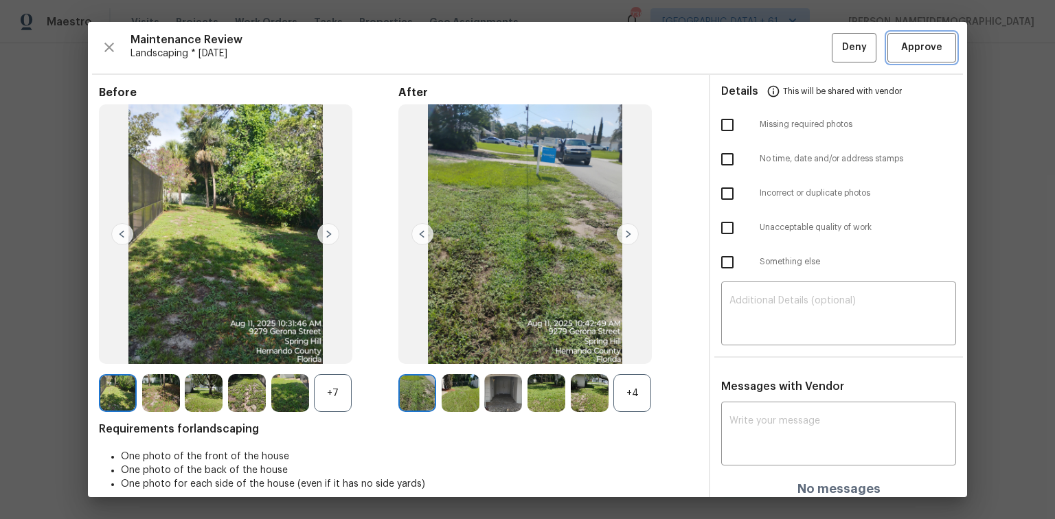
click at [750, 47] on span "Approve" at bounding box center [921, 47] width 41 height 17
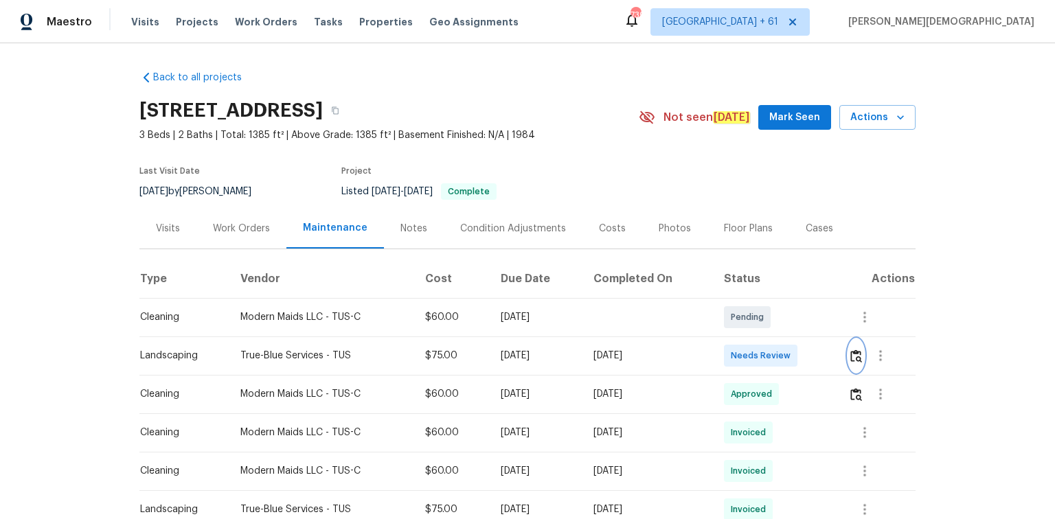
click at [750, 347] on button "button" at bounding box center [856, 355] width 16 height 33
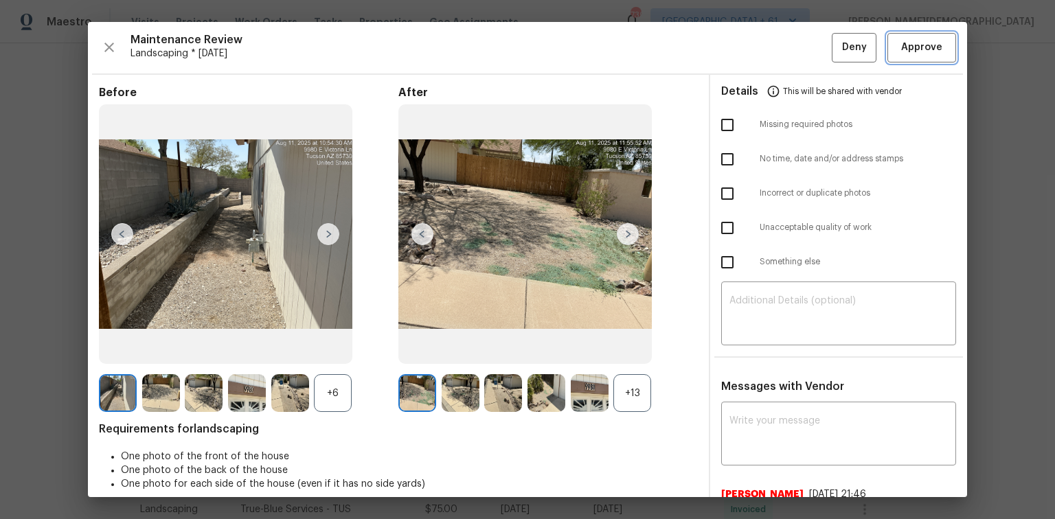
click at [750, 54] on span "Approve" at bounding box center [921, 47] width 41 height 17
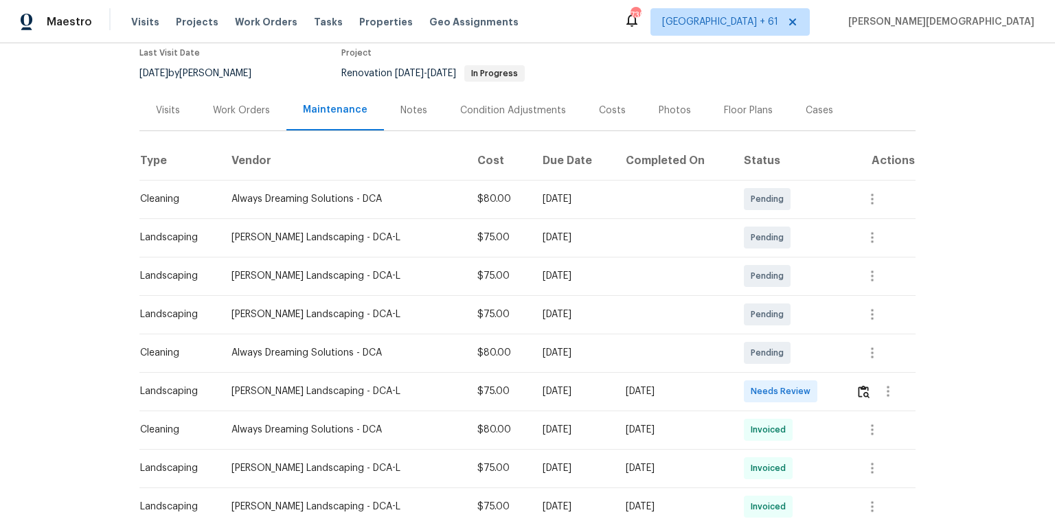
scroll to position [220, 0]
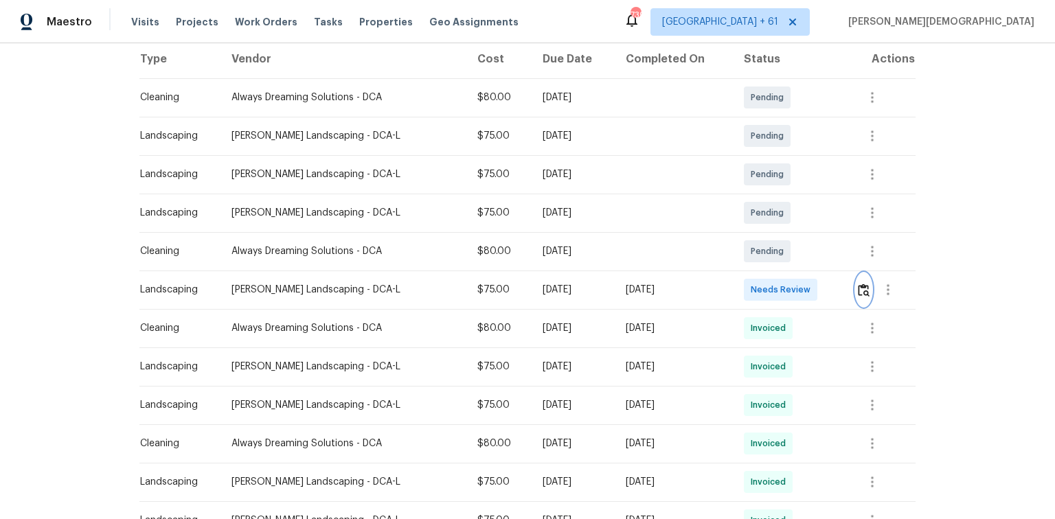
click at [863, 284] on img "button" at bounding box center [864, 290] width 12 height 13
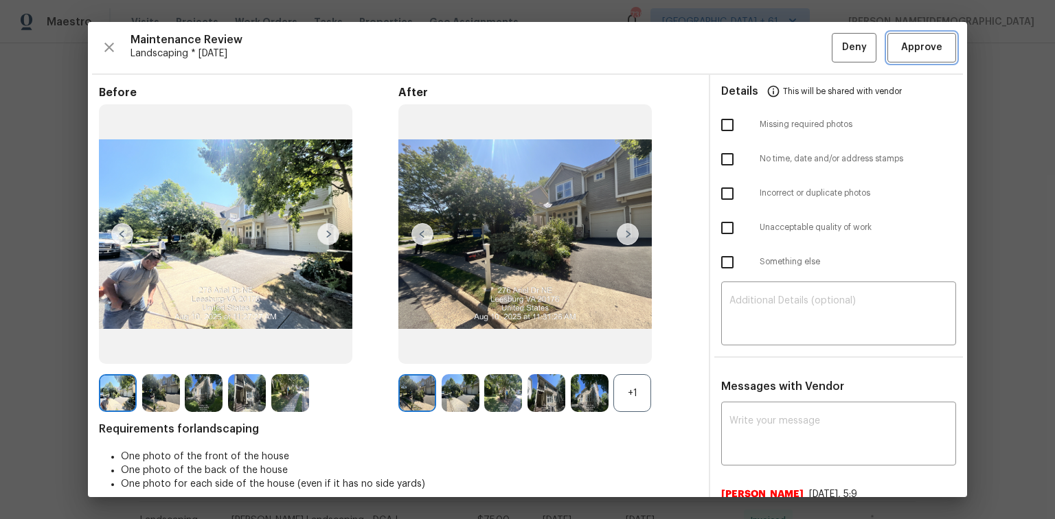
click at [915, 47] on span "Approve" at bounding box center [921, 47] width 41 height 17
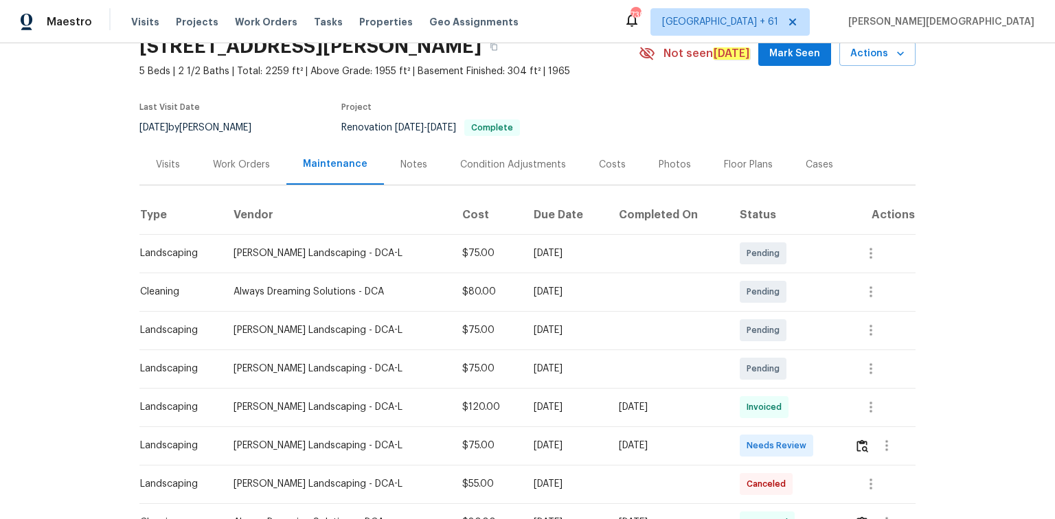
scroll to position [165, 0]
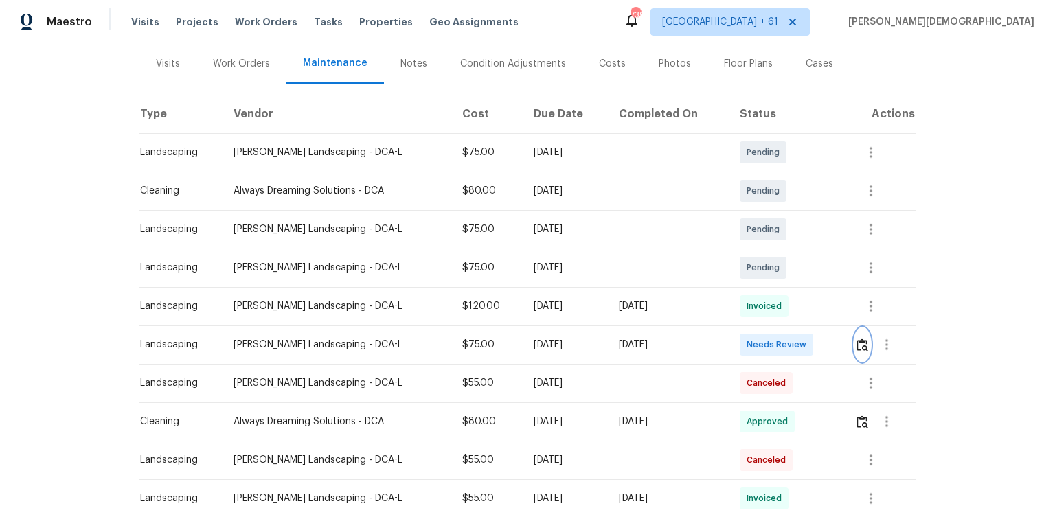
click at [866, 334] on button "button" at bounding box center [862, 344] width 16 height 33
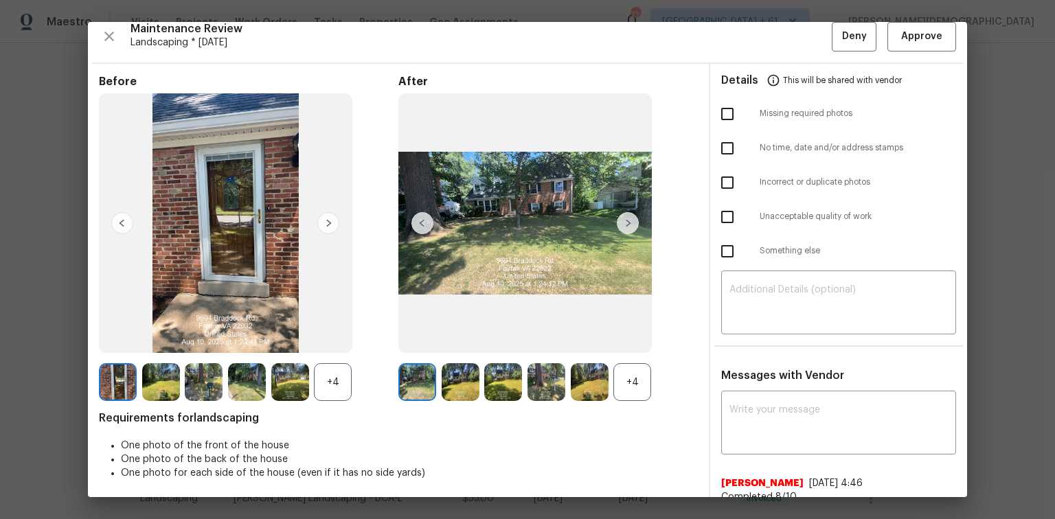
scroll to position [14, 0]
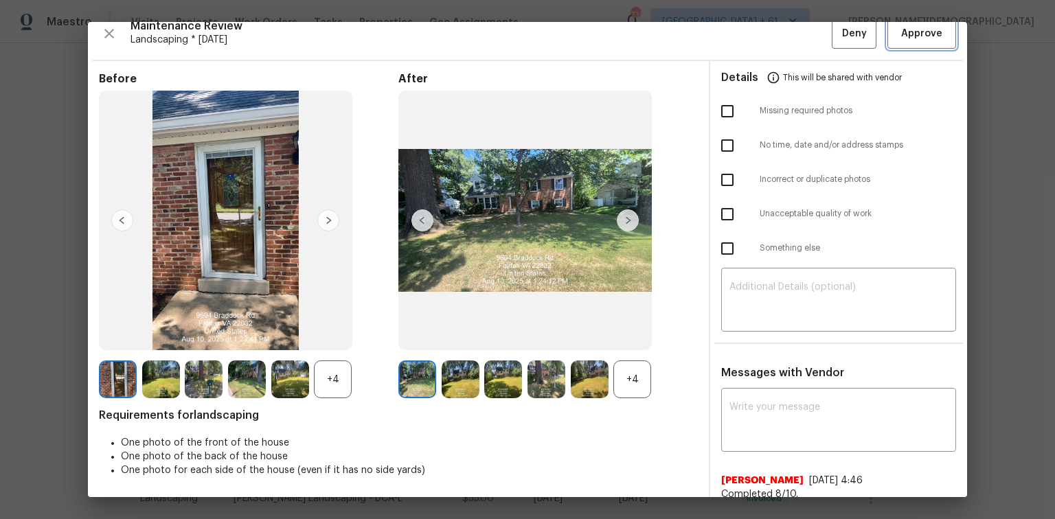
click at [907, 41] on button "Approve" at bounding box center [921, 34] width 69 height 30
